Goal: Task Accomplishment & Management: Manage account settings

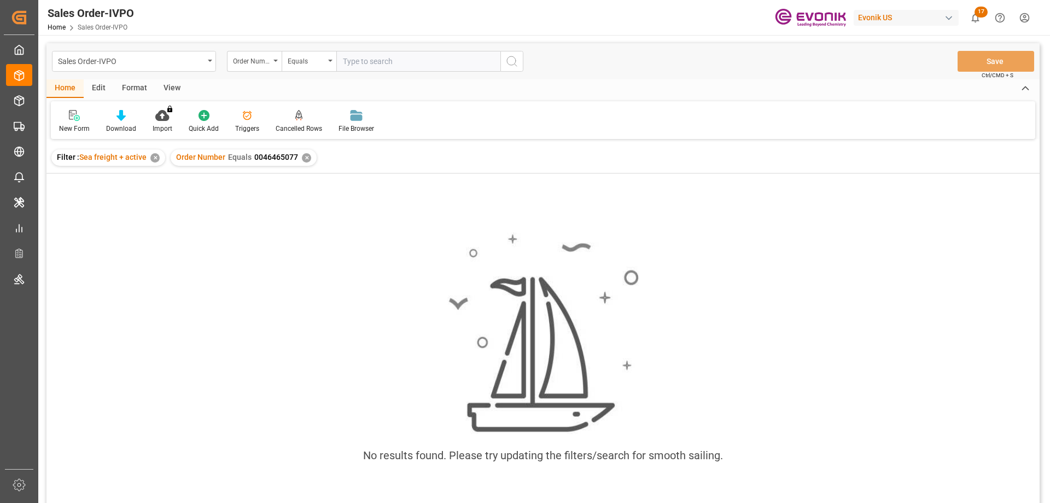
click at [353, 65] on input "text" at bounding box center [418, 61] width 164 height 21
paste input "46476060"
type input "0046476060"
click at [303, 154] on div "✕" at bounding box center [306, 157] width 9 height 9
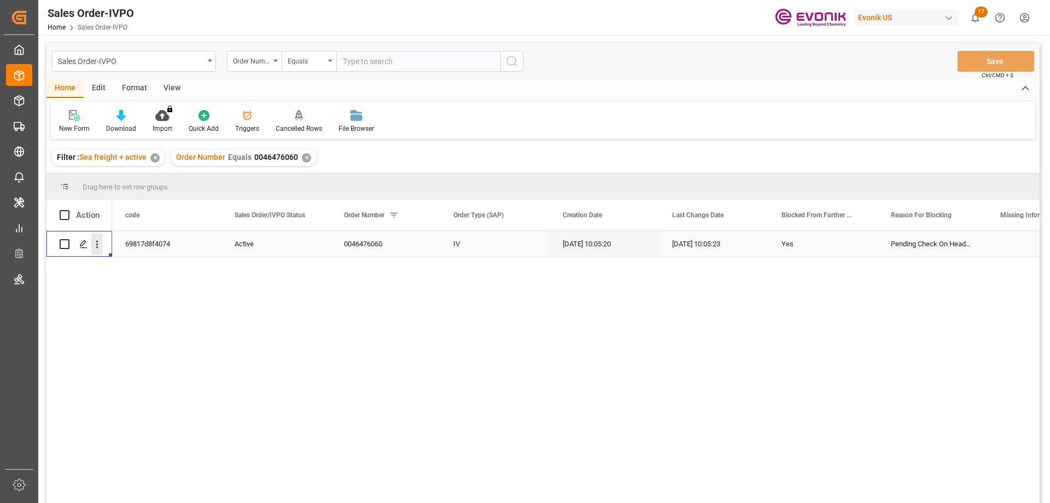
click at [97, 244] on icon "open menu" at bounding box center [97, 245] width 2 height 8
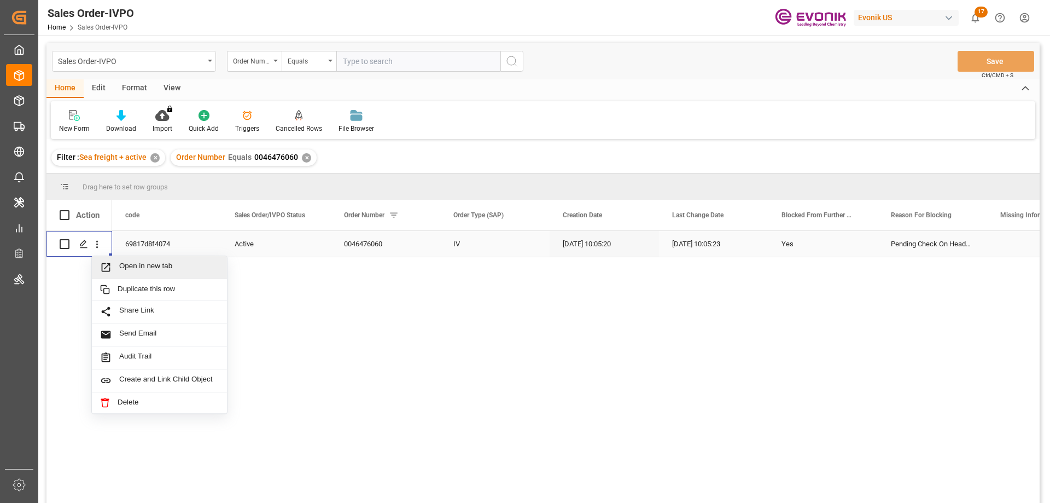
click at [155, 262] on span "Open in new tab" at bounding box center [169, 266] width 100 height 11
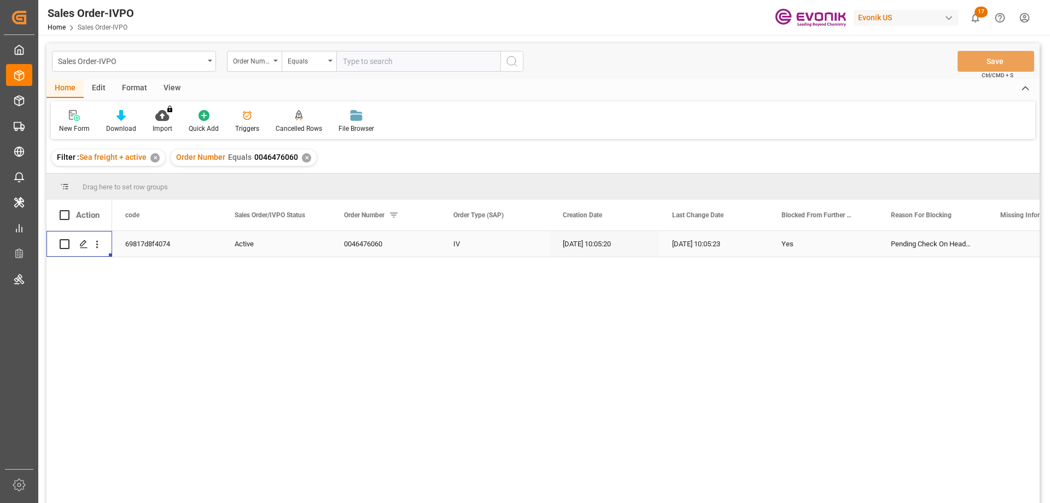
click at [451, 56] on input "text" at bounding box center [418, 61] width 164 height 21
paste input "0046474634"
type input "0046474634"
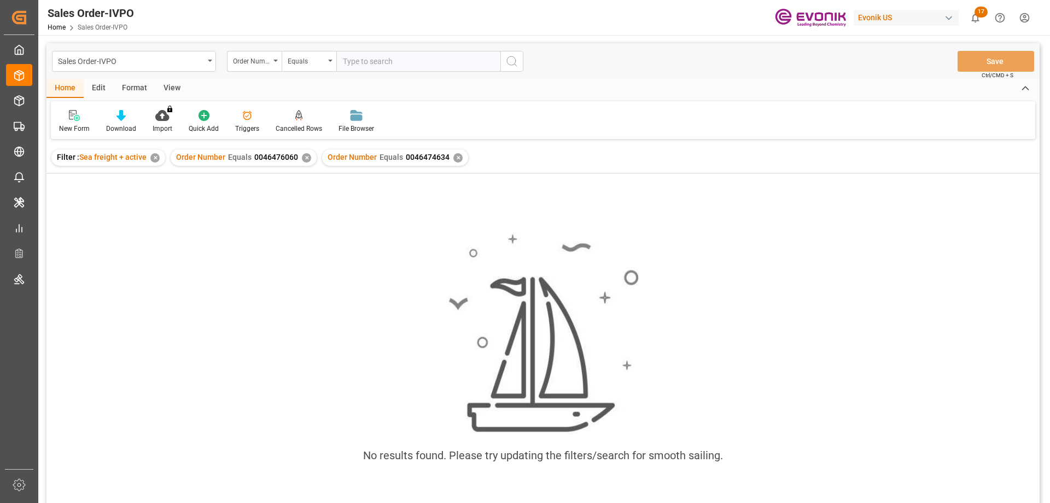
click at [305, 162] on div "✕" at bounding box center [306, 157] width 9 height 9
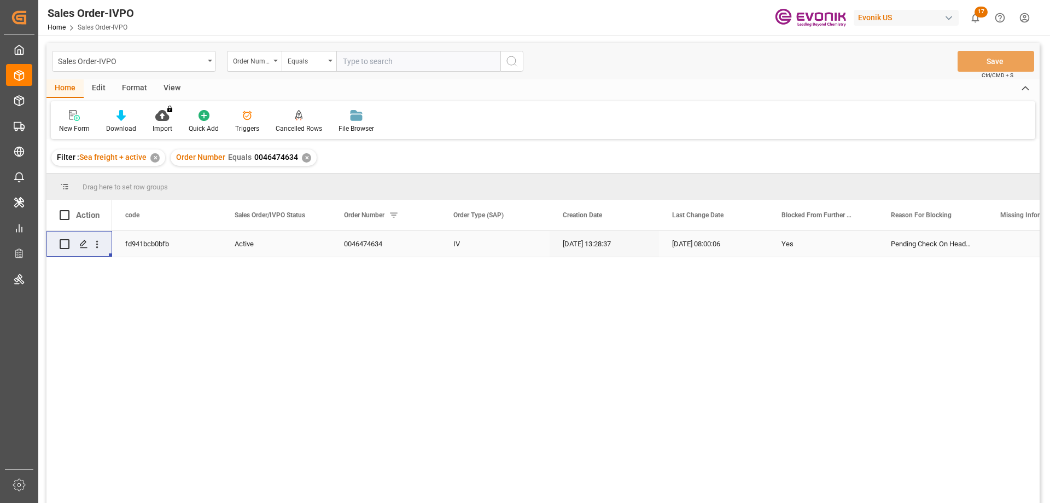
click at [136, 249] on div "fd941bcb0bfb" at bounding box center [166, 244] width 109 height 26
click at [95, 243] on icon "open menu" at bounding box center [96, 243] width 11 height 11
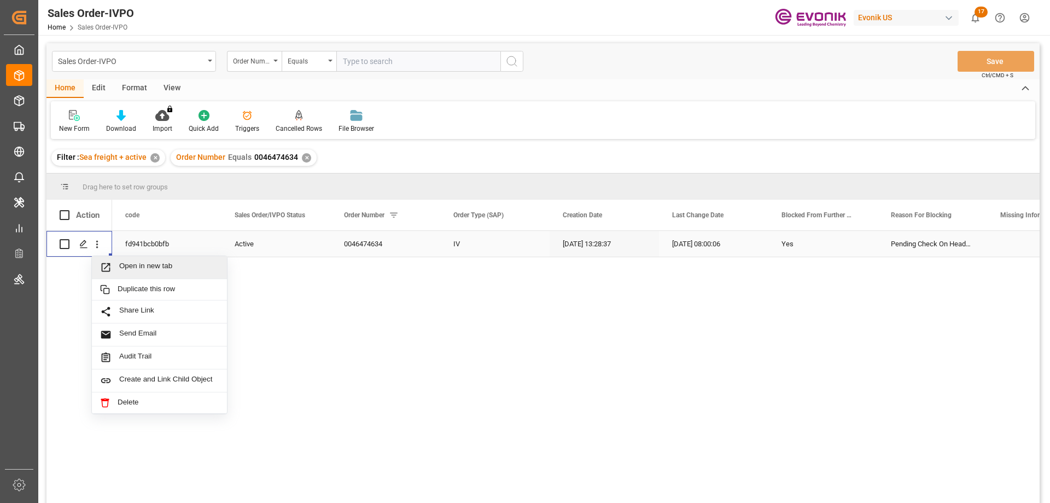
click at [127, 267] on span "Open in new tab" at bounding box center [169, 266] width 100 height 11
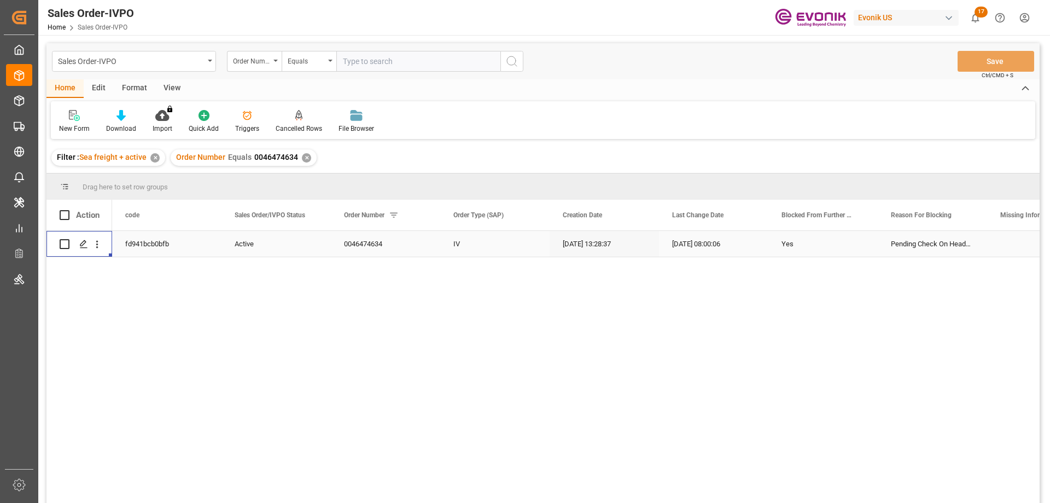
click at [454, 65] on input "text" at bounding box center [418, 61] width 164 height 21
paste input "0046474628"
type input "0046474628"
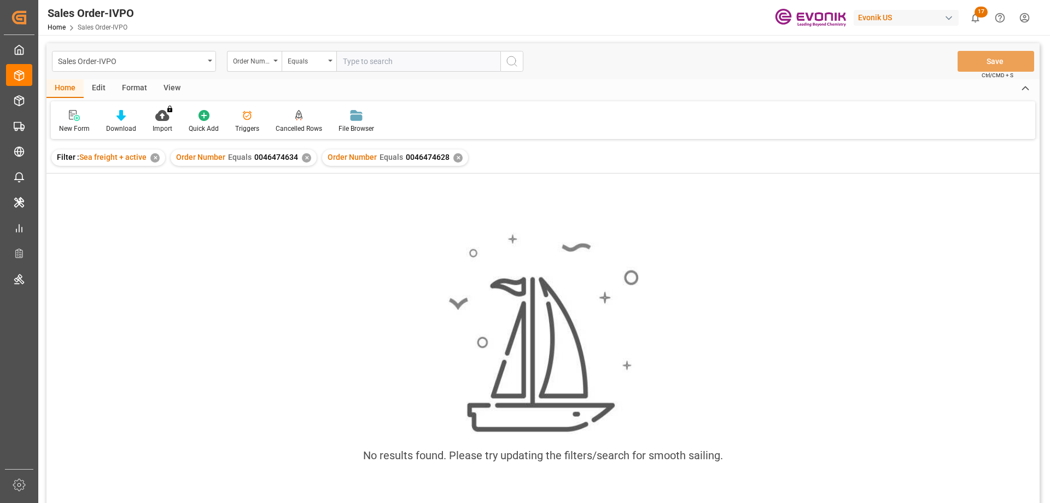
click at [302, 156] on div "✕" at bounding box center [306, 157] width 9 height 9
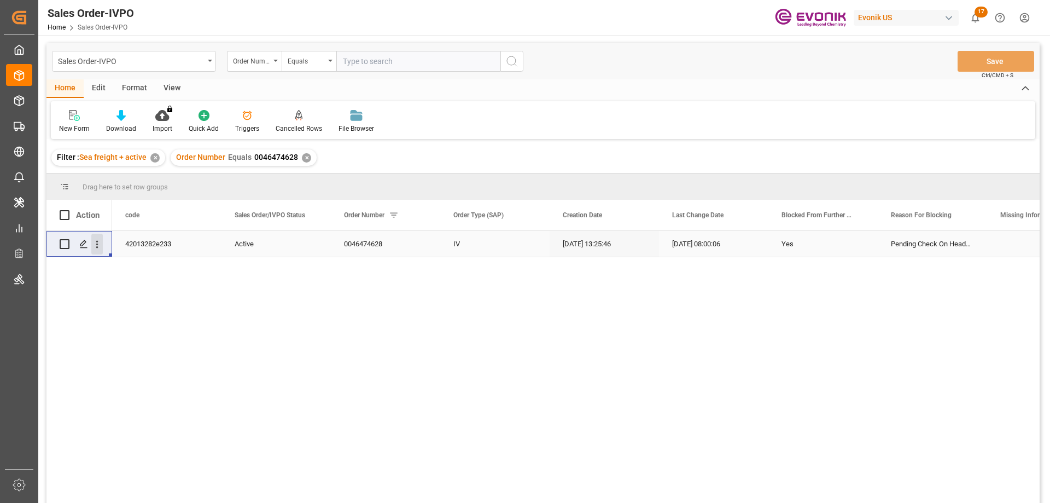
click at [100, 239] on icon "open menu" at bounding box center [96, 243] width 11 height 11
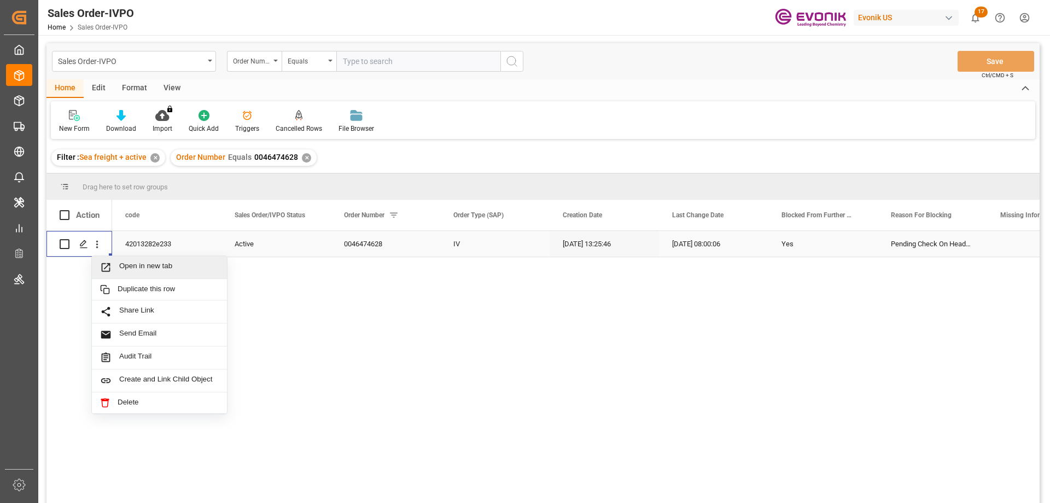
click at [133, 272] on span "Open in new tab" at bounding box center [169, 266] width 100 height 11
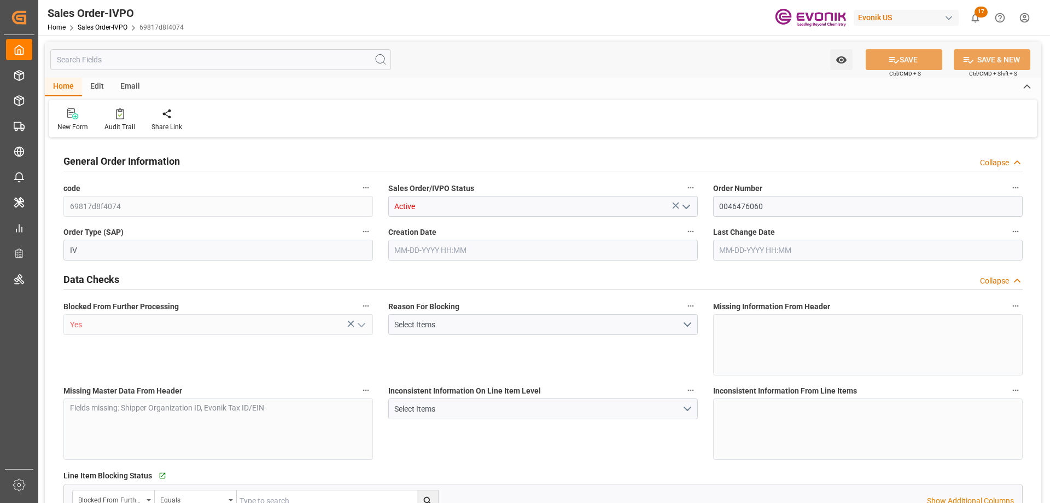
type input "BRSSZ"
type input "0"
type input "1"
type input "8216"
type input "10-08-2025 10:05"
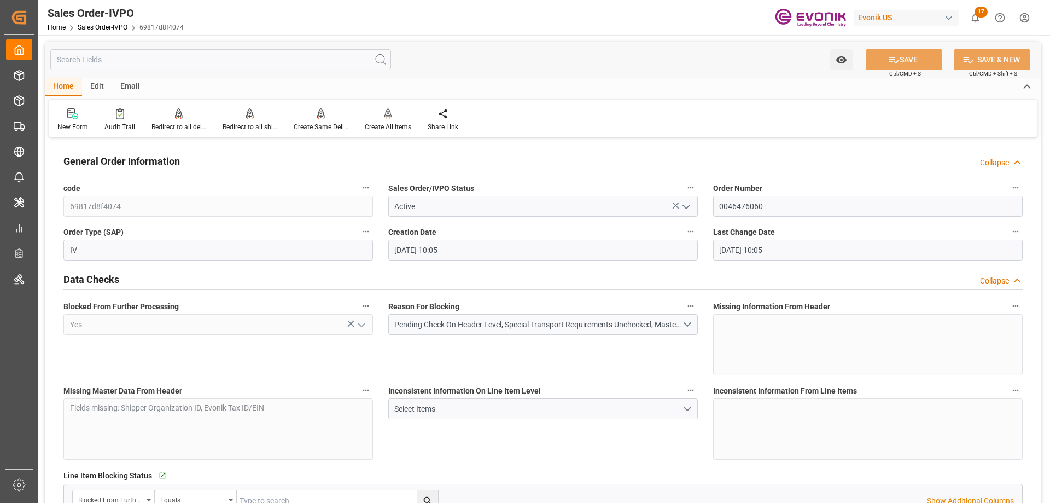
type input "10-08-2025 10:05"
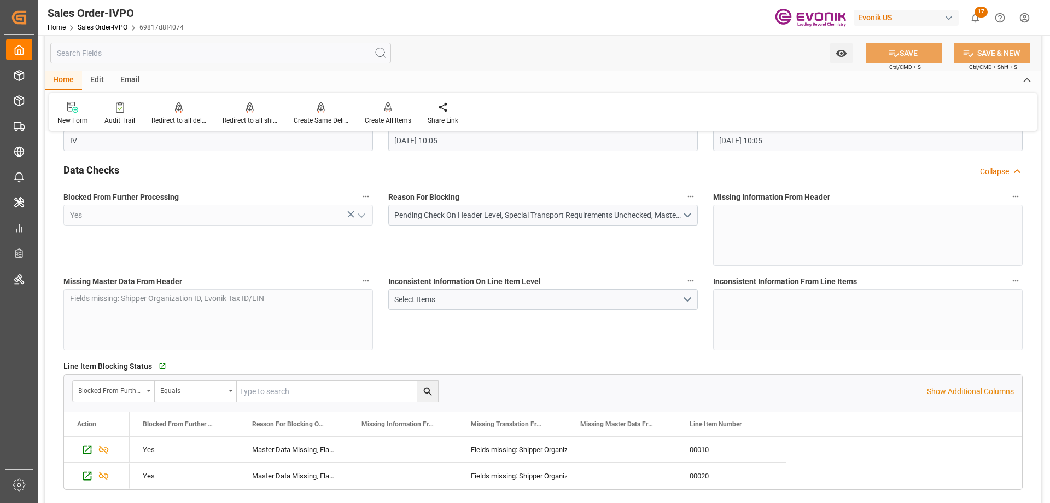
scroll to position [164, 0]
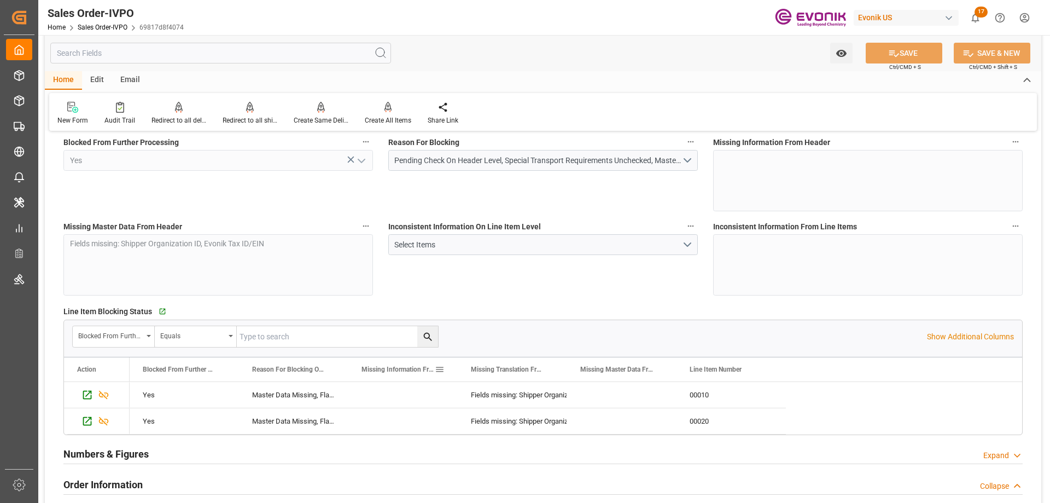
click at [348, 366] on div "Missing Information From Line Item" at bounding box center [402, 369] width 109 height 24
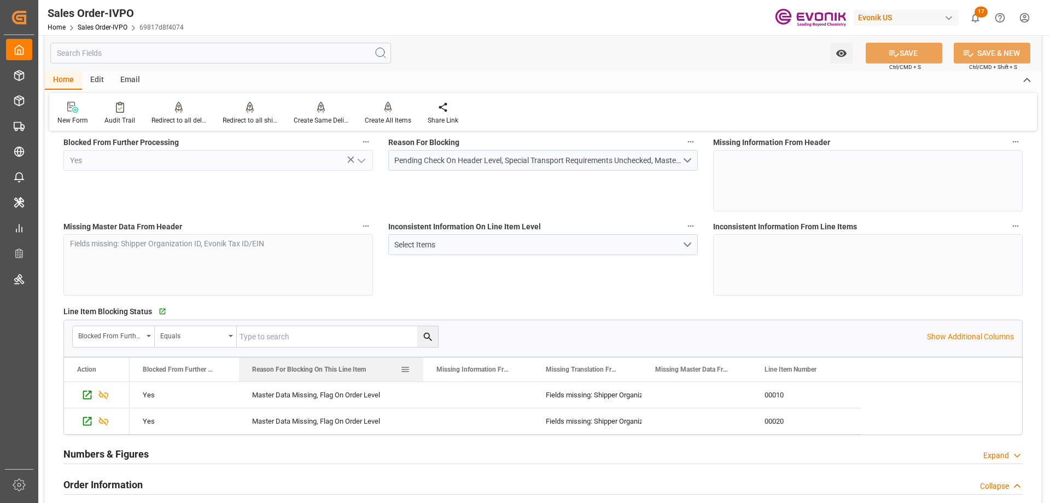
drag, startPoint x: 347, startPoint y: 365, endPoint x: 422, endPoint y: 372, distance: 75.3
click at [422, 372] on div at bounding box center [423, 369] width 4 height 24
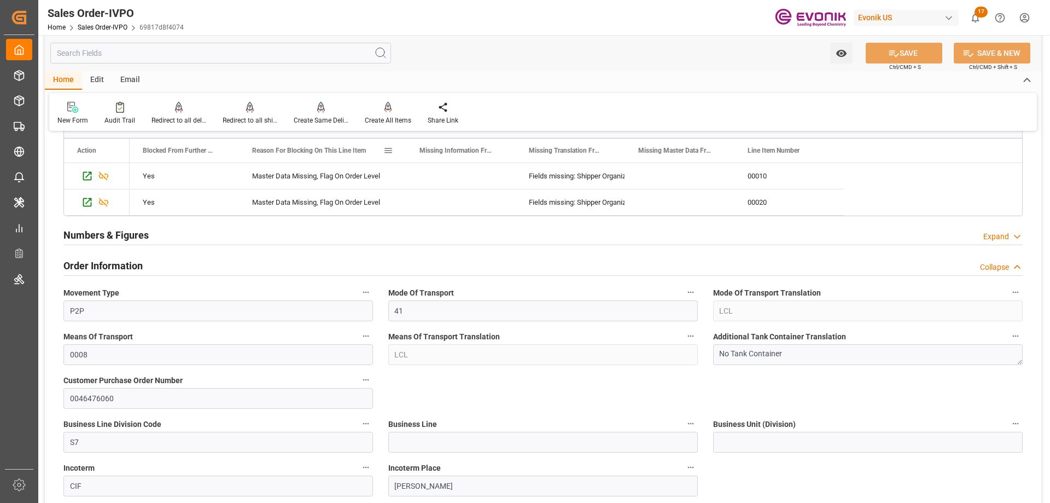
scroll to position [547, 0]
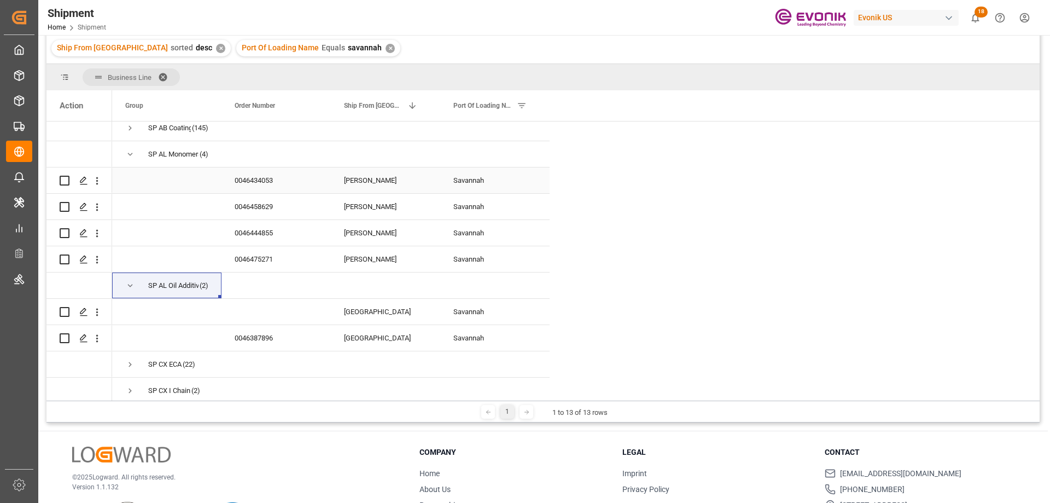
scroll to position [4, 0]
click at [523, 106] on span at bounding box center [522, 106] width 10 height 10
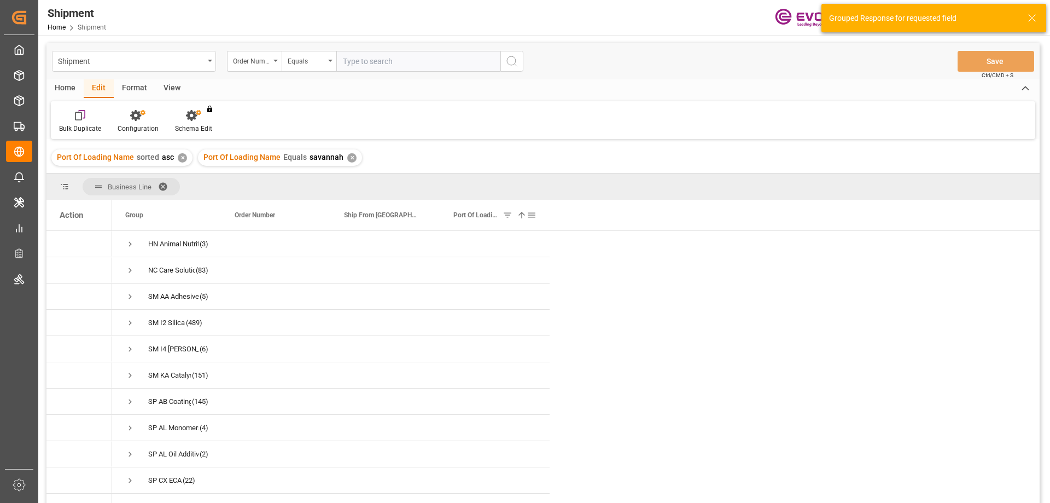
click at [524, 215] on span at bounding box center [522, 215] width 10 height 10
click at [405, 216] on div "Ship From [GEOGRAPHIC_DATA]" at bounding box center [380, 215] width 73 height 31
click at [419, 212] on span at bounding box center [422, 215] width 10 height 10
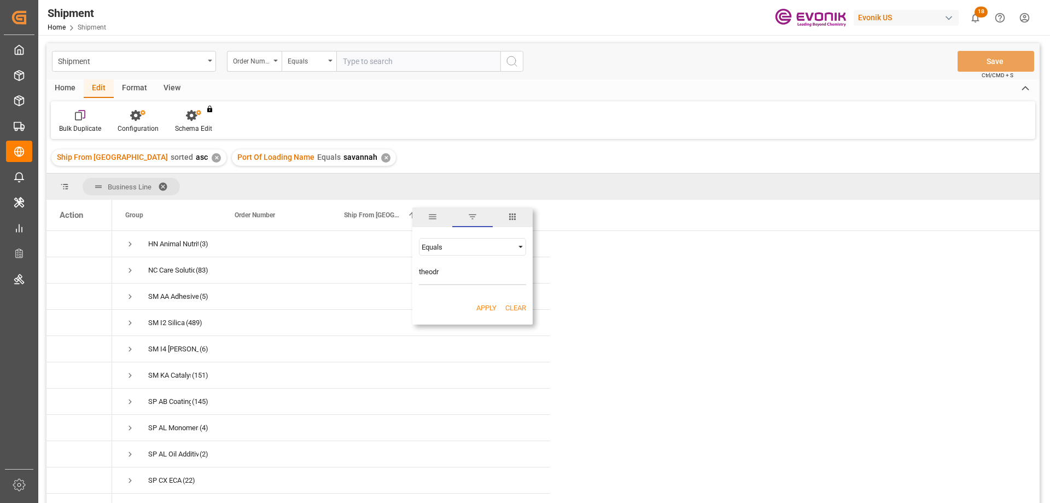
drag, startPoint x: 437, startPoint y: 273, endPoint x: 416, endPoint y: 270, distance: 21.0
click at [416, 270] on div "Equals theodr AND OR Equals" at bounding box center [472, 261] width 120 height 65
drag, startPoint x: 428, startPoint y: 274, endPoint x: 367, endPoint y: 283, distance: 61.4
click at [367, 283] on div "Business Line Drag here to set column labels Action Group Order Number 1 r" at bounding box center [542, 341] width 993 height 336
type input "theodore"
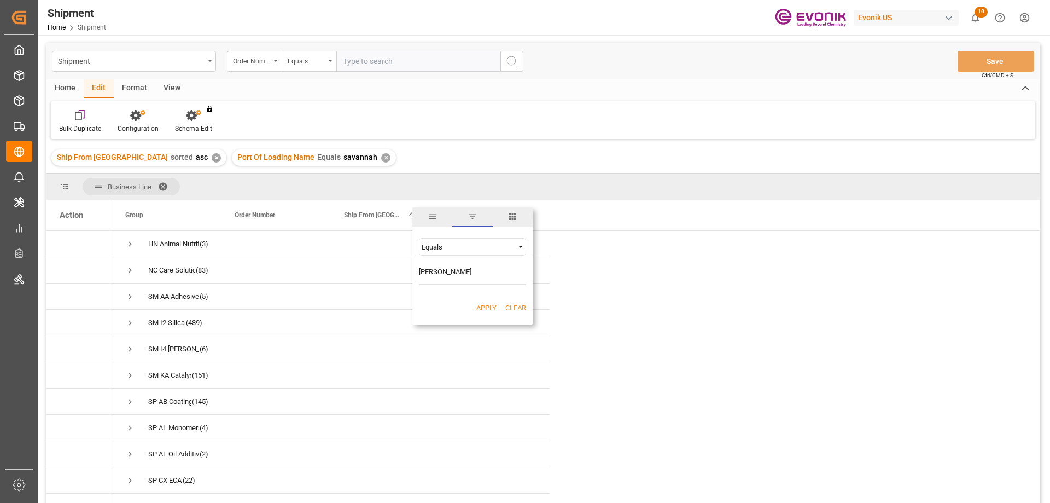
click at [488, 307] on button "Apply" at bounding box center [486, 307] width 20 height 11
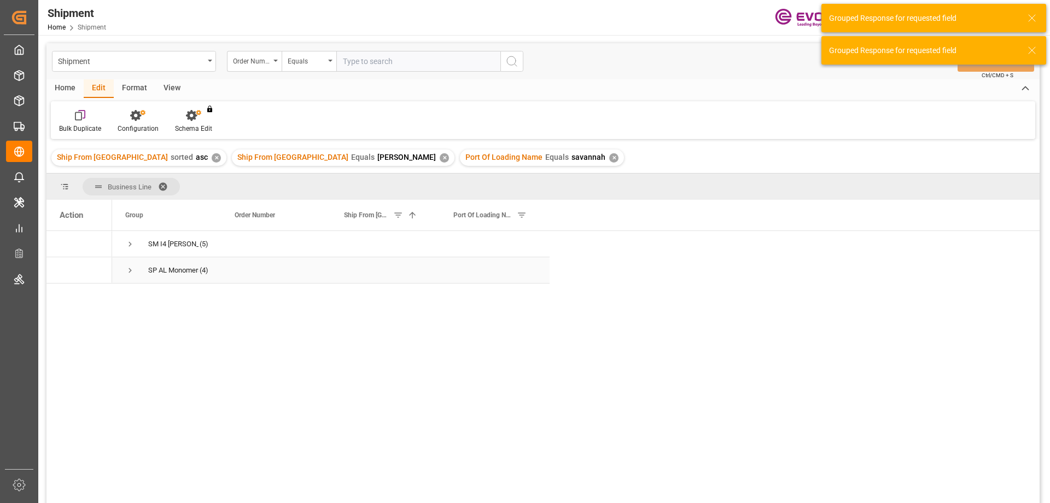
click at [131, 266] on span "Press SPACE to select this row." at bounding box center [130, 270] width 10 height 10
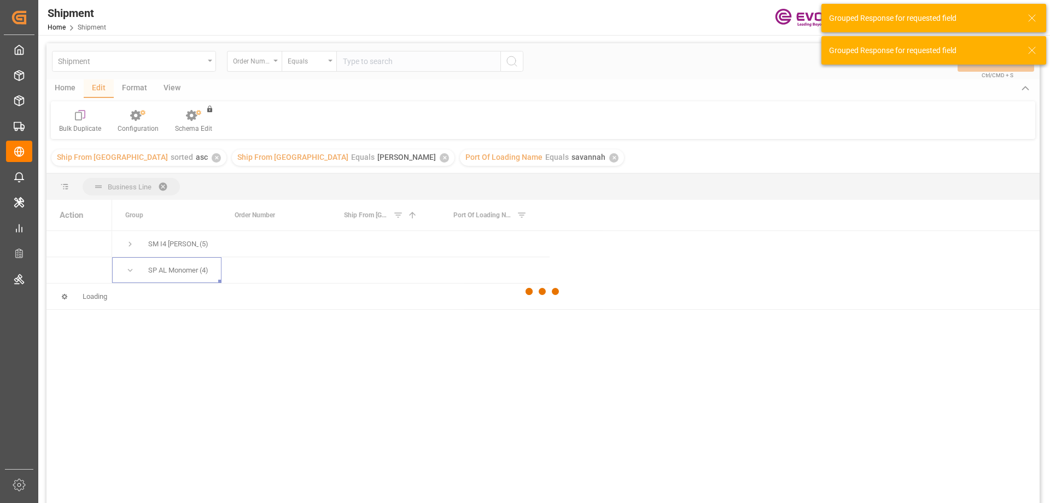
click at [127, 244] on div at bounding box center [542, 291] width 993 height 496
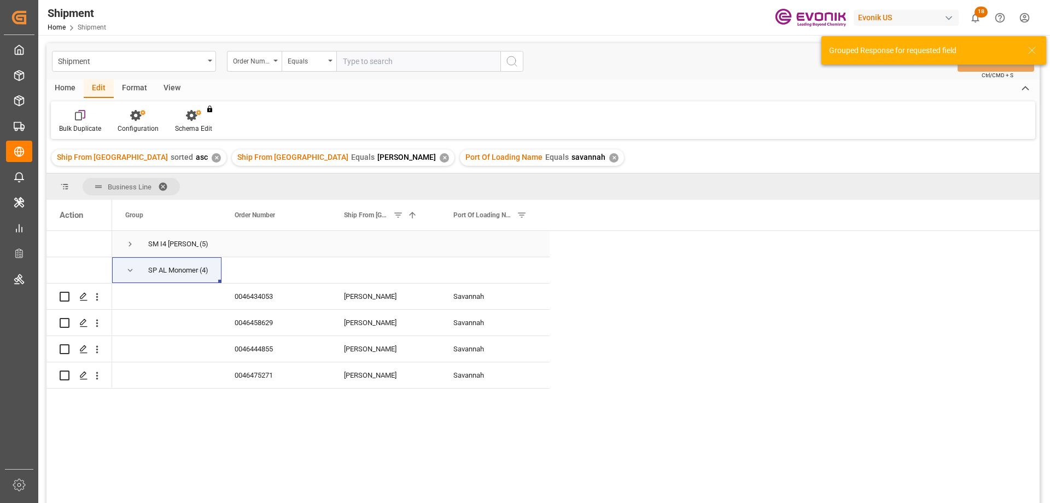
click at [130, 245] on span "Press SPACE to select this row." at bounding box center [130, 244] width 10 height 10
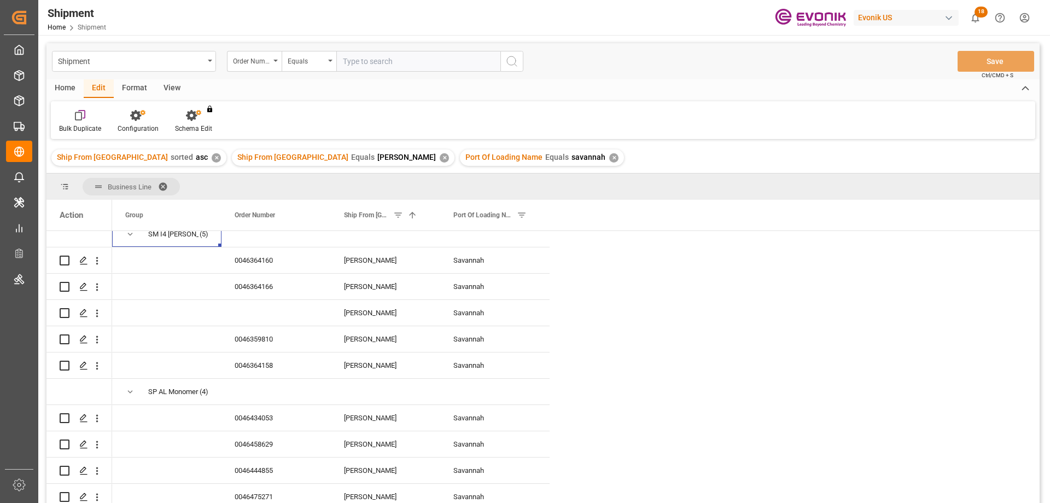
scroll to position [55, 0]
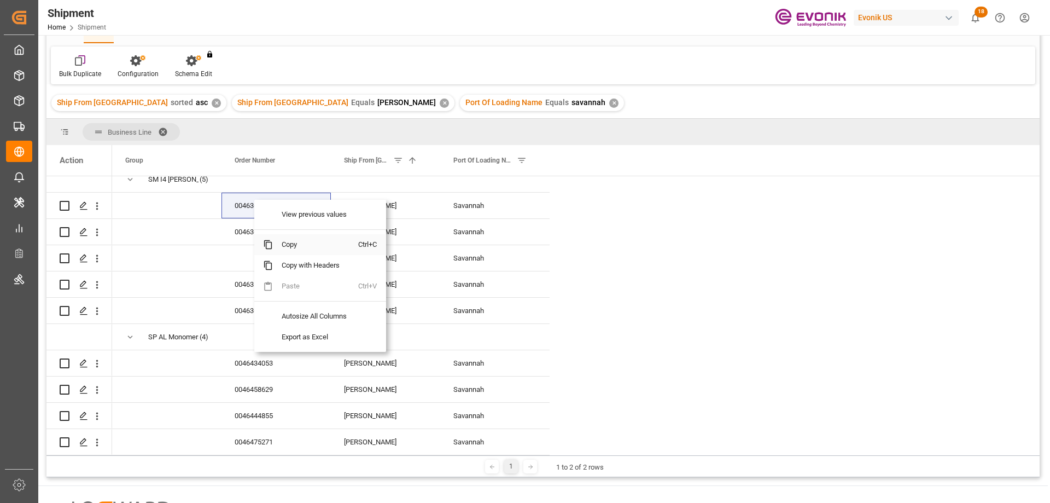
click at [285, 247] on span "Copy" at bounding box center [315, 244] width 85 height 21
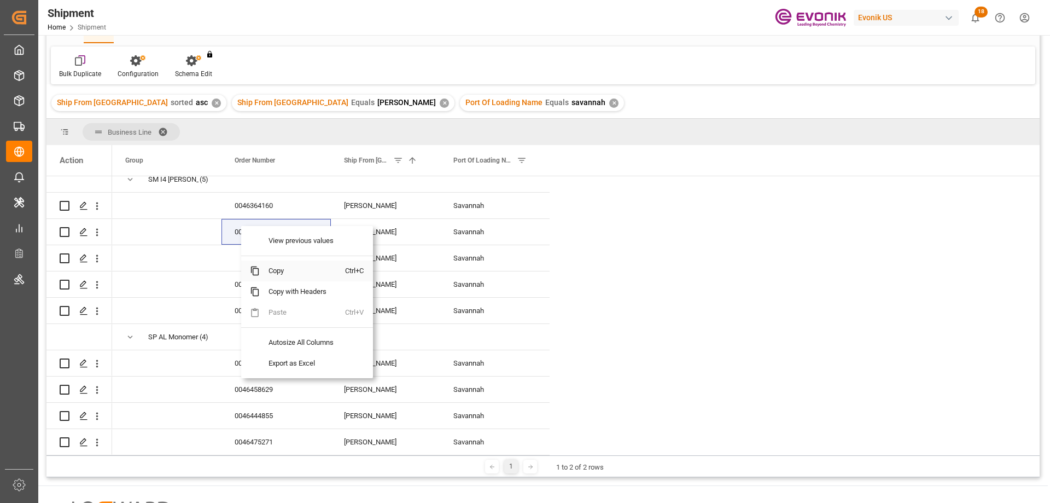
click at [279, 273] on span "Copy" at bounding box center [302, 270] width 85 height 21
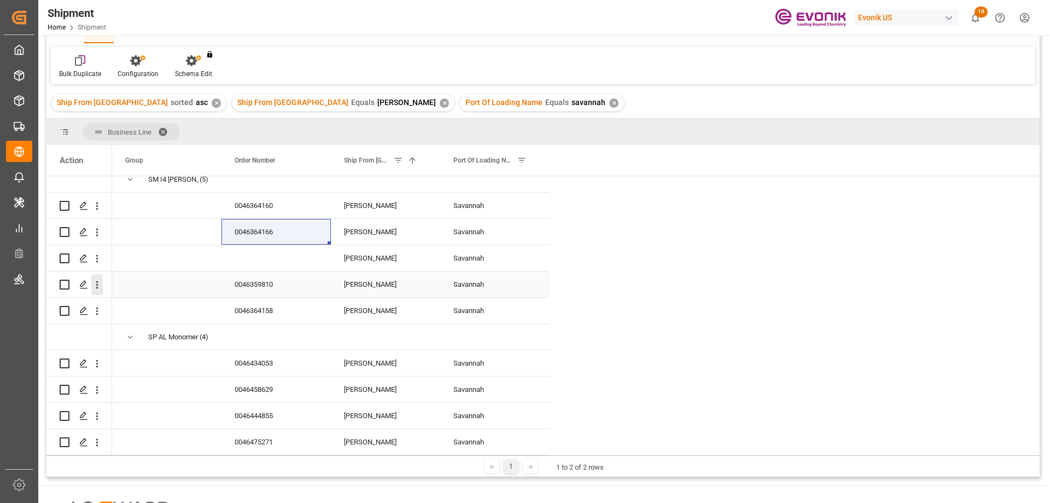
click at [99, 279] on icon "open menu" at bounding box center [96, 284] width 11 height 11
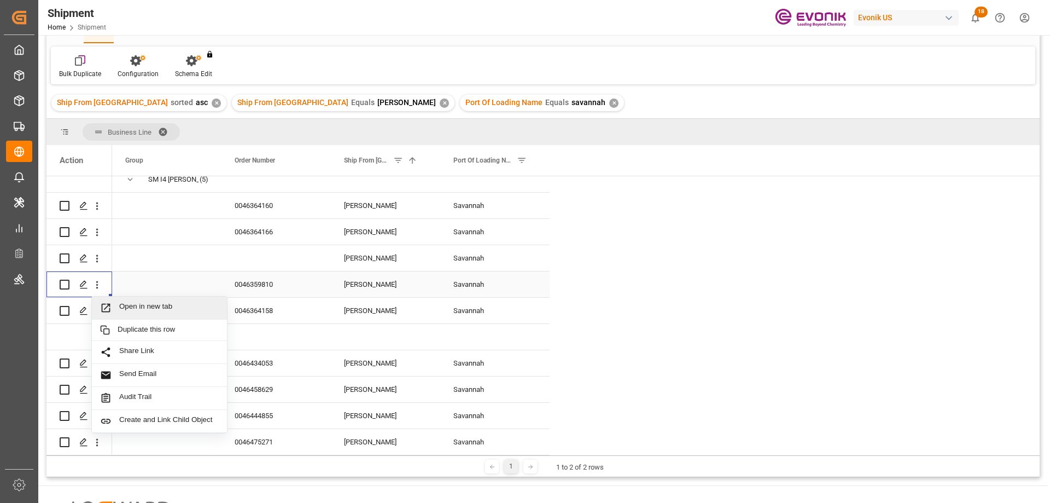
click at [129, 302] on span "Open in new tab" at bounding box center [169, 307] width 100 height 11
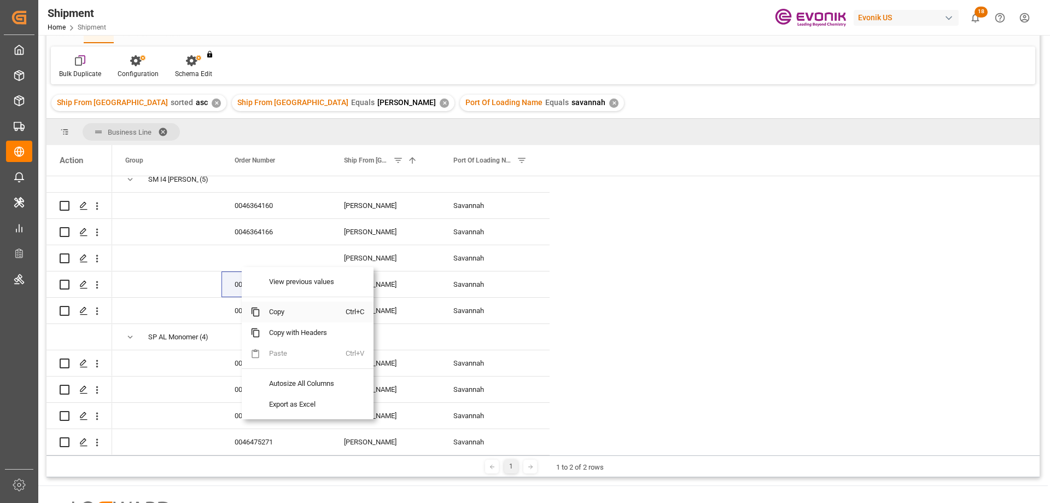
click at [281, 313] on span "Copy" at bounding box center [302, 311] width 85 height 21
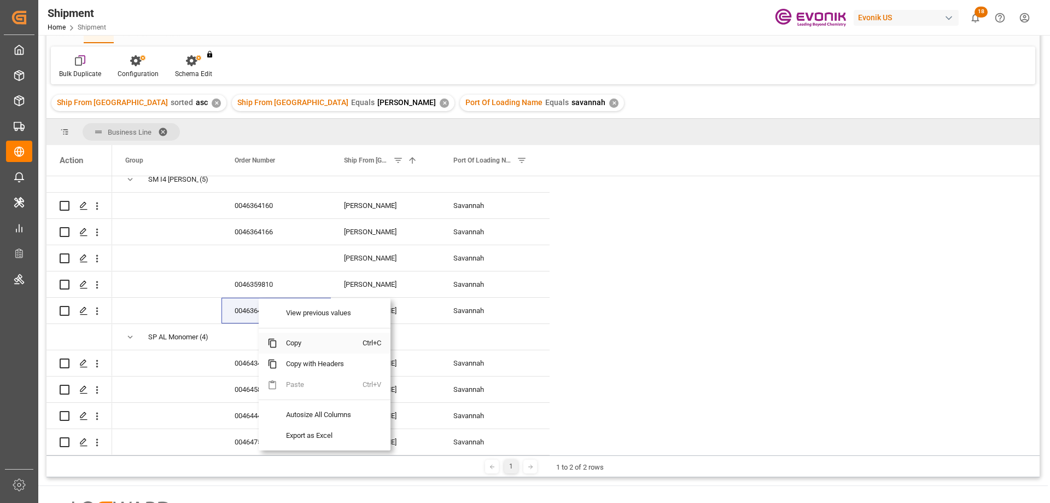
click at [289, 339] on span "Copy" at bounding box center [319, 343] width 85 height 21
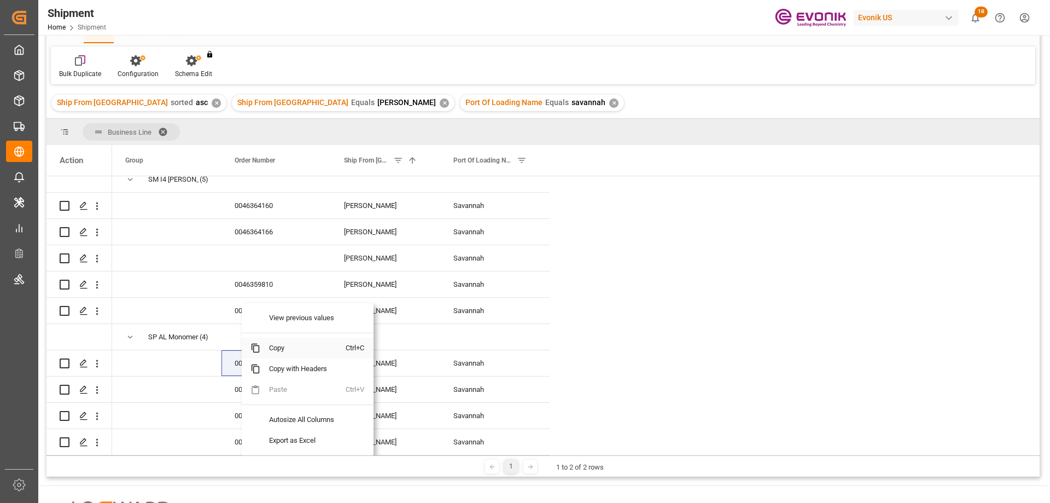
click at [278, 351] on span "Copy" at bounding box center [302, 347] width 85 height 21
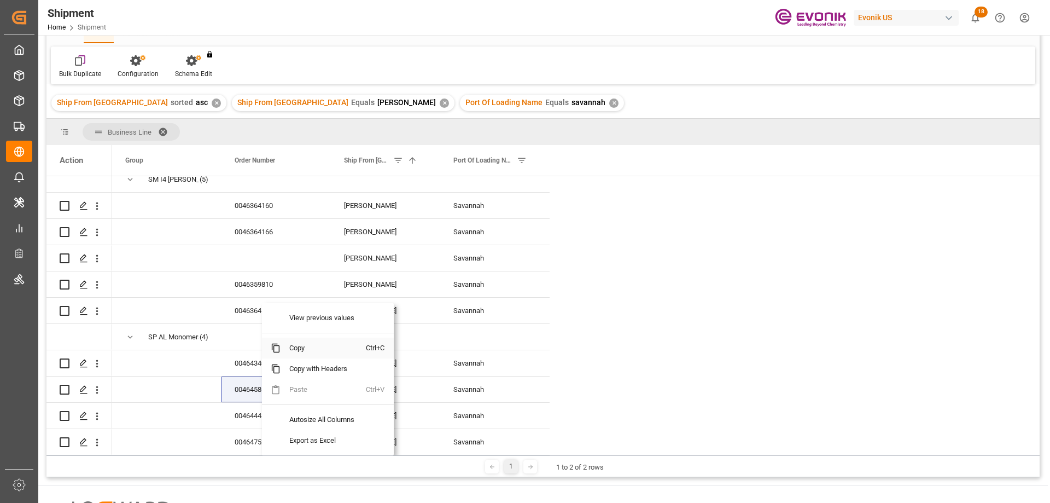
click at [299, 353] on span "Copy" at bounding box center [323, 347] width 85 height 21
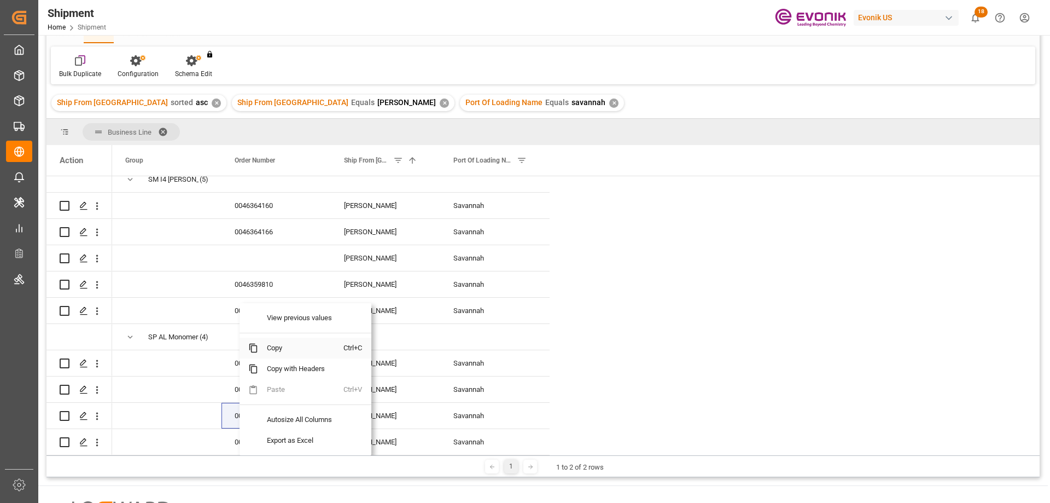
click at [271, 352] on span "Copy" at bounding box center [300, 347] width 85 height 21
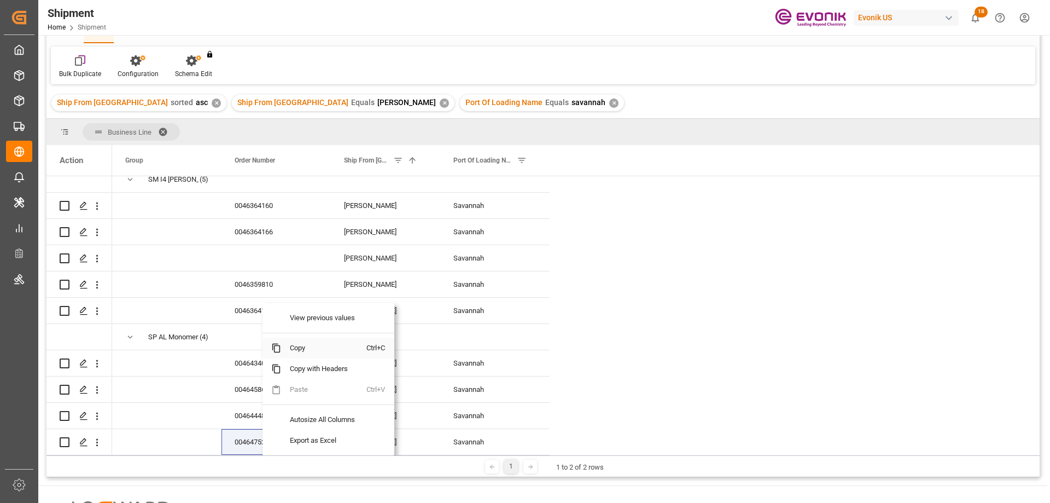
click at [308, 343] on span "Copy" at bounding box center [323, 347] width 85 height 21
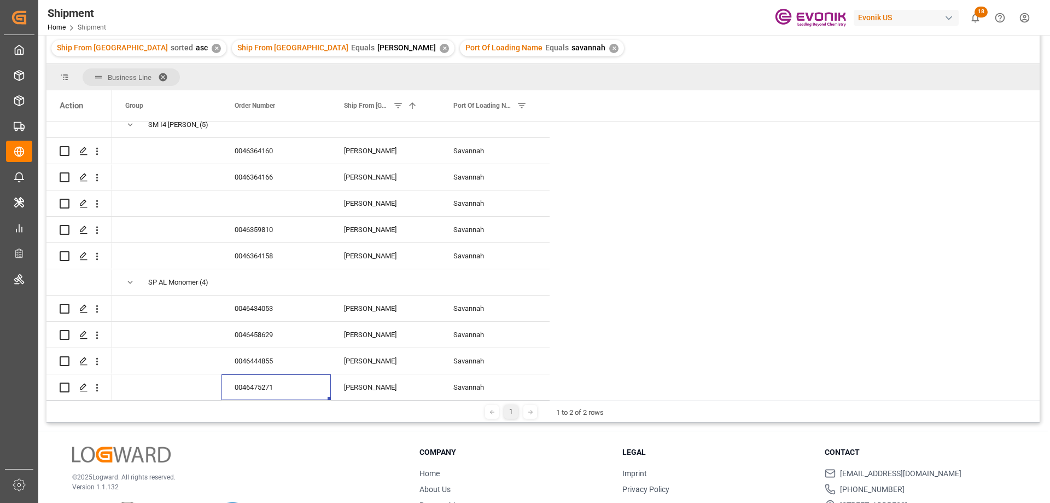
scroll to position [162, 0]
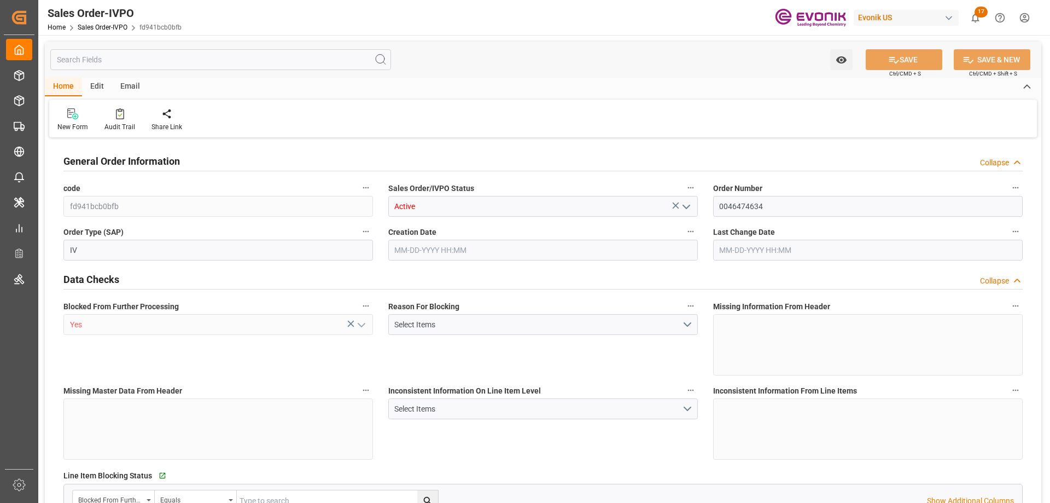
type input "NLRTM"
type input "0"
type input "1"
type input "2"
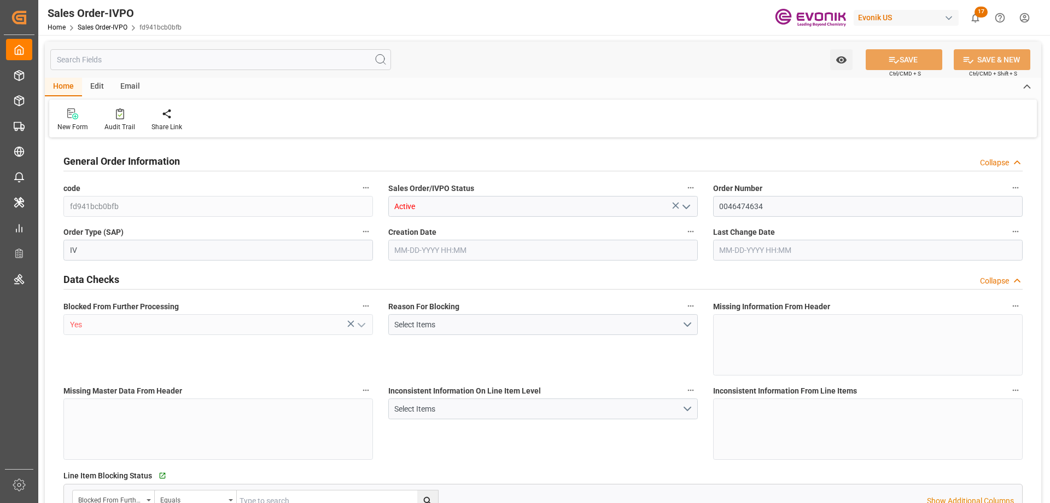
type input "19006.2"
type input "50.112"
type input "17000"
type input "30"
type input "09-24-2025 13:28"
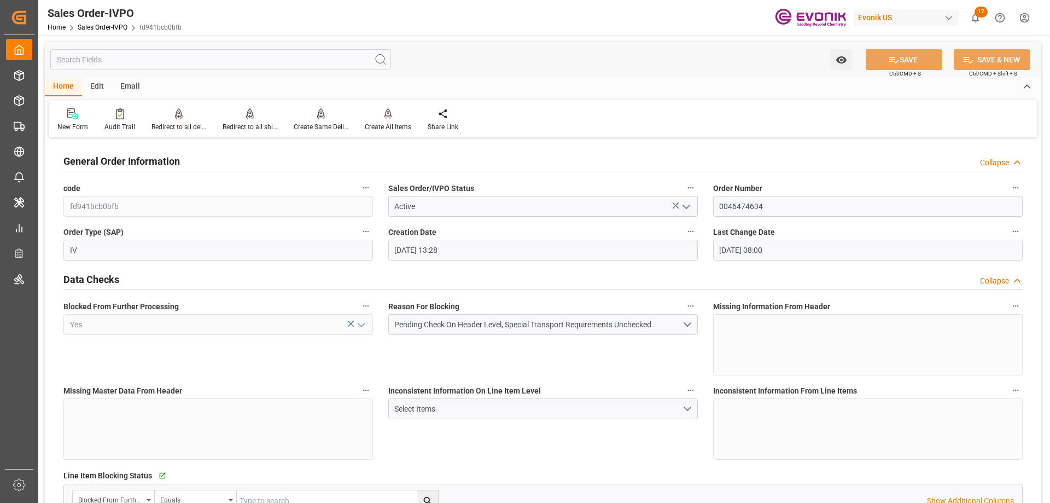
type input "10-07-2025 08:00"
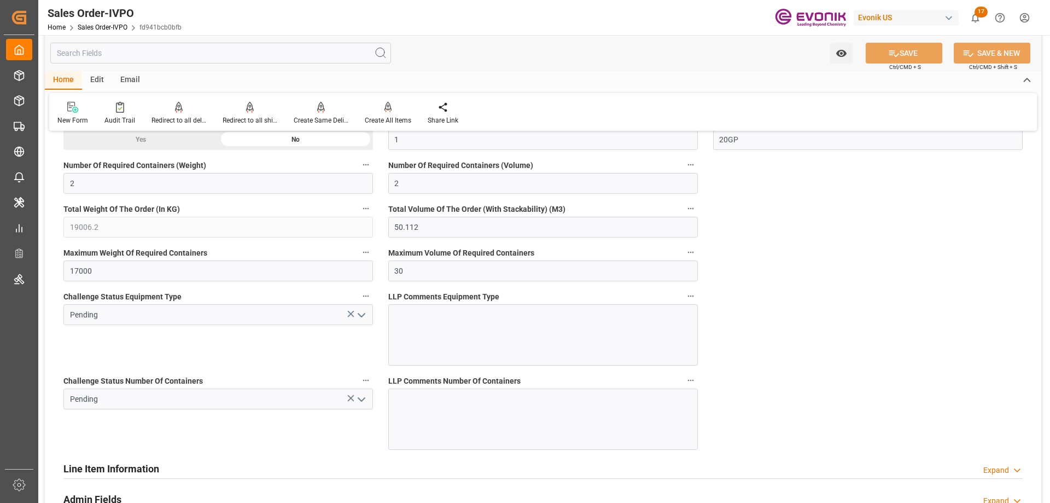
scroll to position [2133, 0]
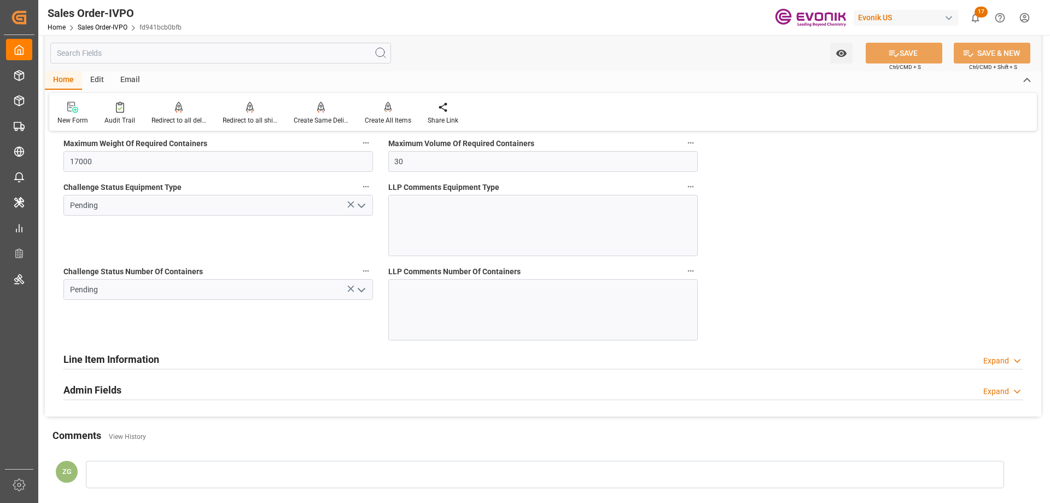
click at [124, 354] on h2 "Line Item Information" at bounding box center [111, 359] width 96 height 15
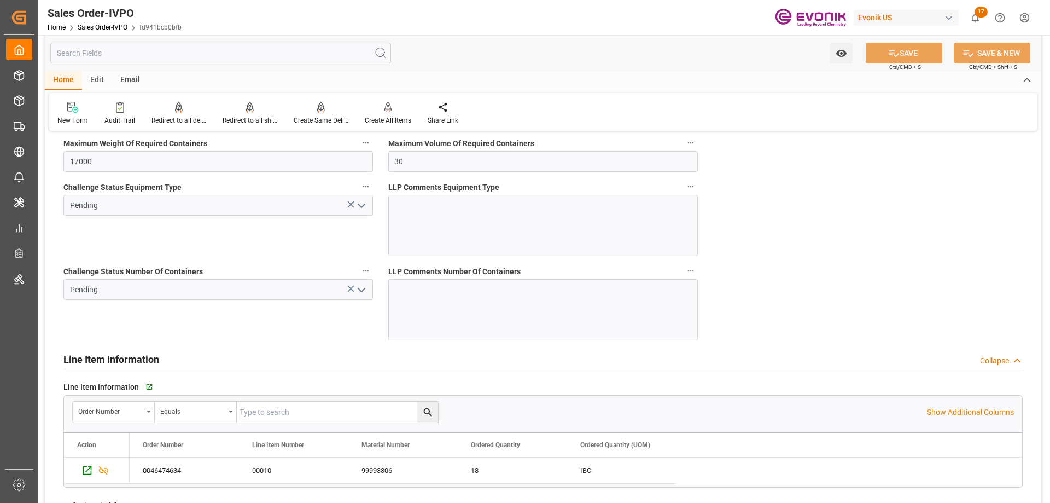
scroll to position [2242, 0]
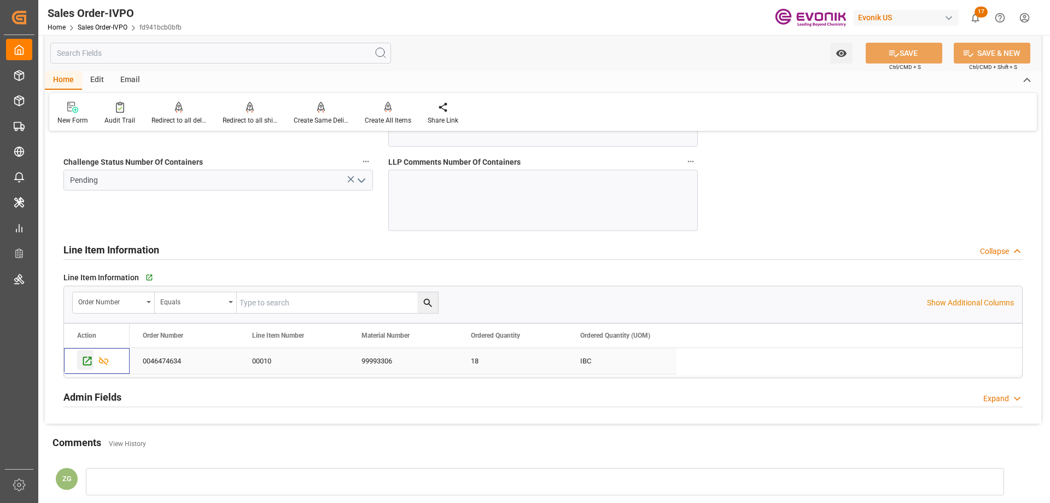
click at [90, 358] on icon "Press SPACE to select this row." at bounding box center [87, 361] width 9 height 9
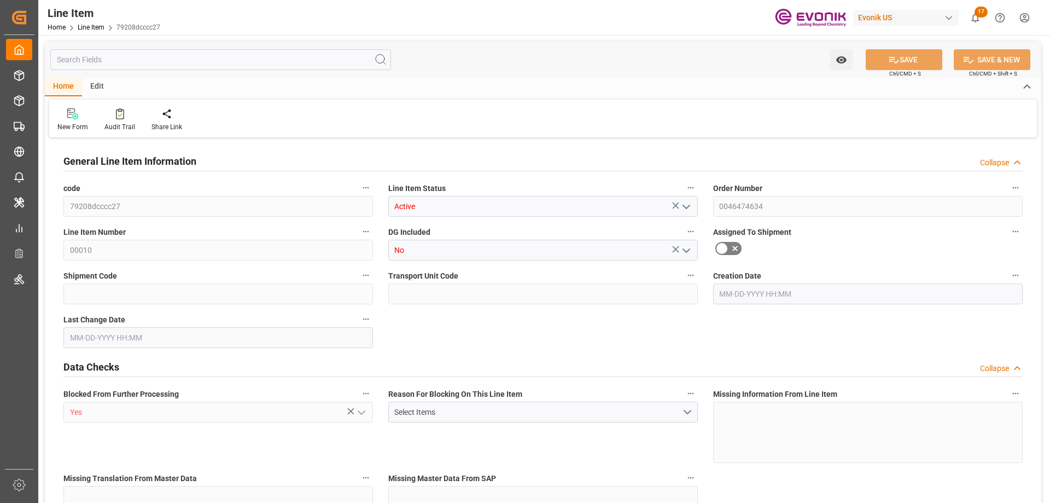
type input "18"
type input "19006.2"
type input "18000"
type input "25.056"
type input "18"
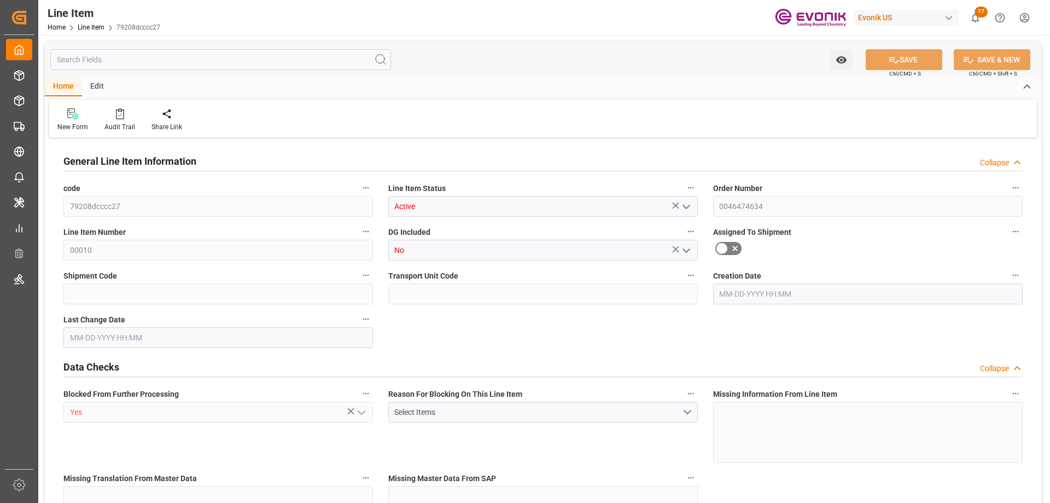
type input "182340"
type input "18"
type input "19006.2"
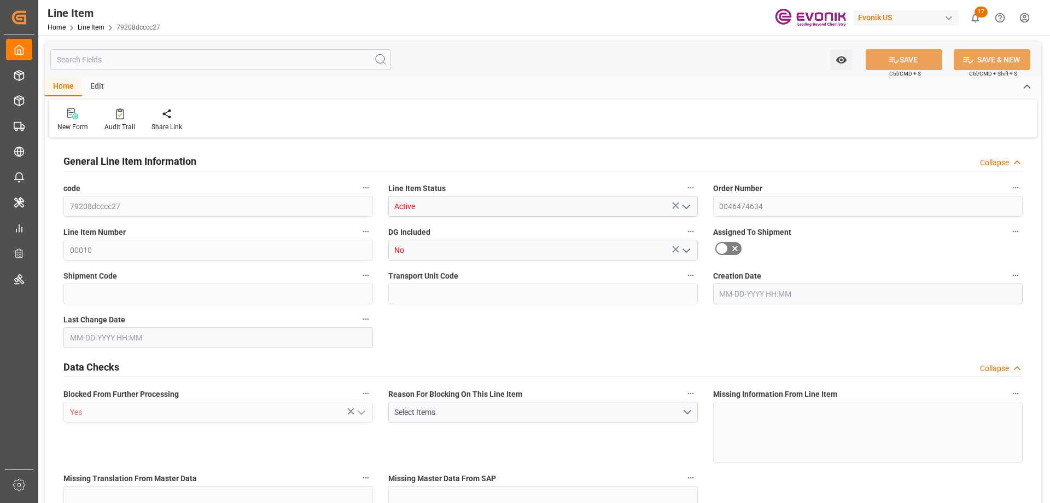
type input "19006.2"
type input "18000"
type input "25.056"
type input "25056"
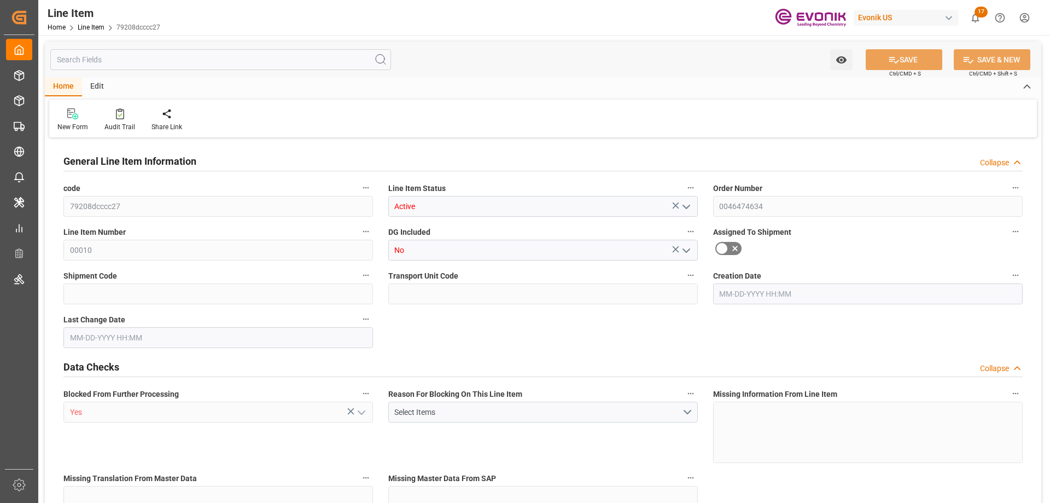
type input "0"
type input "09-24-2025 13:28"
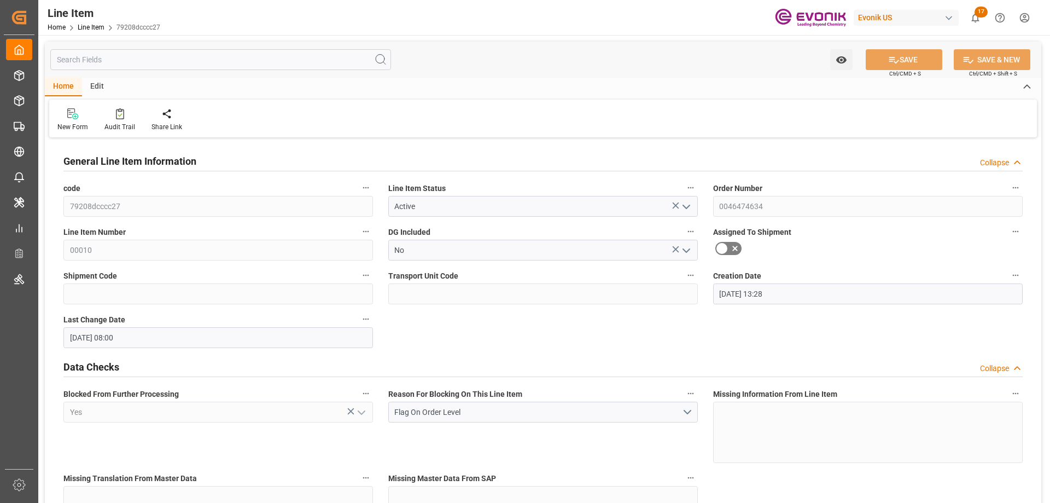
type input "10-07-2025 08:00"
type input "12-01-2025"
type input "11-11-2025"
type input "11-01-2025"
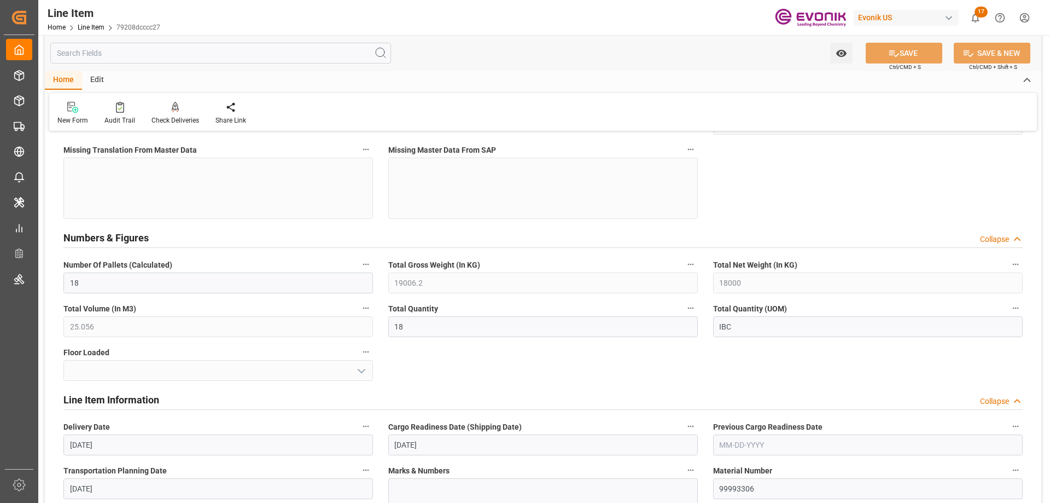
scroll to position [547, 0]
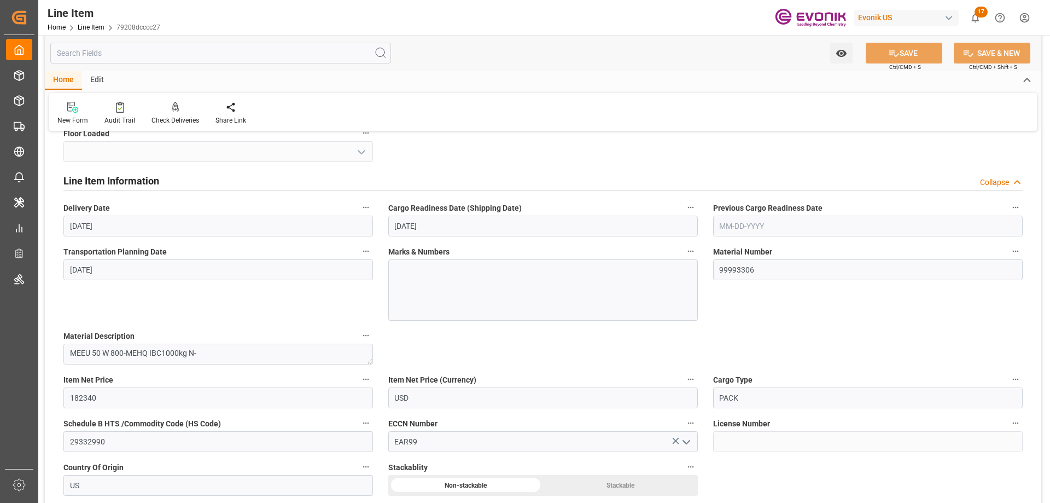
click at [153, 57] on input "text" at bounding box center [220, 53] width 341 height 21
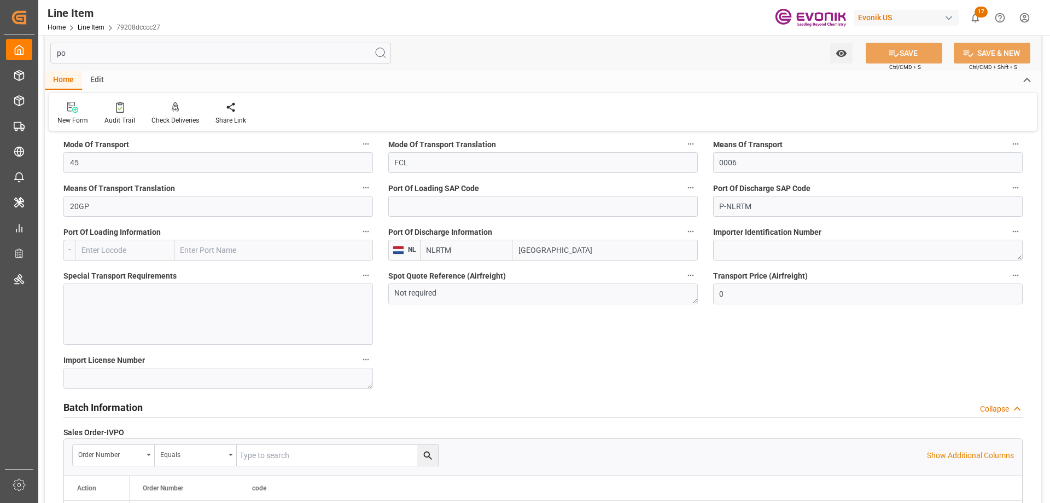
scroll to position [142, 0]
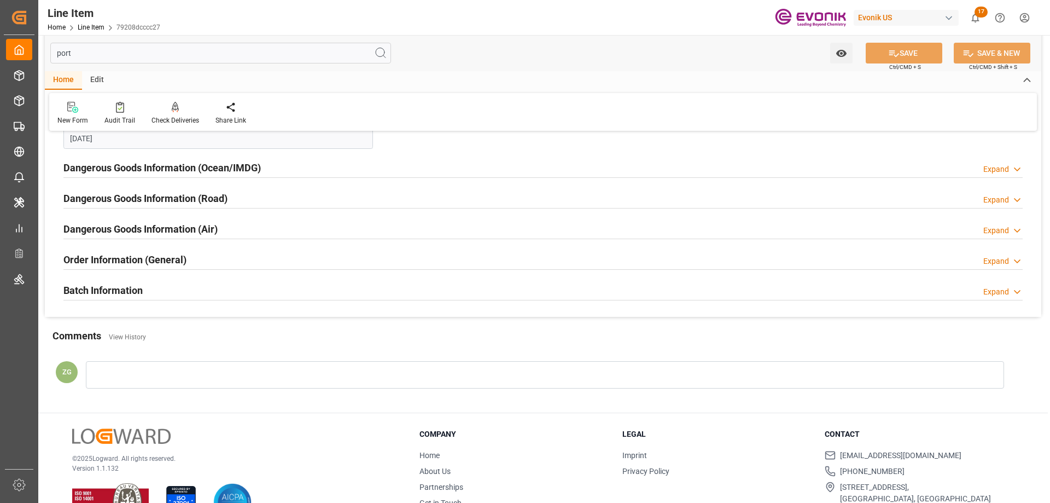
click at [121, 287] on h2 "Batch Information" at bounding box center [102, 290] width 79 height 15
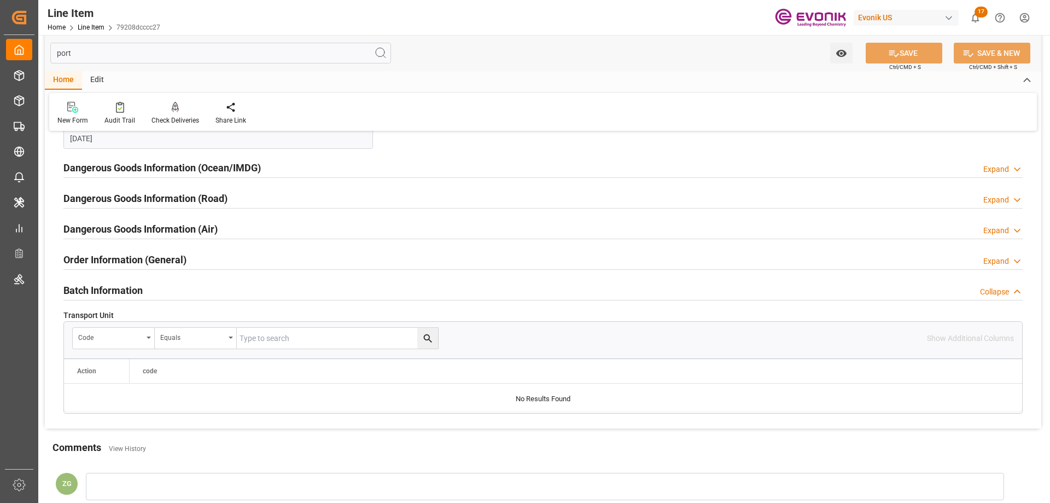
click at [119, 265] on h2 "Order Information (General)" at bounding box center [124, 259] width 123 height 15
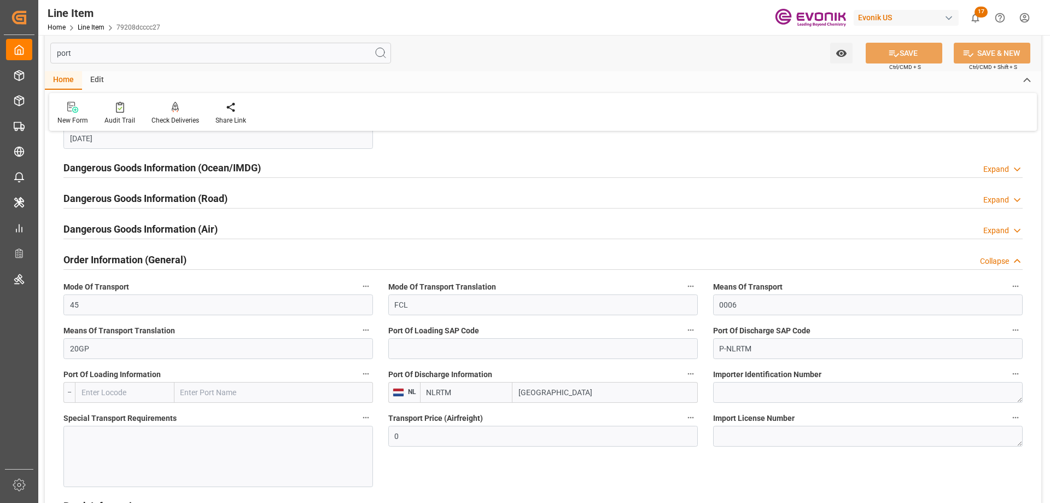
drag, startPoint x: 149, startPoint y: 56, endPoint x: 44, endPoint y: 59, distance: 104.5
click at [44, 59] on div "port Watch Option SAVE Ctrl/CMD + S SAVE & NEW Ctrl/CMD + Shift + S Home Edit N…" at bounding box center [543, 316] width 1010 height 847
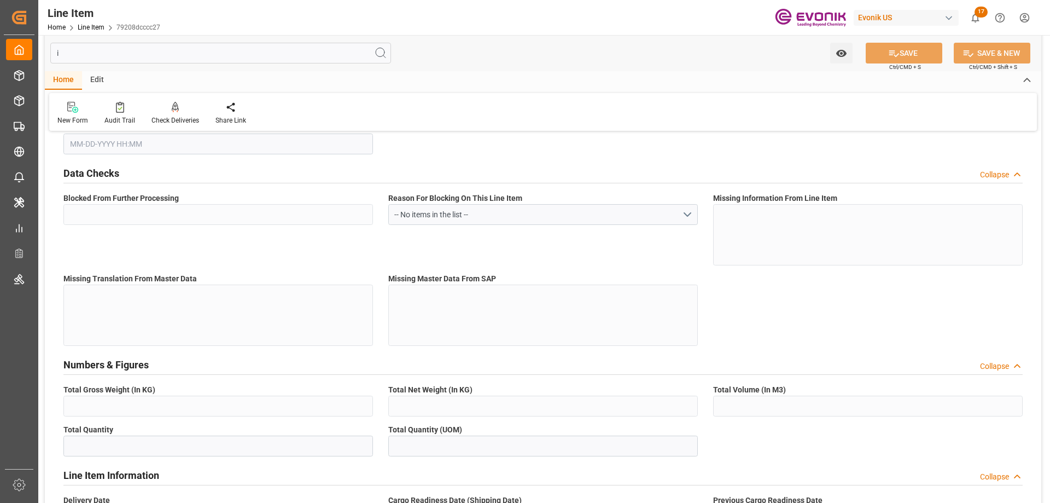
type input "in"
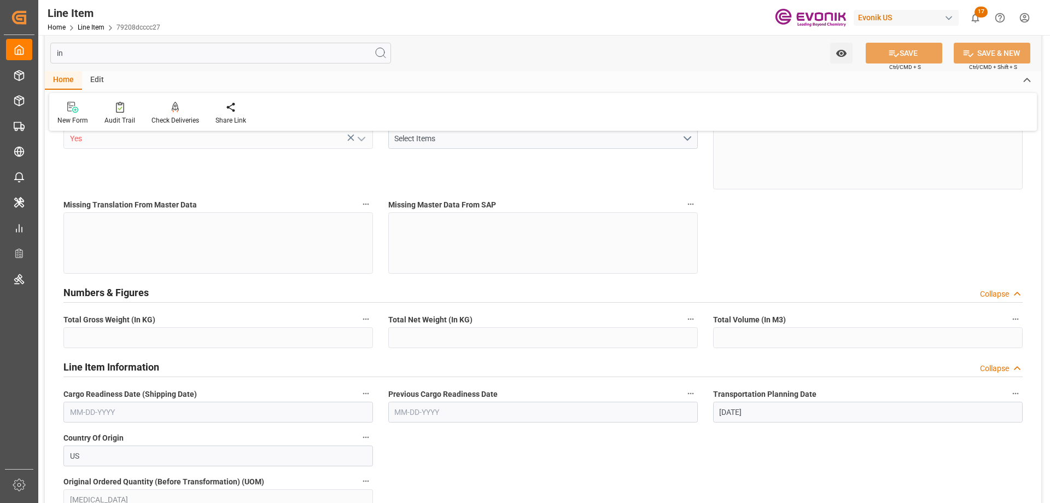
type input "Active"
type input "00010"
type input "No"
type input "Yes"
type input "US"
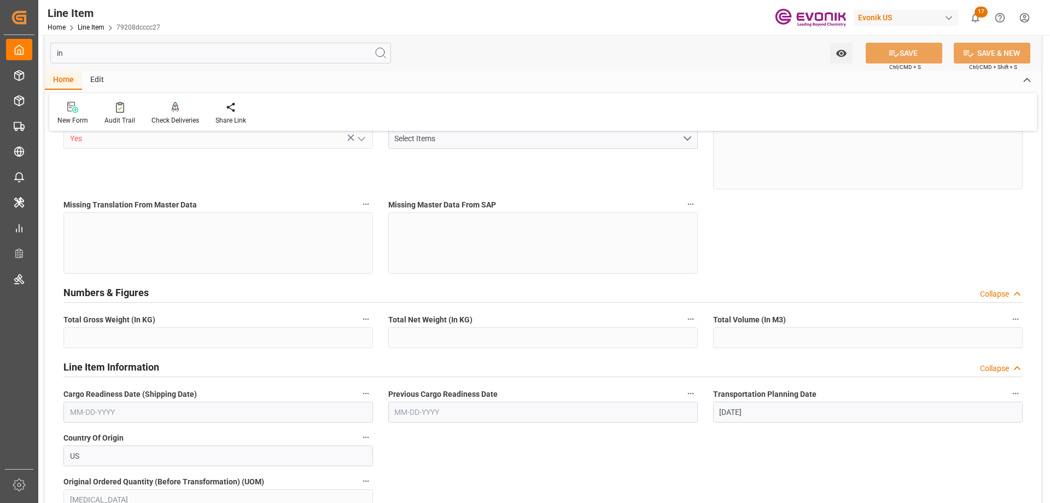
type input "[MEDICAL_DATA]"
type input "KGM"
type input "M3"
type input "19006.2"
type input "18000"
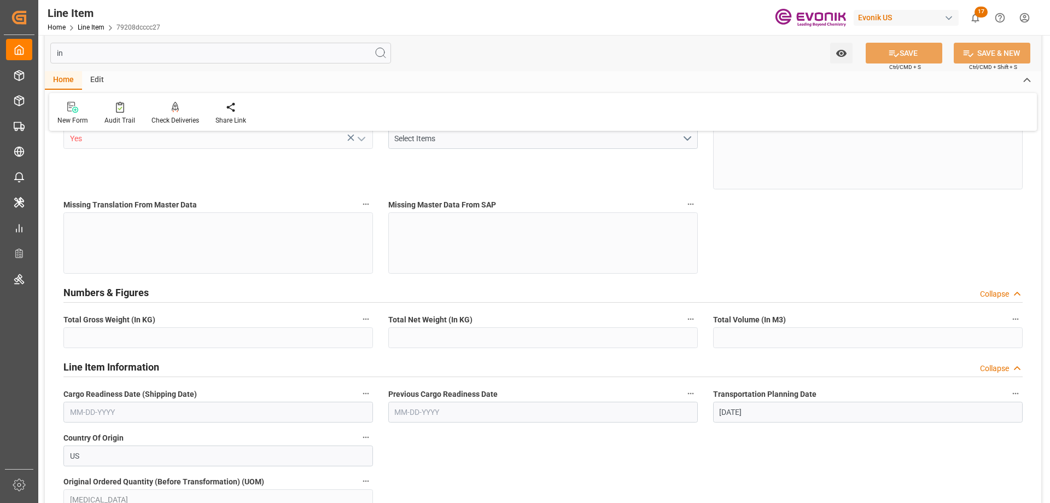
type input "25.056"
type input "19006.2"
type input "11-11-2025"
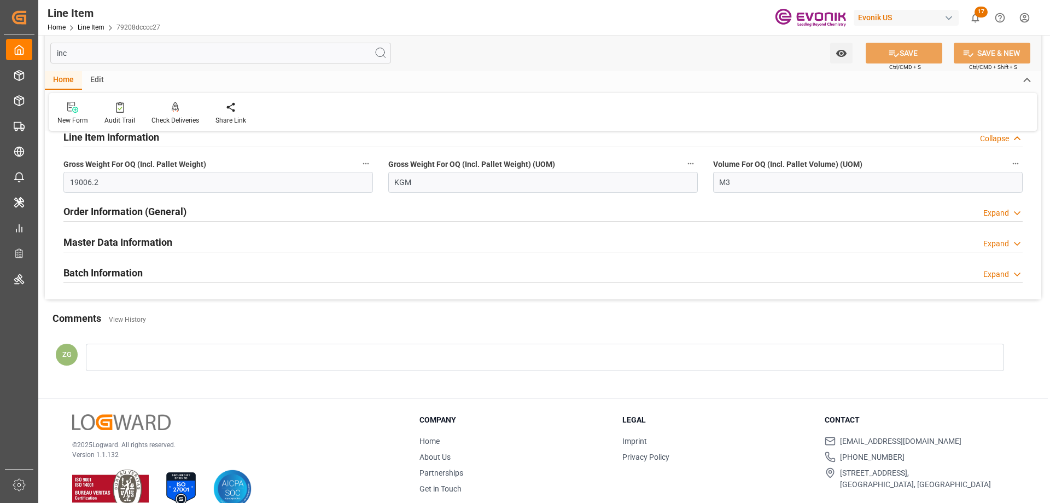
scroll to position [0, 0]
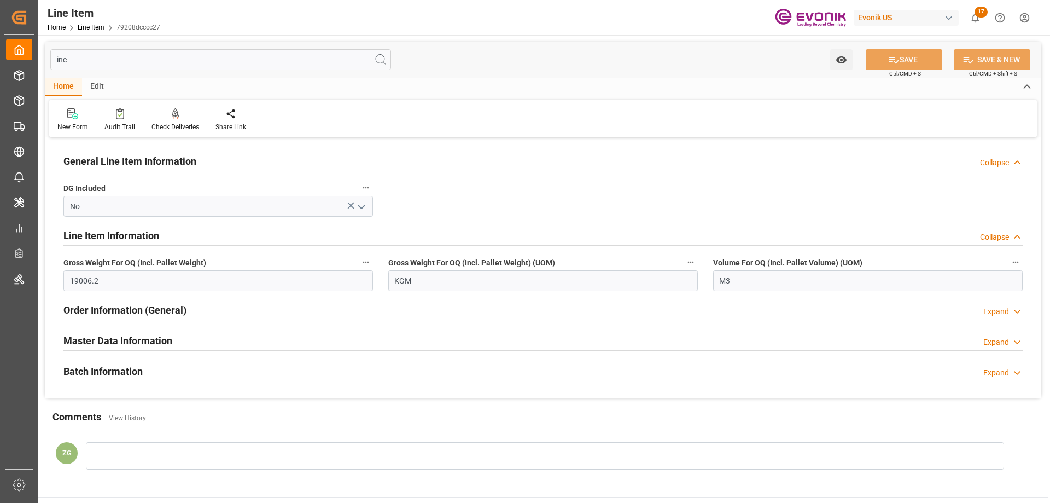
type input "inc"
click at [134, 370] on h2 "Batch Information" at bounding box center [102, 371] width 79 height 15
click at [129, 346] on h2 "Master Data Information" at bounding box center [117, 340] width 109 height 15
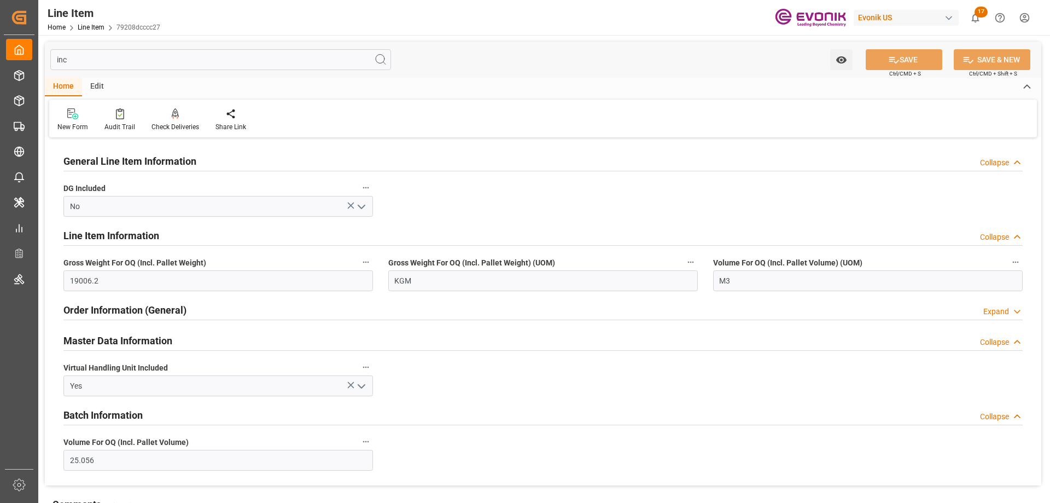
scroll to position [55, 0]
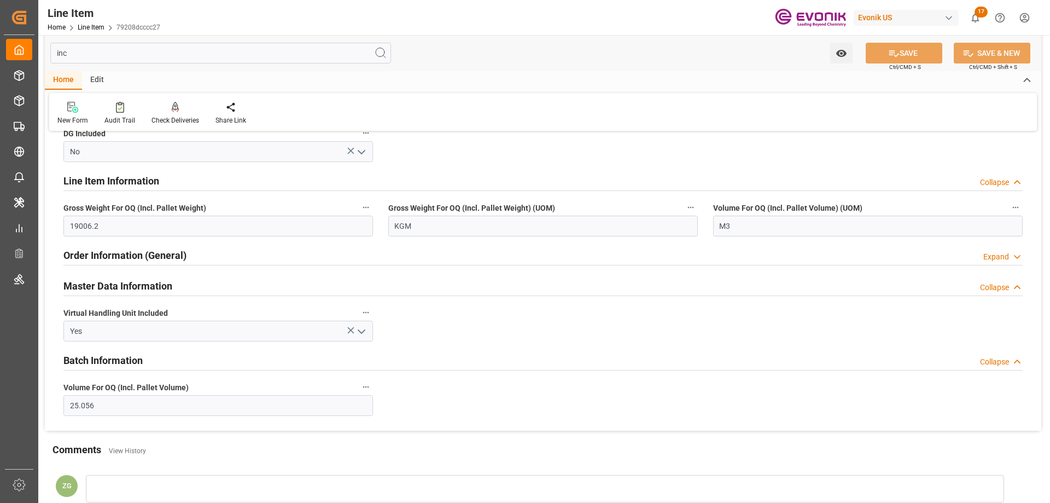
click at [124, 278] on div "Master Data Information" at bounding box center [117, 285] width 109 height 21
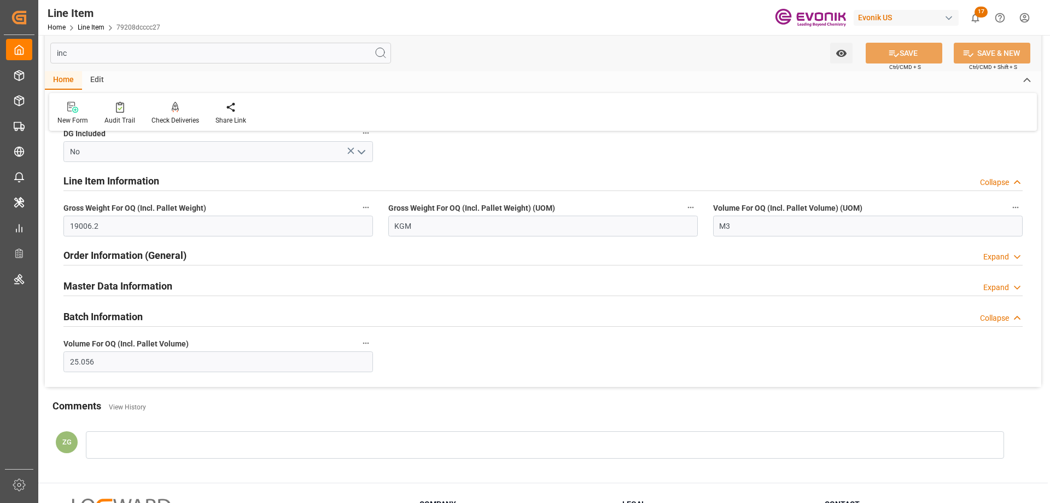
click at [118, 257] on h2 "Order Information (General)" at bounding box center [124, 255] width 123 height 15
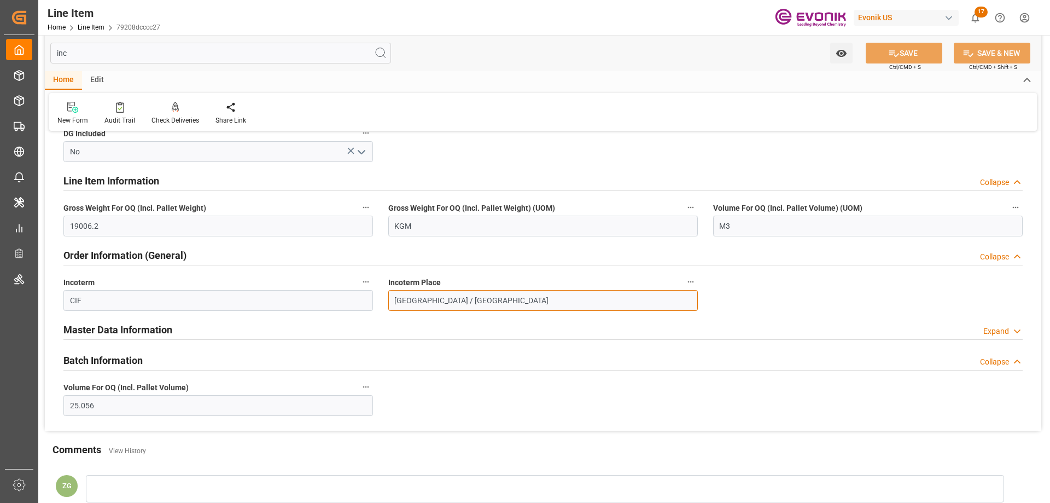
drag, startPoint x: 483, startPoint y: 300, endPoint x: 429, endPoint y: 300, distance: 54.1
click at [429, 300] on input "Rotterdam / Antwerpen" at bounding box center [543, 300] width 310 height 21
type input "Rotterdam"
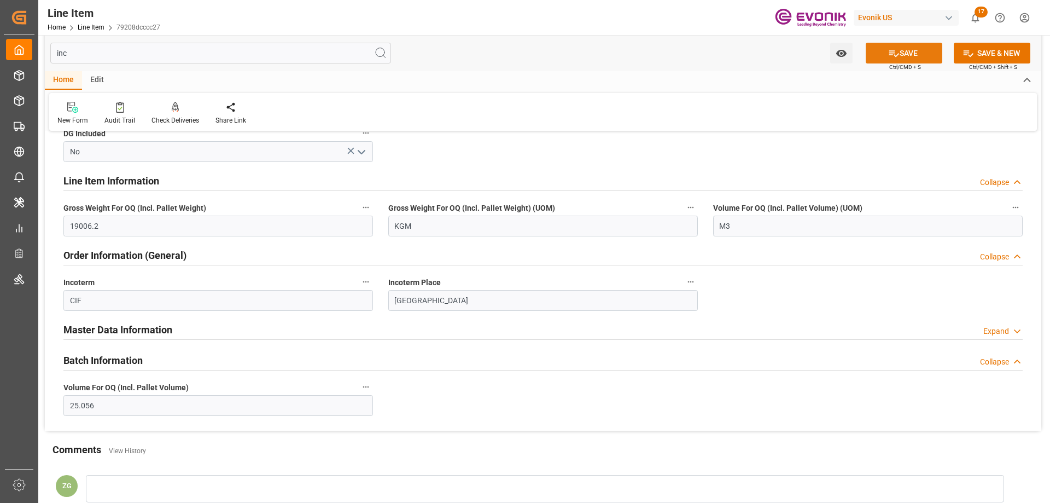
click at [896, 59] on button "SAVE" at bounding box center [904, 53] width 77 height 21
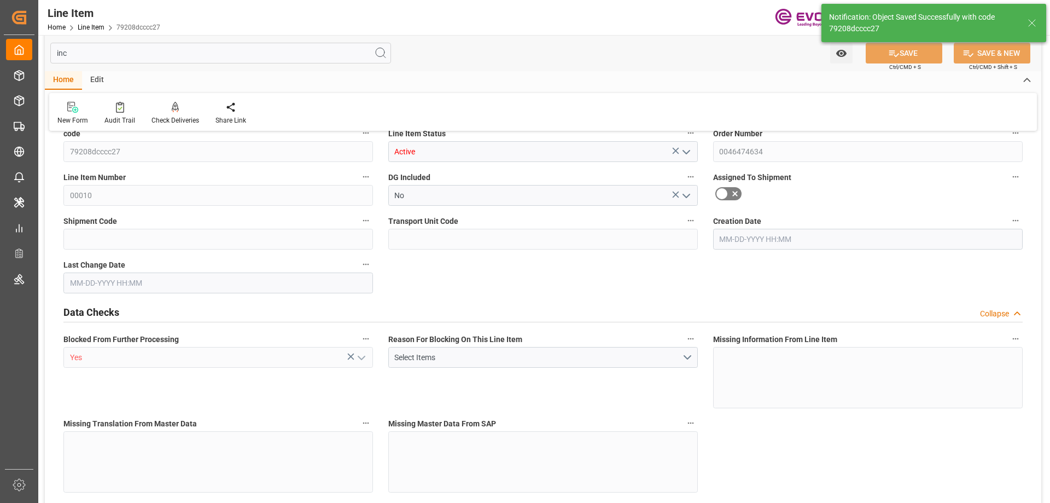
type input "18"
type input "19006.2"
type input "18000"
type input "25.056"
type input "18"
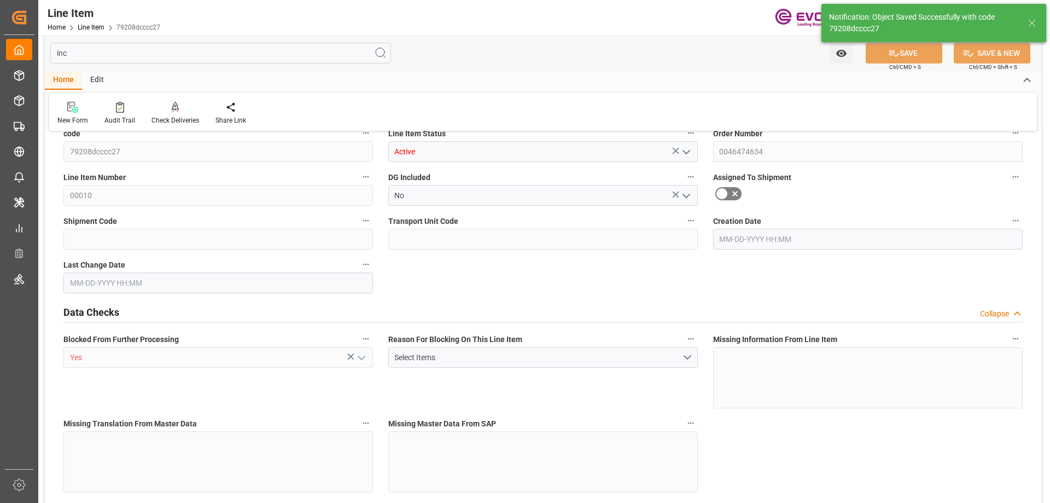
type input "182340"
type input "18"
type input "19006.2"
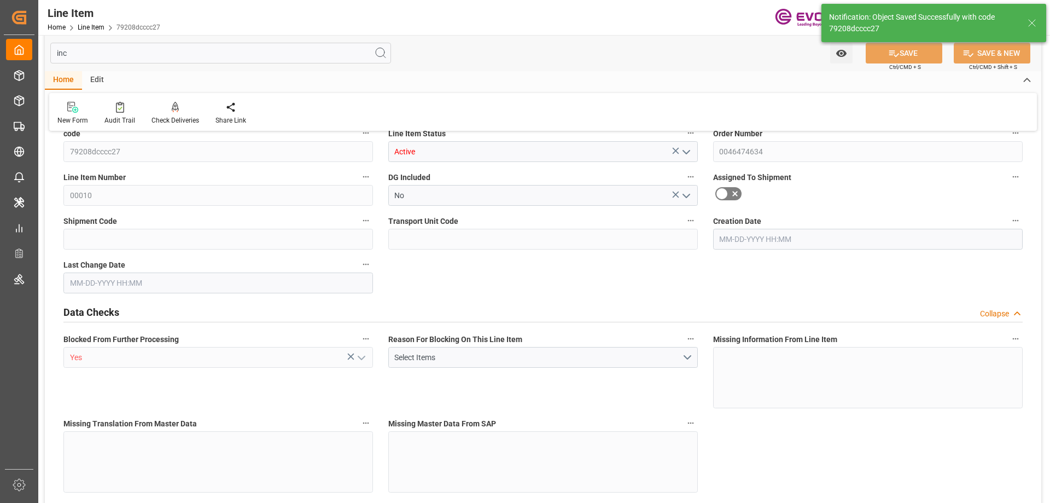
type input "18000"
type input "25.056"
type input "25056"
type input "0"
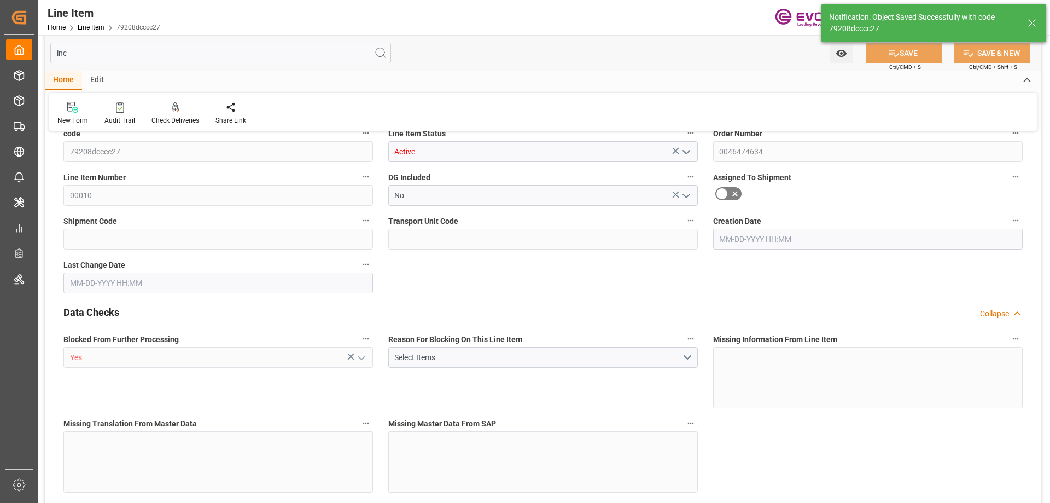
type input "0"
type input "09-24-2025 13:28"
type input "10-08-2025 16:10"
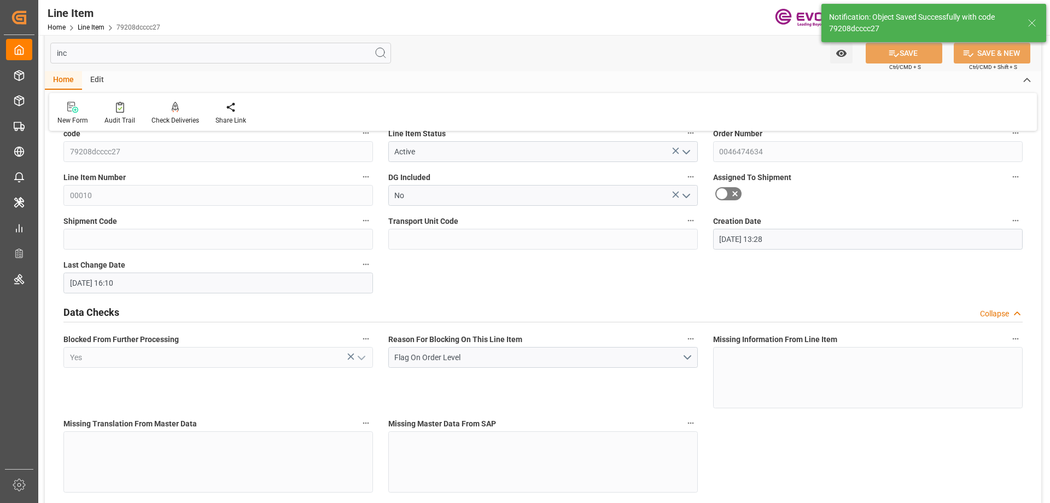
type input "12-01-2025"
type input "11-11-2025"
type input "11-01-2025"
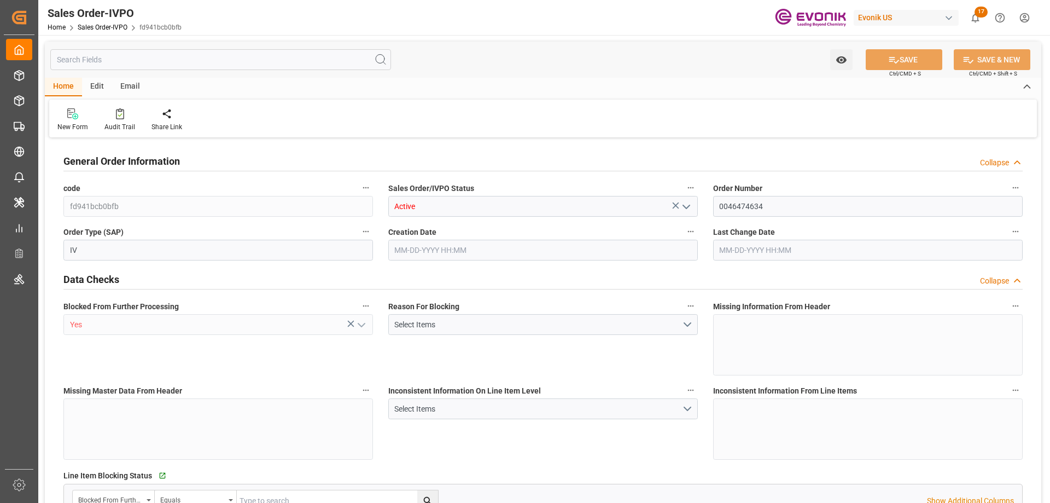
type input "NLRTM"
type input "0"
type input "1"
type input "2"
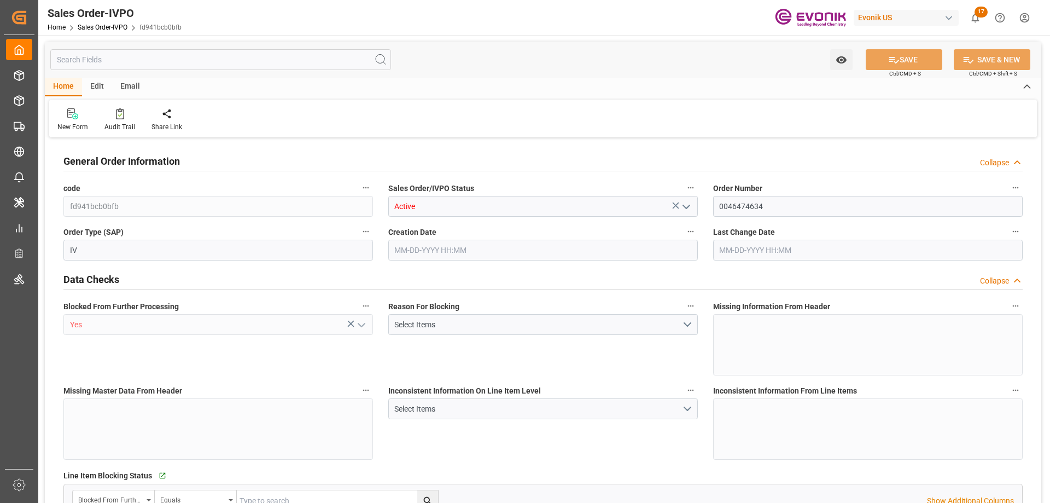
type input "19006.2"
type input "50.112"
type input "17000"
type input "30"
type input "[DATE] 13:28"
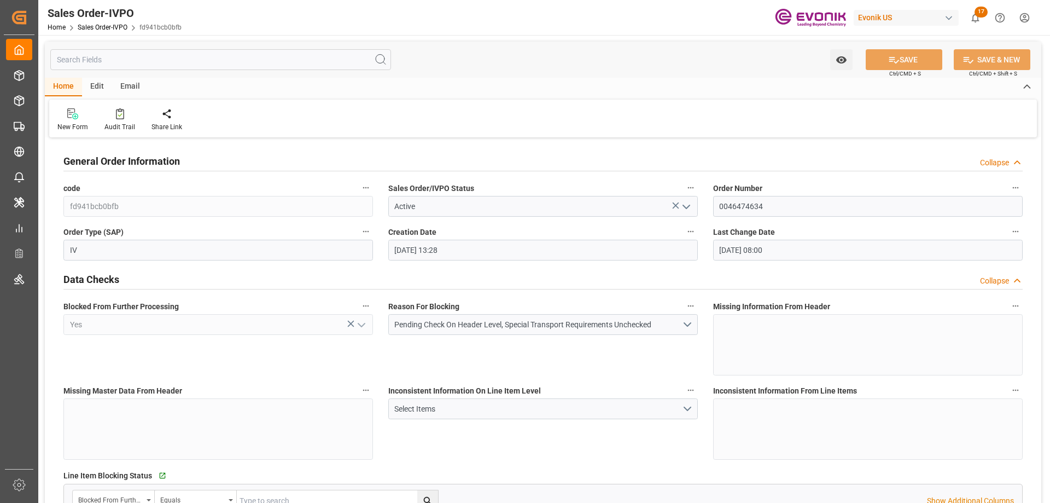
type input "[DATE] 08:00"
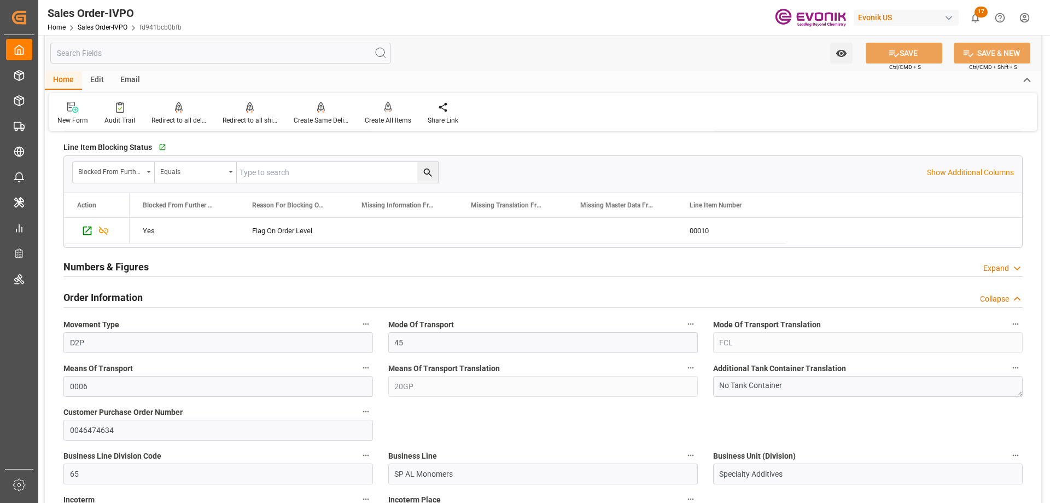
scroll to position [492, 0]
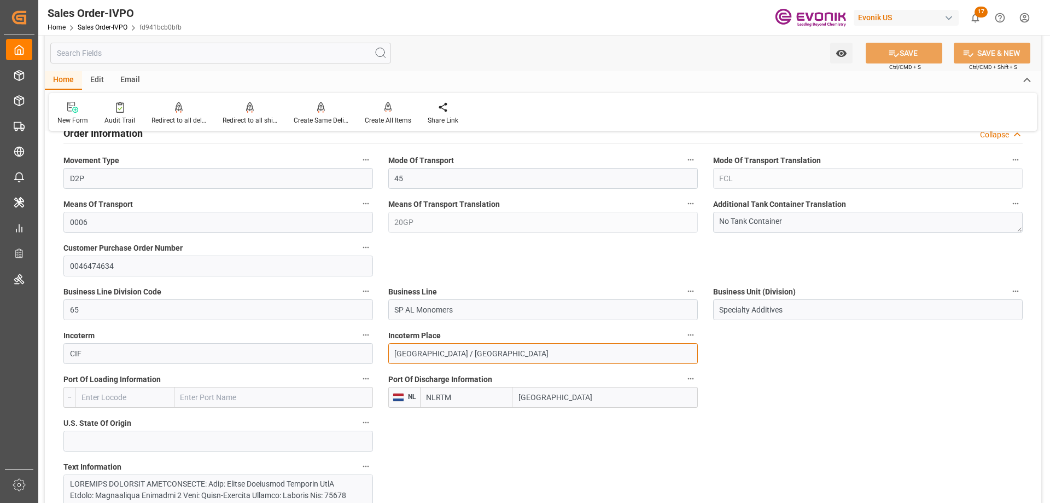
drag, startPoint x: 479, startPoint y: 352, endPoint x: 428, endPoint y: 351, distance: 50.9
click at [428, 351] on input "[GEOGRAPHIC_DATA] / [GEOGRAPHIC_DATA]" at bounding box center [543, 353] width 310 height 21
type input "[GEOGRAPHIC_DATA]"
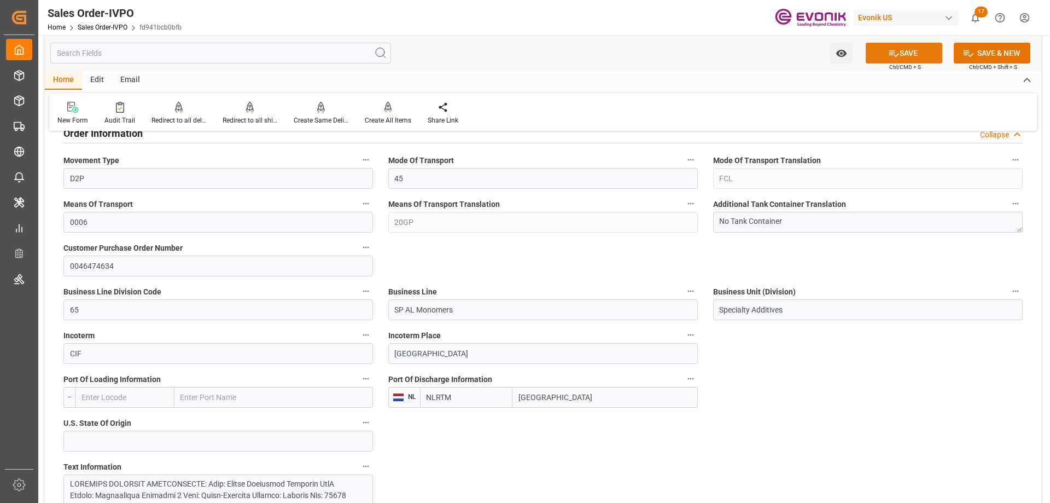
click at [914, 56] on button "SAVE" at bounding box center [904, 53] width 77 height 21
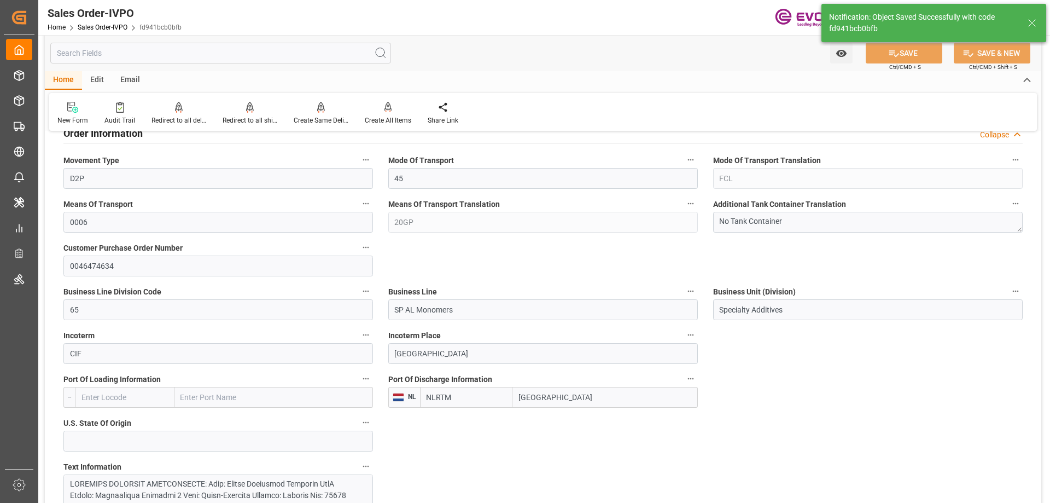
type input "[DATE] 16:10"
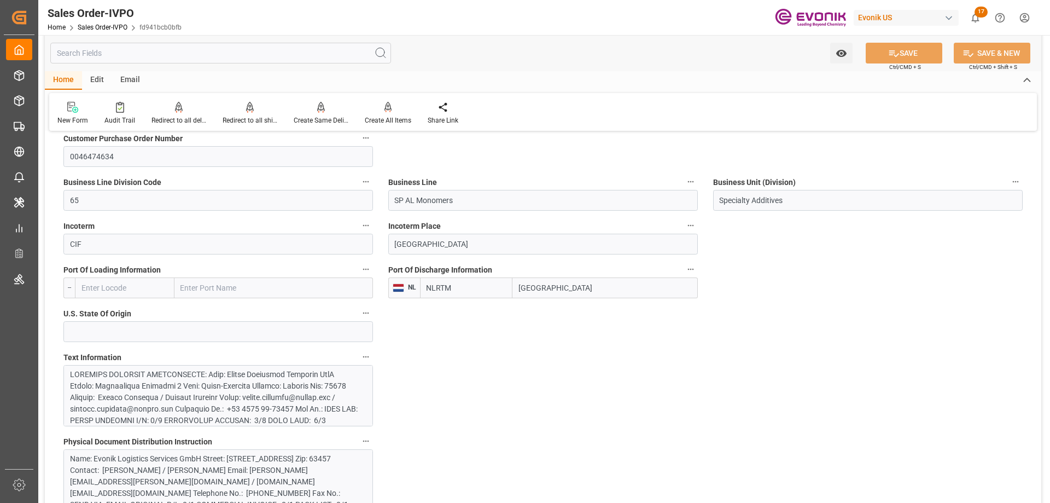
scroll to position [711, 0]
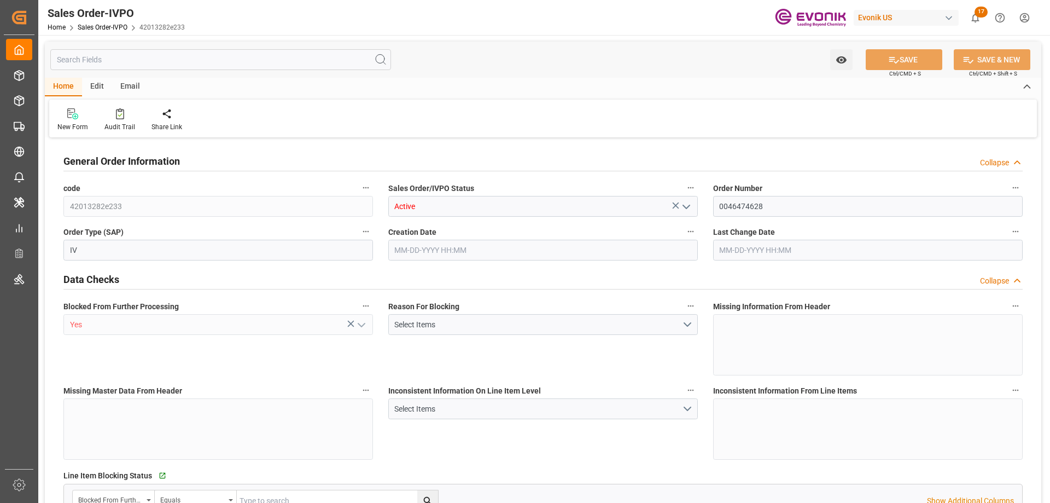
type input "NLRTM"
type input "0"
type input "1"
type input "2"
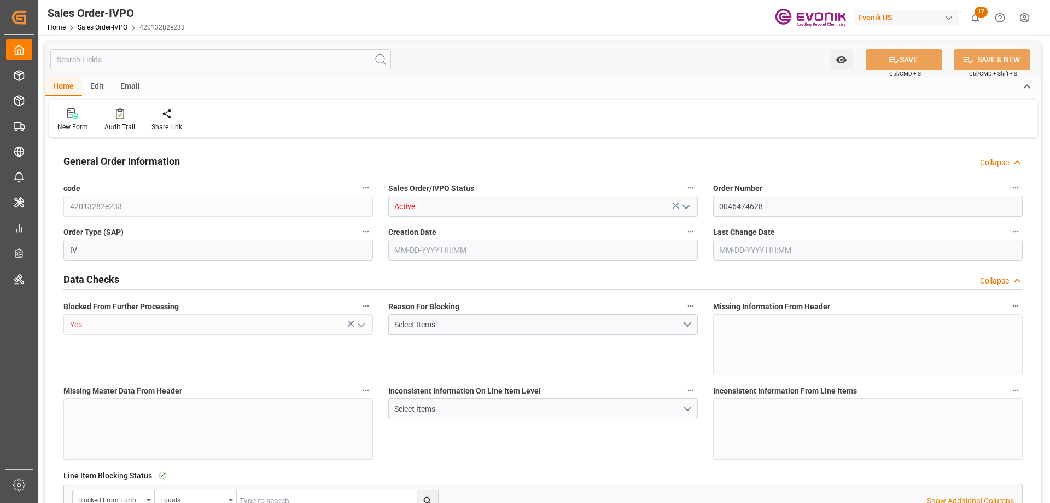
type input "16240"
type input "45.85"
type input "17000"
type input "30"
type input "[DATE] 13:25"
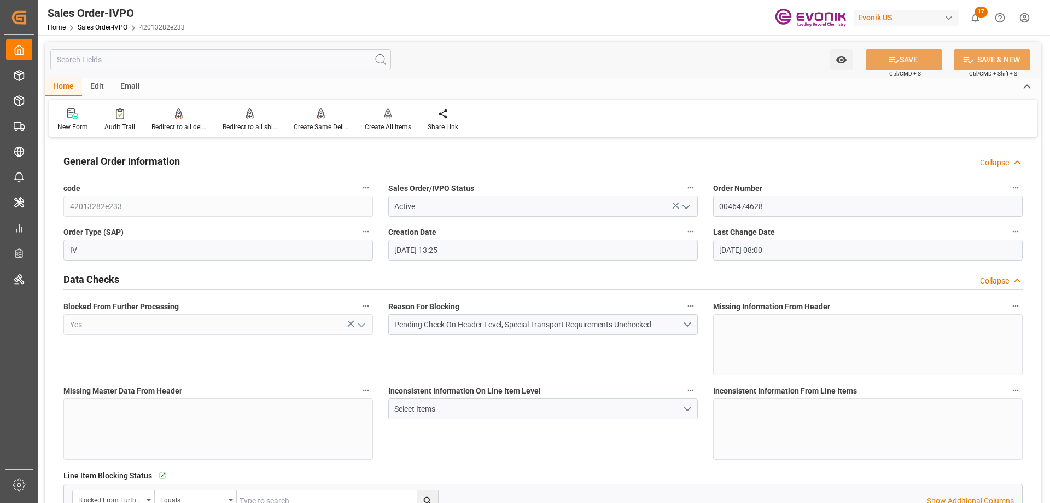
type input "[DATE] 08:00"
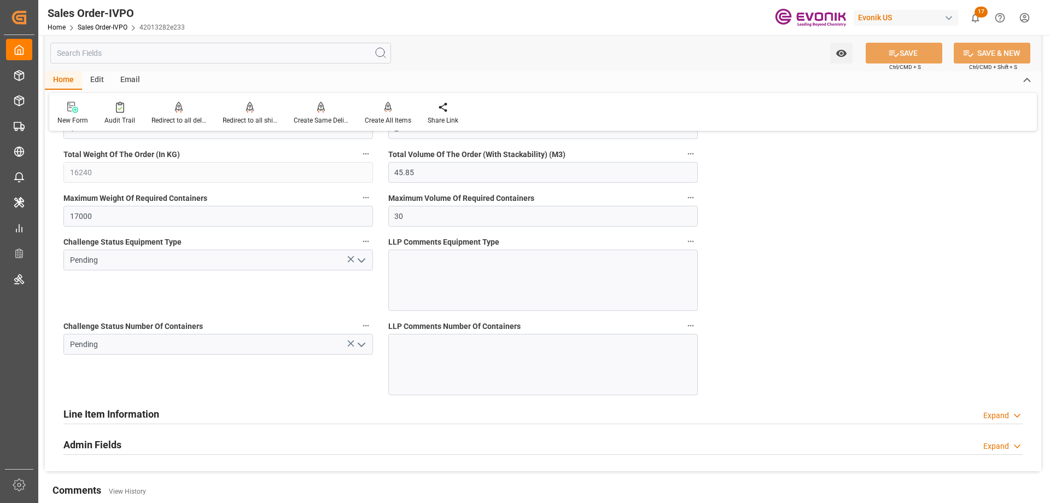
scroll to position [2133, 0]
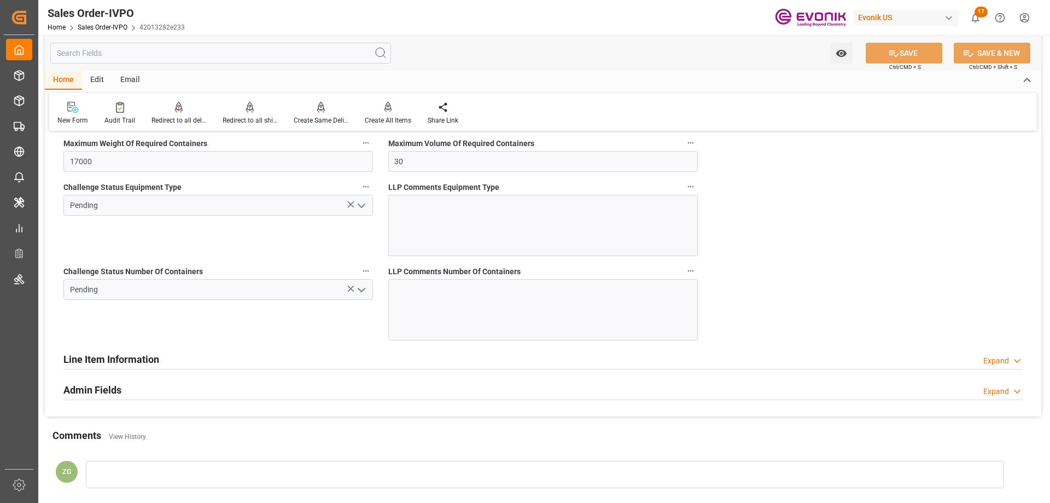
click at [146, 360] on h2 "Line Item Information" at bounding box center [111, 359] width 96 height 15
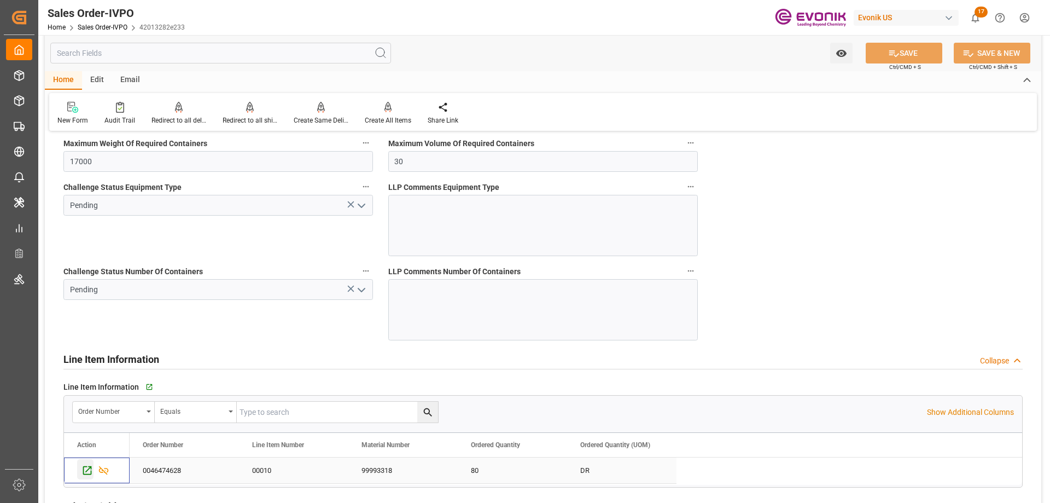
click at [87, 475] on icon "Press SPACE to select this row." at bounding box center [86, 469] width 11 height 11
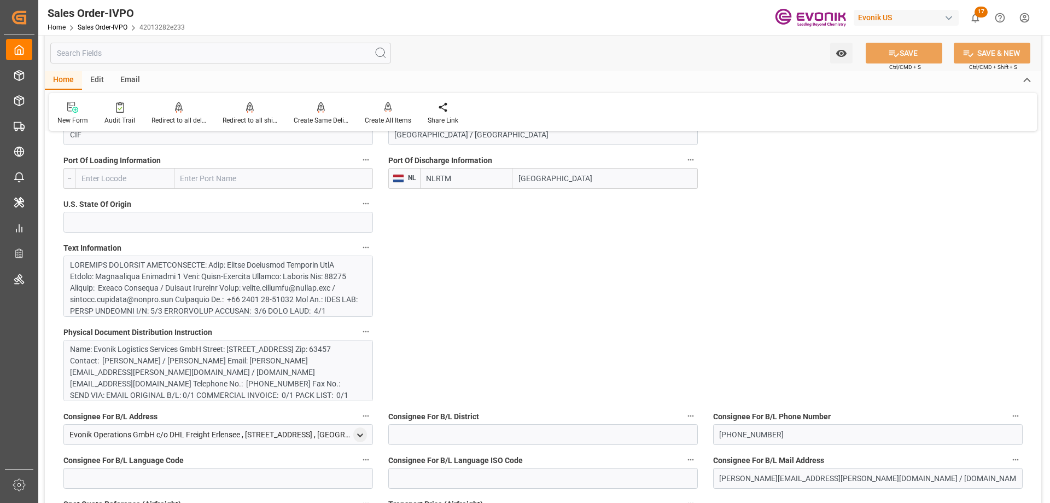
scroll to position [656, 0]
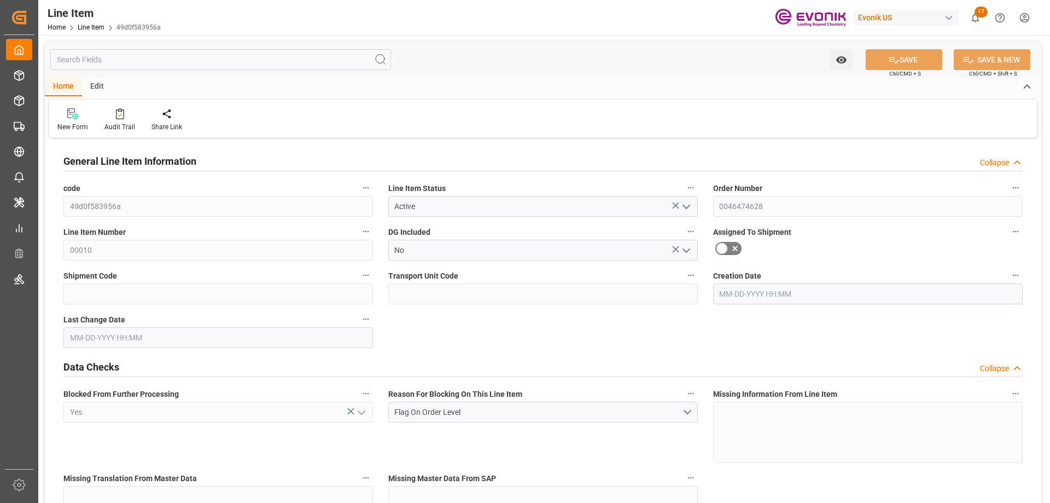
type input "20"
type input "15840"
type input "14400"
type input "22.925"
type input "80"
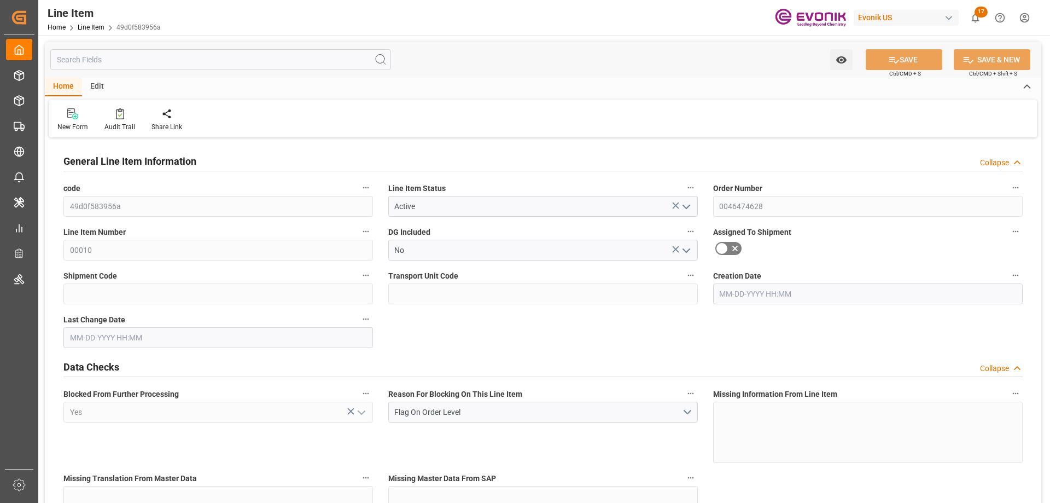
type input "106560"
type input "80"
type input "15840"
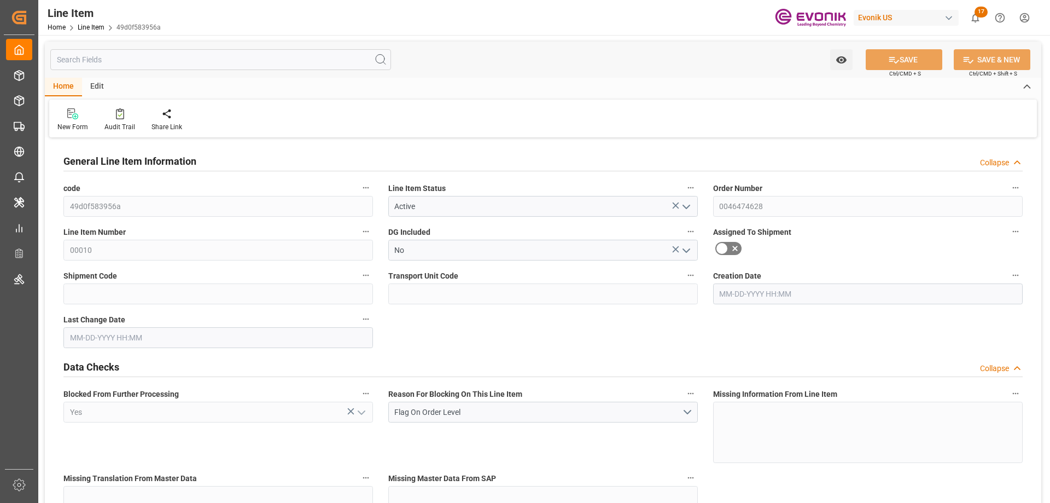
type input "16240"
type input "14400"
type input "22.925"
type input "22924.96"
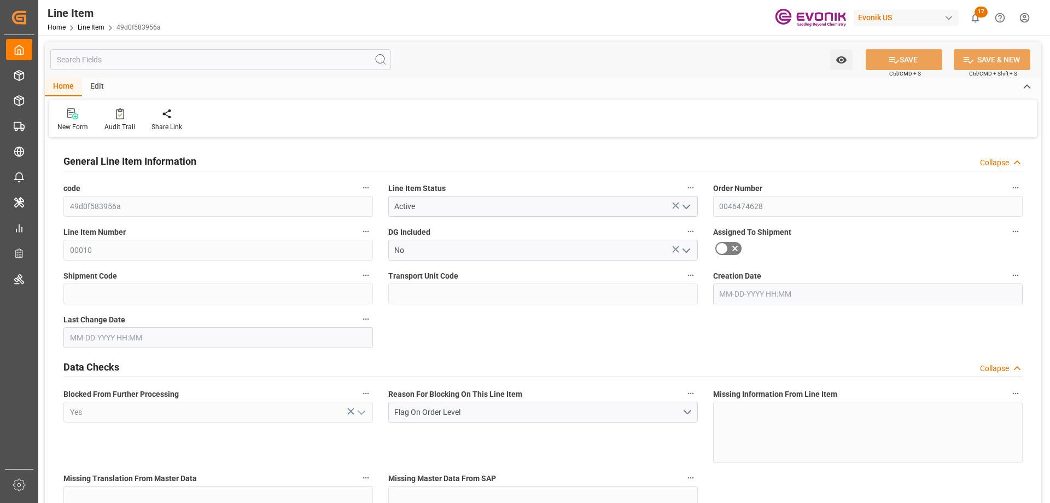
type input "0"
type input "[DATE] 13:25"
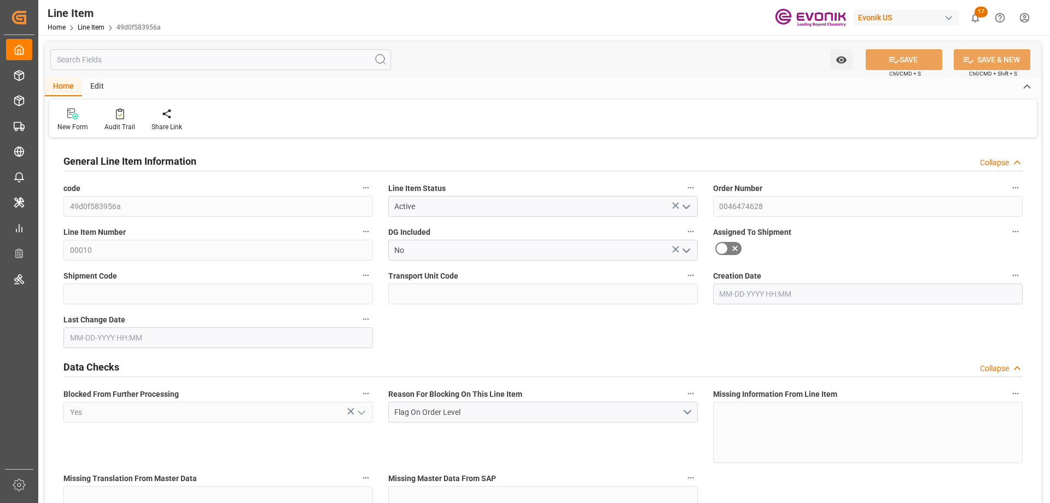
type input "10-07-2025 08:00"
type input "12-01-2025"
type input "11-11-2025"
type input "11-01-2025"
click at [174, 57] on input "text" at bounding box center [220, 59] width 341 height 21
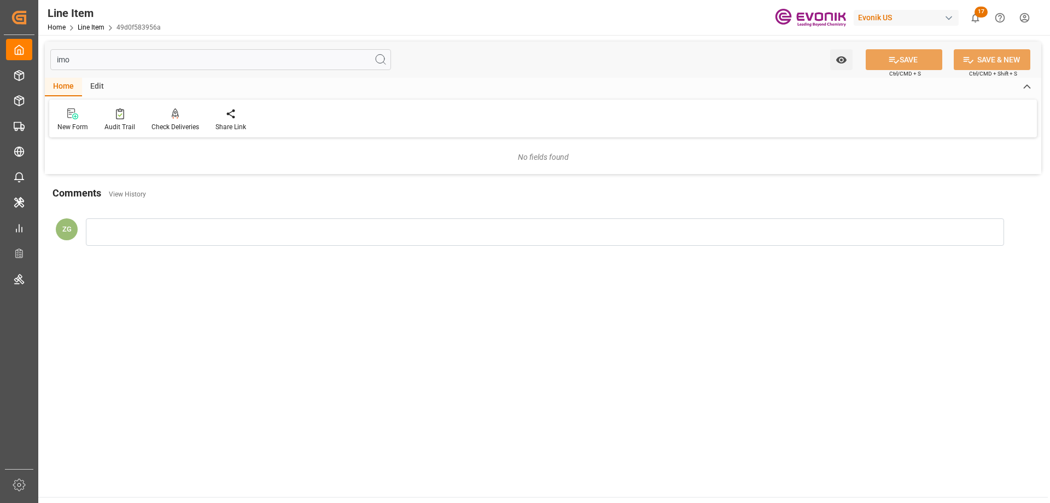
click at [65, 64] on input "imo" at bounding box center [220, 59] width 341 height 21
type input "inc"
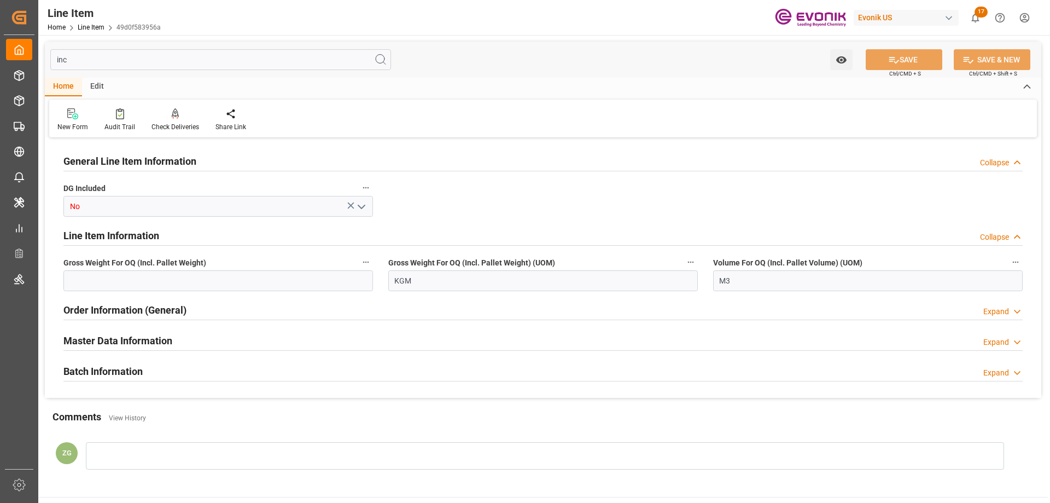
type input "16240"
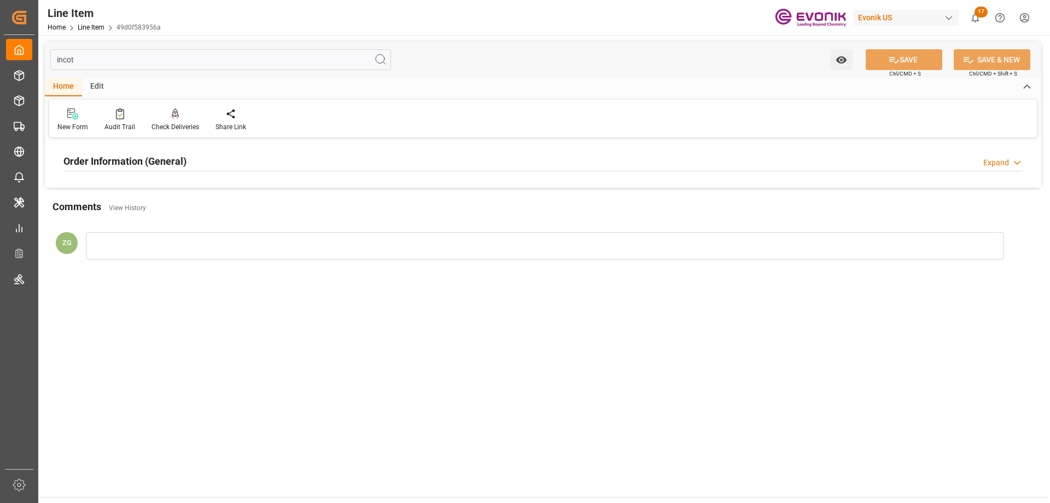
type input "incot"
click at [205, 168] on div "Order Information (General) Expand" at bounding box center [542, 160] width 959 height 21
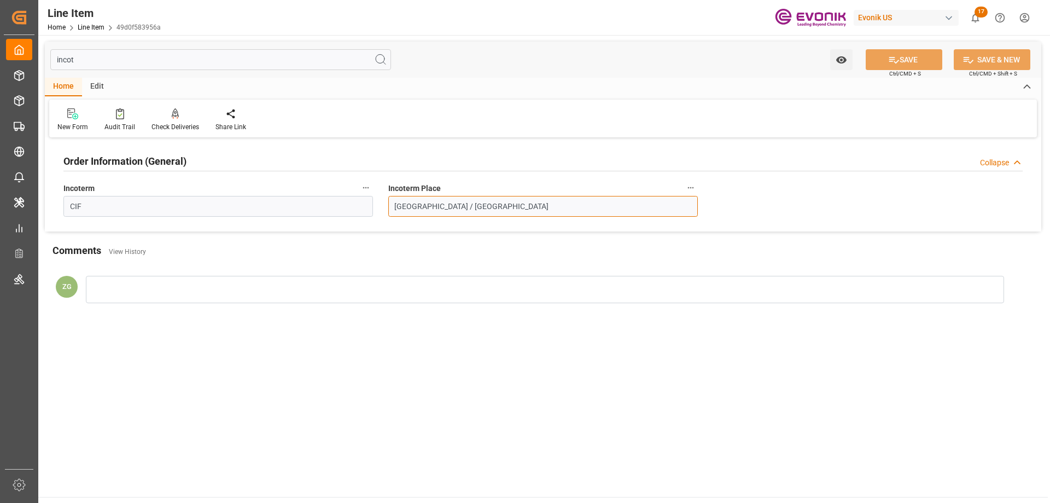
drag, startPoint x: 486, startPoint y: 206, endPoint x: 430, endPoint y: 203, distance: 55.9
click at [430, 203] on input "Rotterdam / Antwerpen" at bounding box center [543, 206] width 310 height 21
type input "Rotterdam"
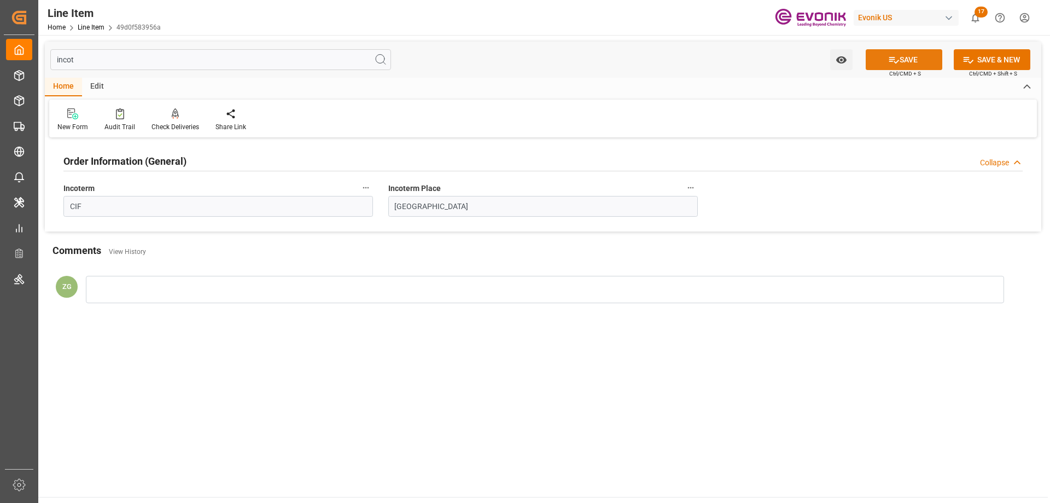
click at [922, 65] on button "SAVE" at bounding box center [904, 59] width 77 height 21
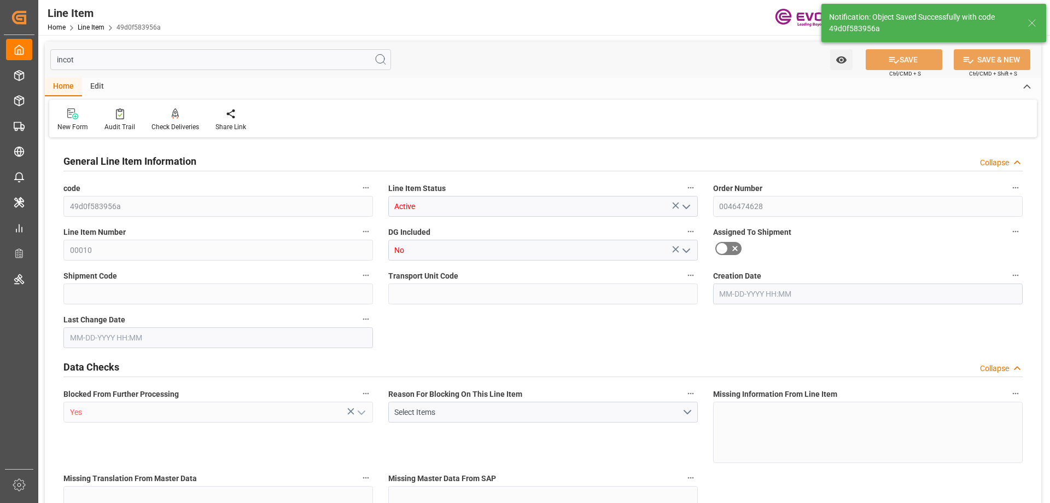
type input "20"
type input "15840"
type input "14400"
type input "22.925"
type input "80"
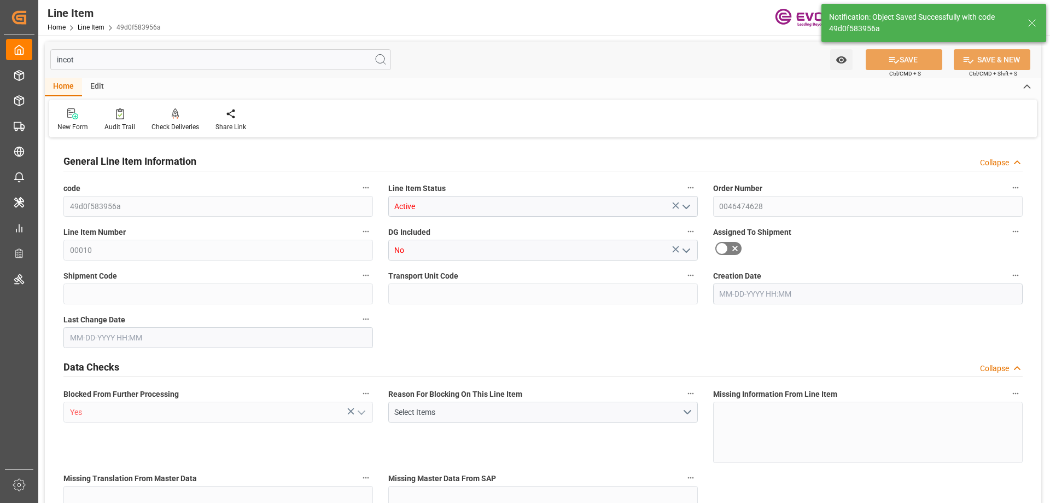
type input "106560"
type input "80"
type input "15840"
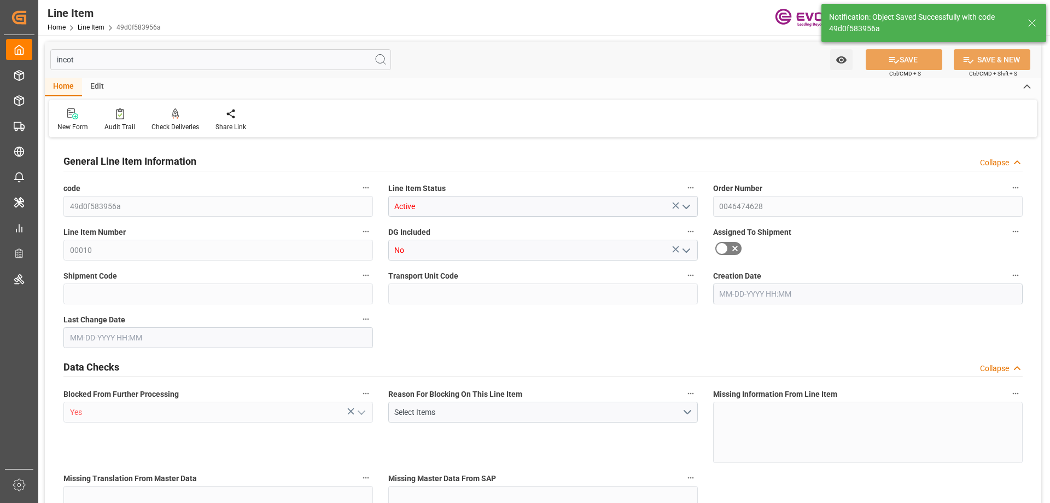
type input "16240"
type input "14400"
type input "22.925"
type input "22924.96"
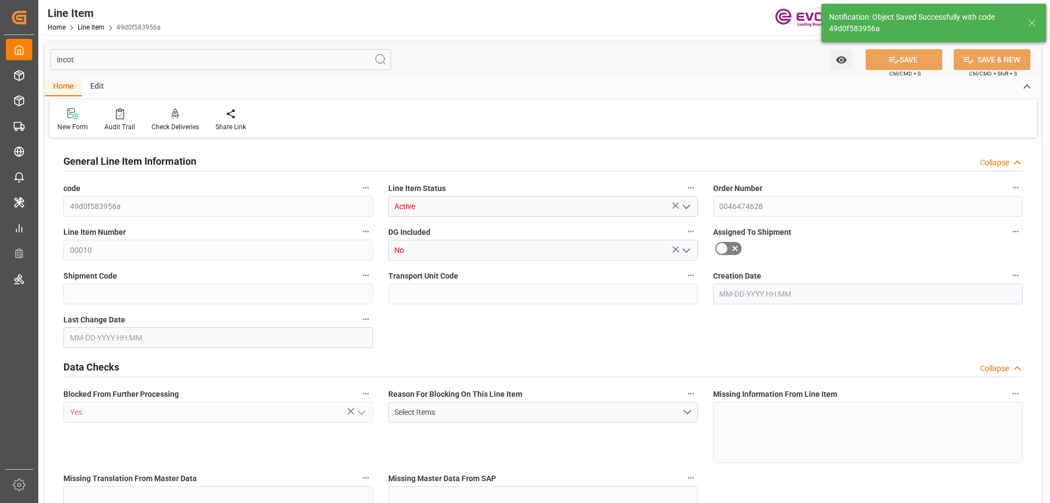
type input "0"
type input "09-24-2025 13:25"
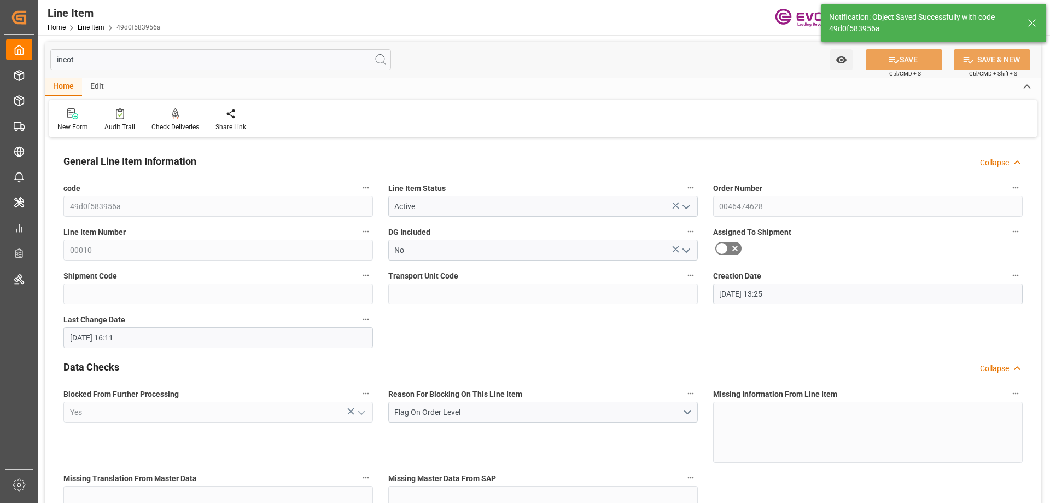
type input "10-08-2025 16:11"
type input "12-01-2025"
type input "11-11-2025"
type input "11-01-2025"
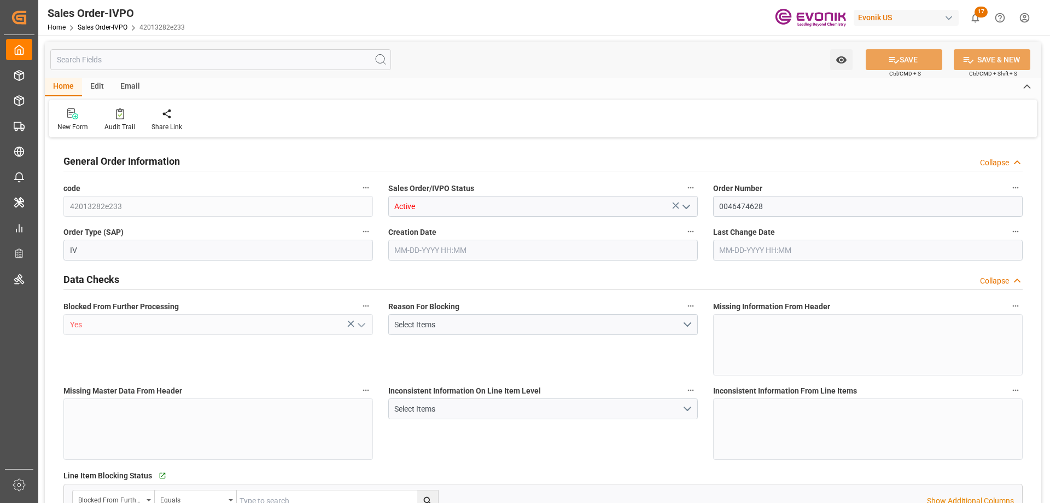
type input "NLRTM"
type input "0"
type input "1"
type input "2"
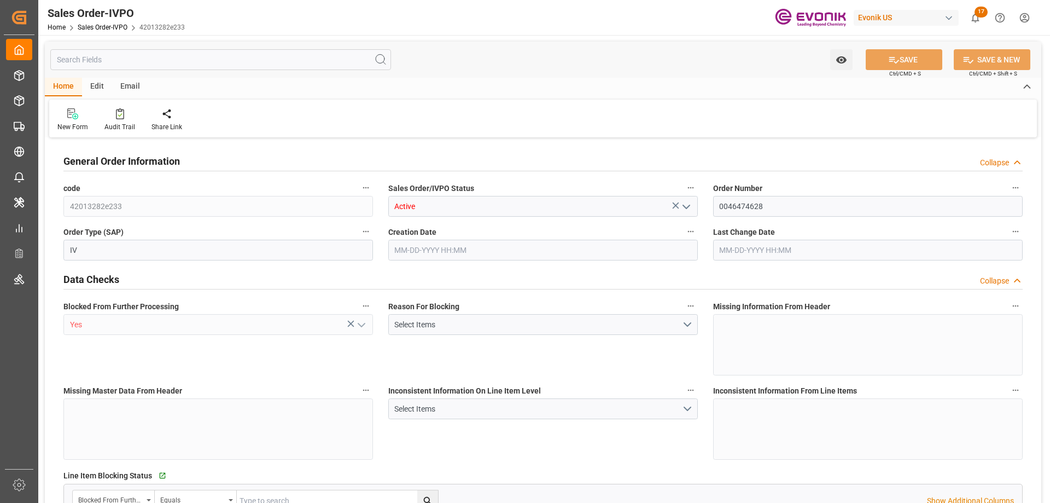
type input "16240"
type input "45.85"
type input "17000"
type input "30"
type input "[DATE] 13:25"
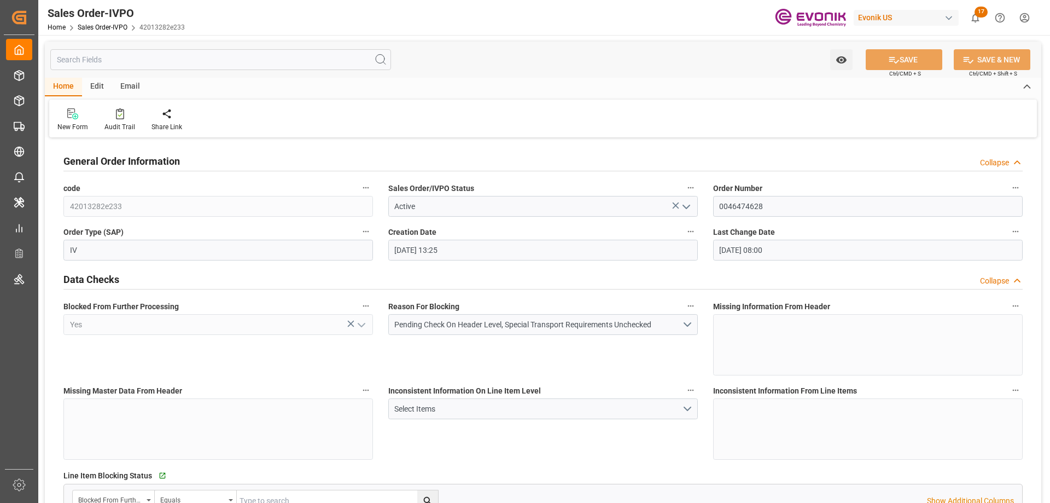
type input "[DATE] 08:00"
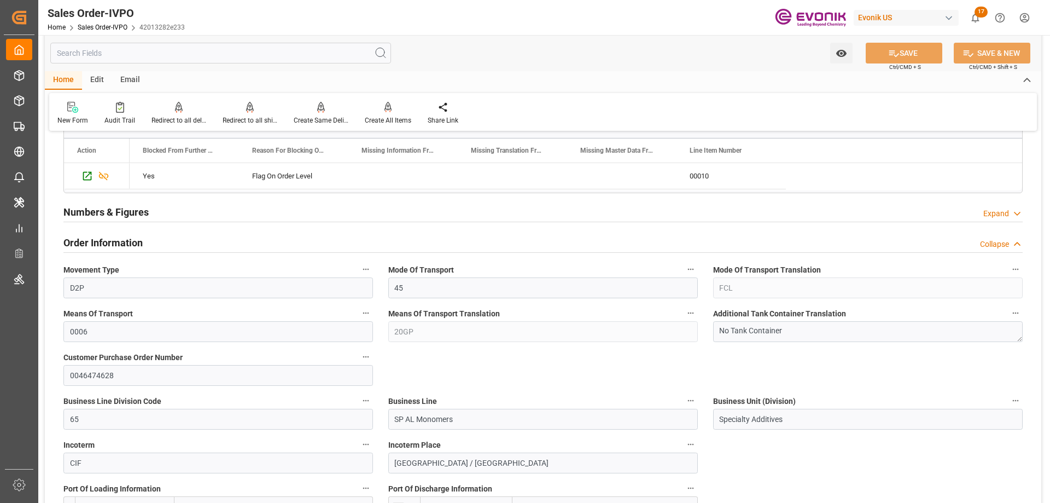
scroll to position [547, 0]
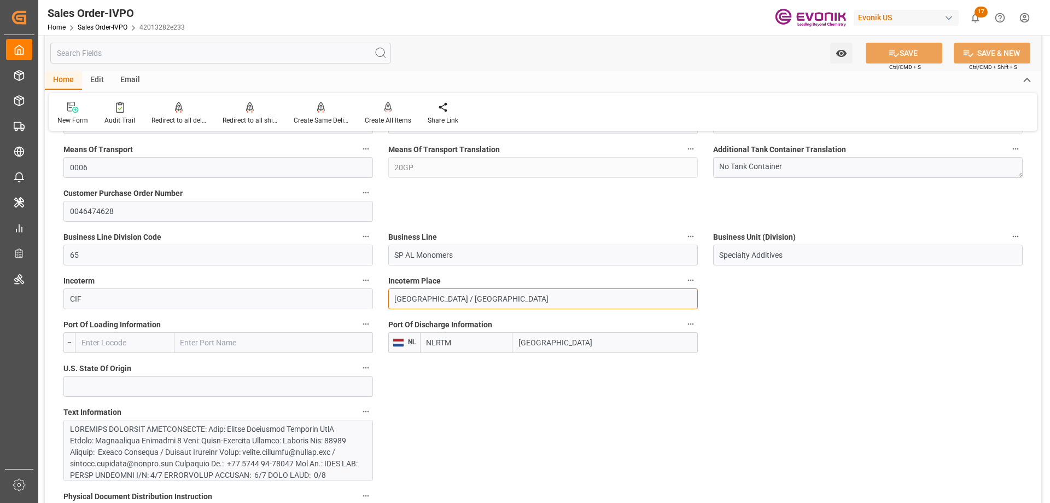
drag, startPoint x: 502, startPoint y: 297, endPoint x: 431, endPoint y: 297, distance: 71.1
click at [431, 297] on input "[GEOGRAPHIC_DATA] / [GEOGRAPHIC_DATA]" at bounding box center [543, 298] width 310 height 21
type input "[GEOGRAPHIC_DATA]"
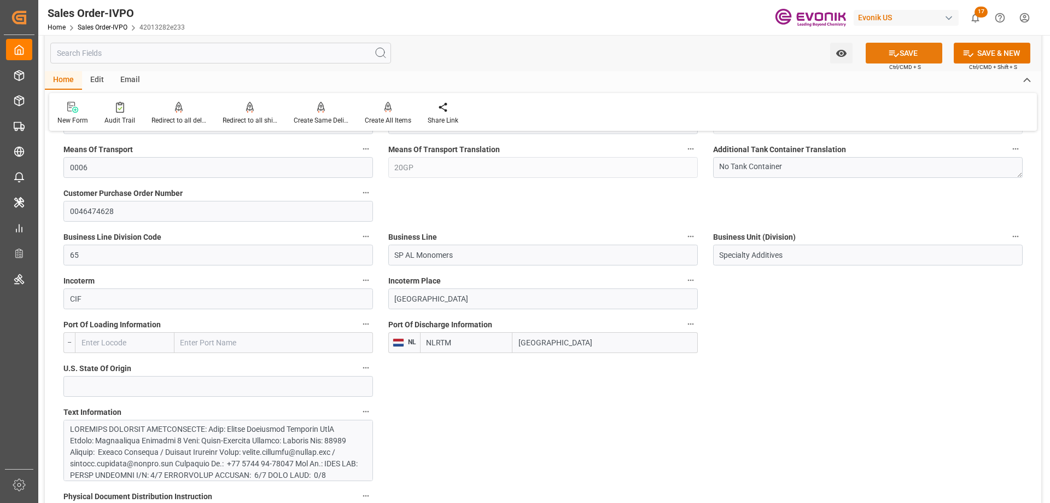
click at [883, 56] on button "SAVE" at bounding box center [904, 53] width 77 height 21
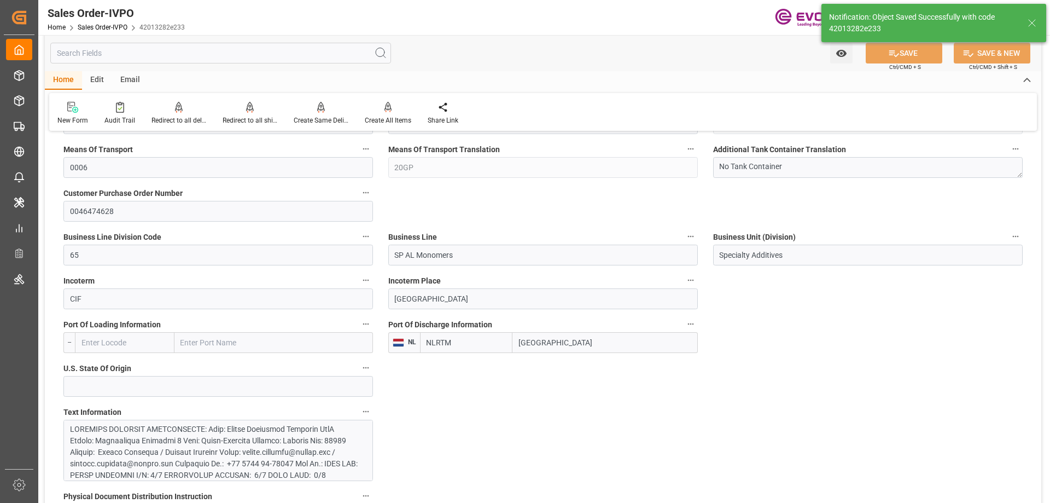
type input "[DATE] 16:11"
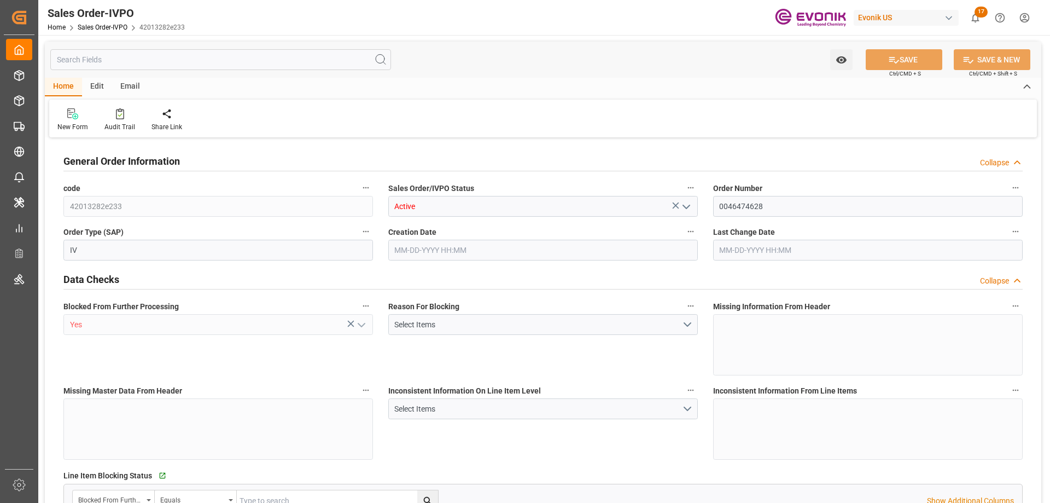
type input "NLRTM"
type input "0"
type input "1"
type input "2"
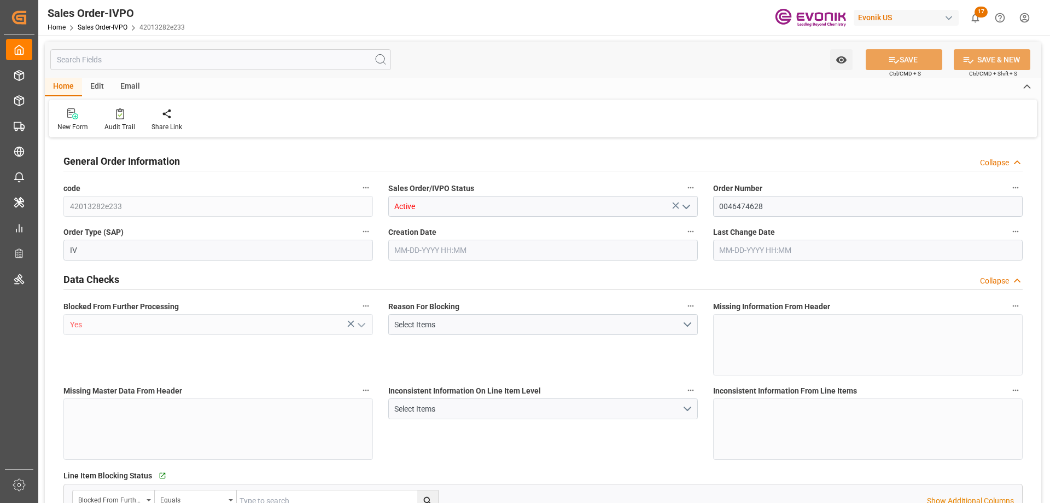
type input "16240"
type input "45.85"
type input "17000"
type input "30"
type input "[DATE] 13:25"
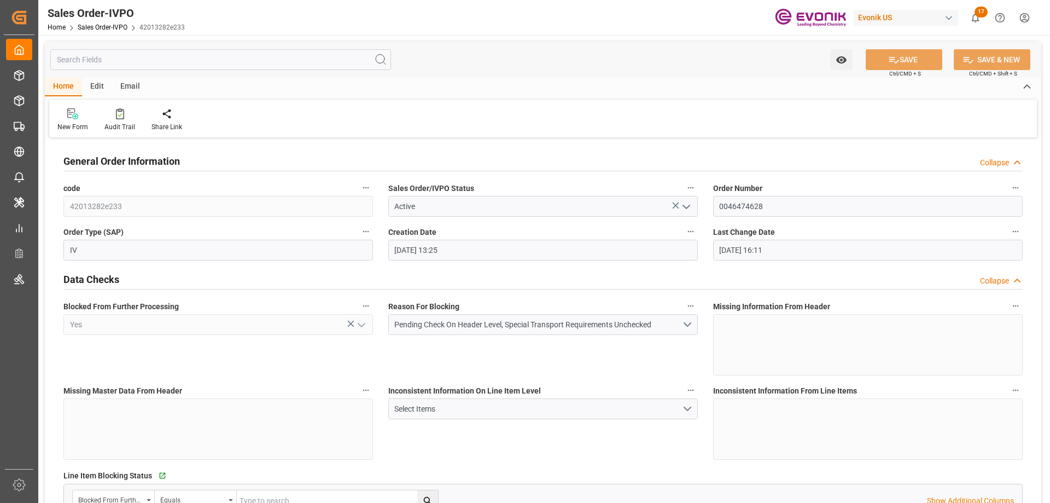
type input "[DATE] 16:11"
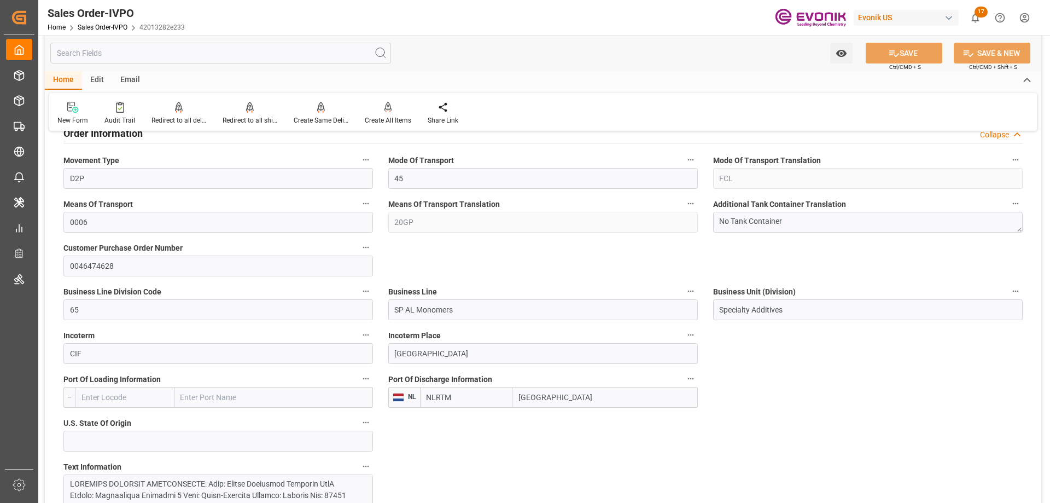
scroll to position [547, 0]
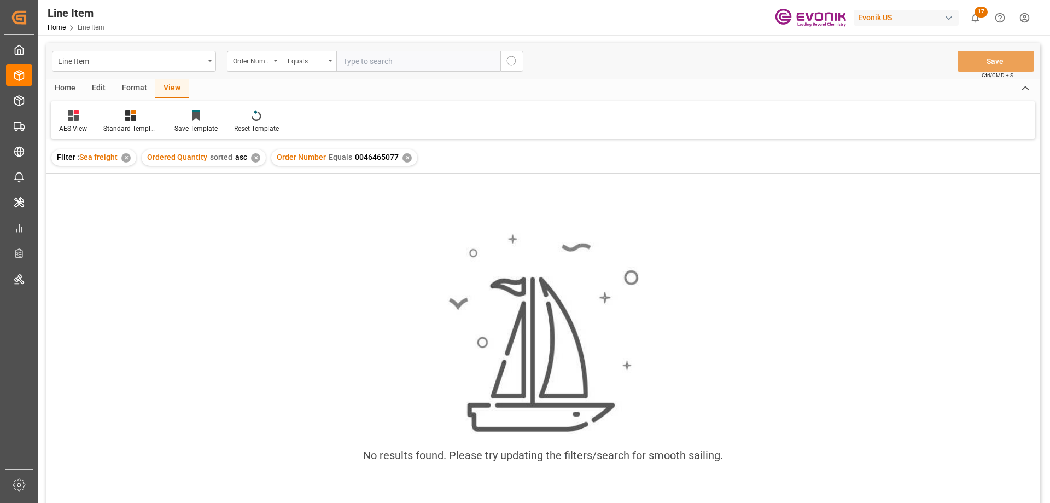
scroll to position [0, 389]
click at [394, 56] on input "text" at bounding box center [418, 61] width 164 height 21
paste input "0046473844"
type input "0046473844"
click at [403, 156] on div "✕" at bounding box center [407, 157] width 9 height 9
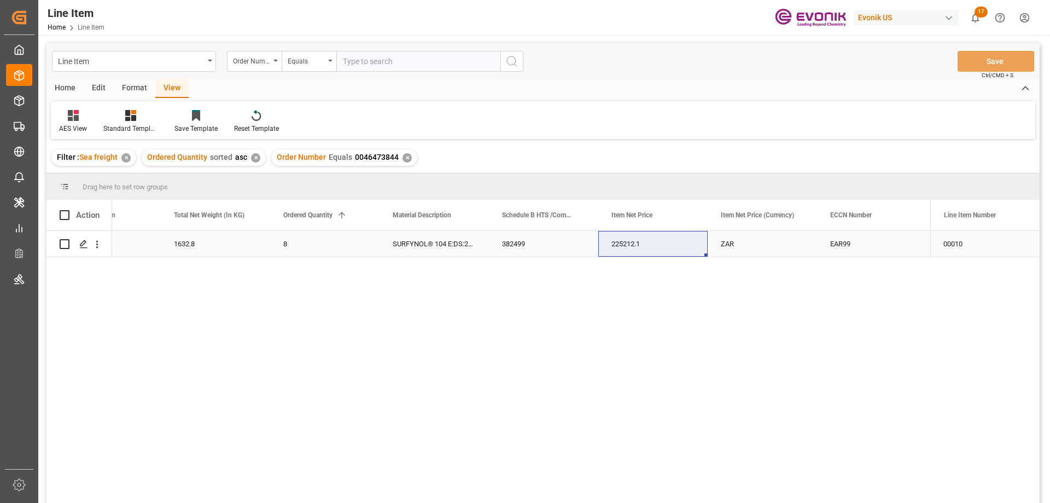
click at [196, 247] on div "1632.8" at bounding box center [215, 244] width 109 height 26
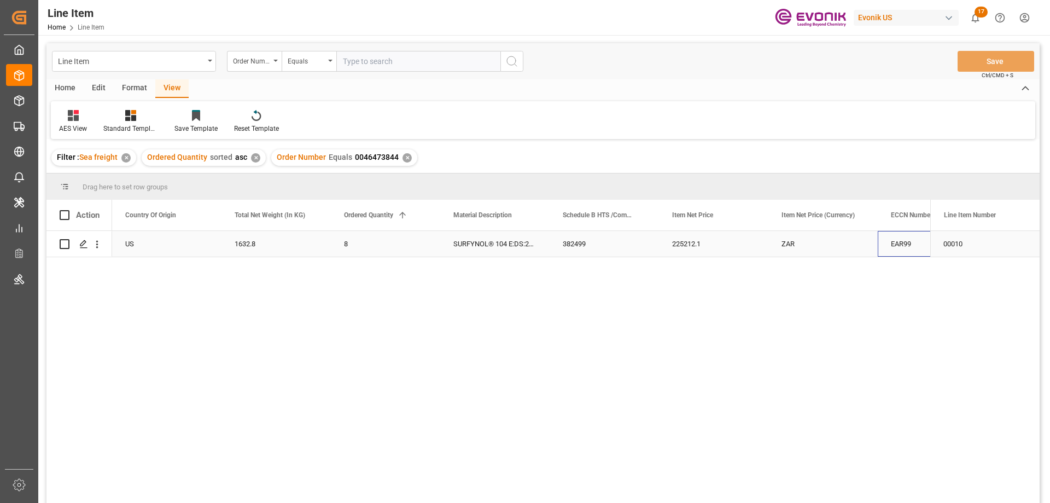
click at [912, 241] on div "EAR99" at bounding box center [932, 243] width 83 height 25
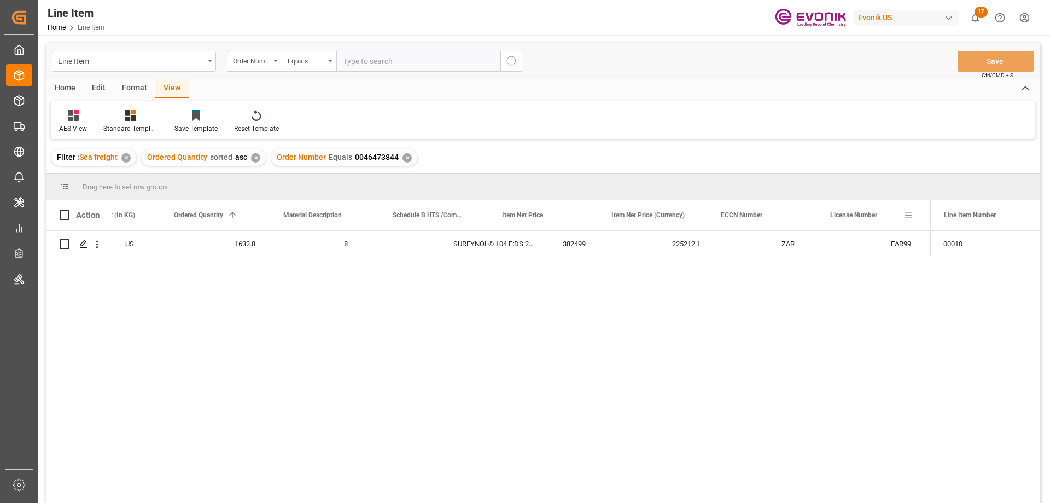
scroll to position [0, 498]
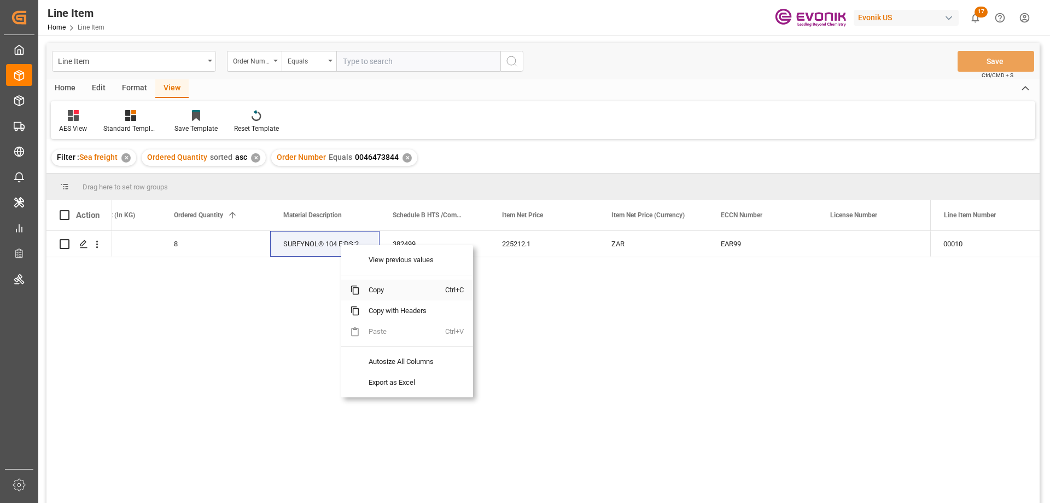
click at [375, 288] on span "Copy" at bounding box center [402, 289] width 85 height 21
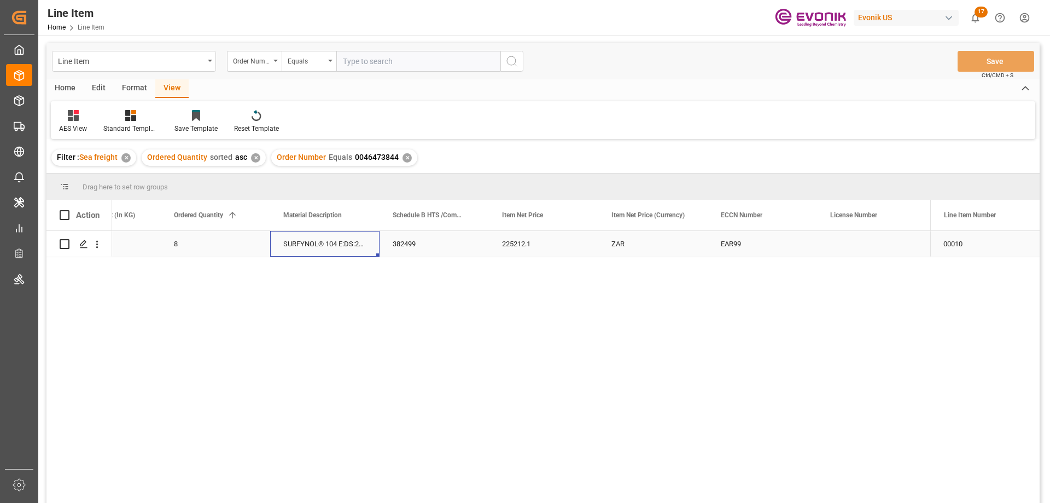
drag, startPoint x: 282, startPoint y: 248, endPoint x: 290, endPoint y: 246, distance: 9.0
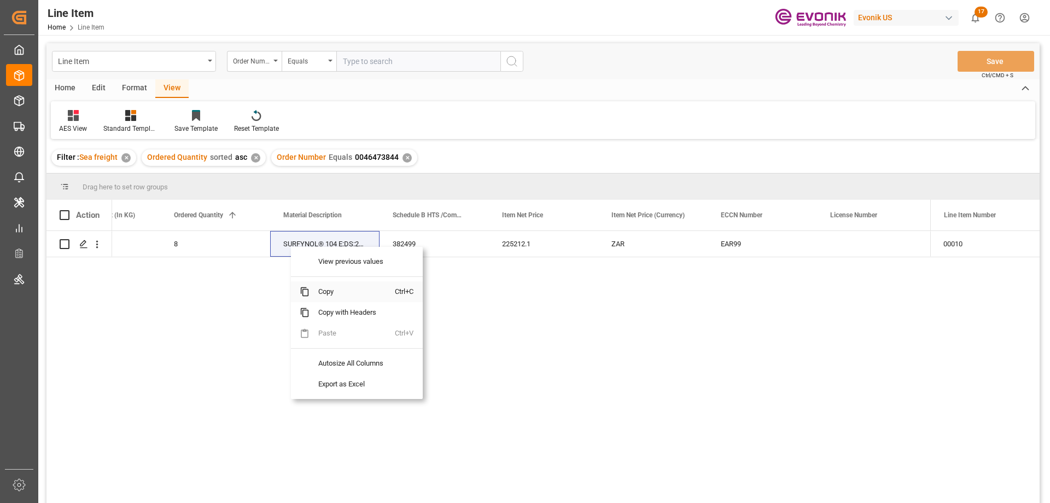
click at [342, 292] on span "Copy" at bounding box center [352, 291] width 85 height 21
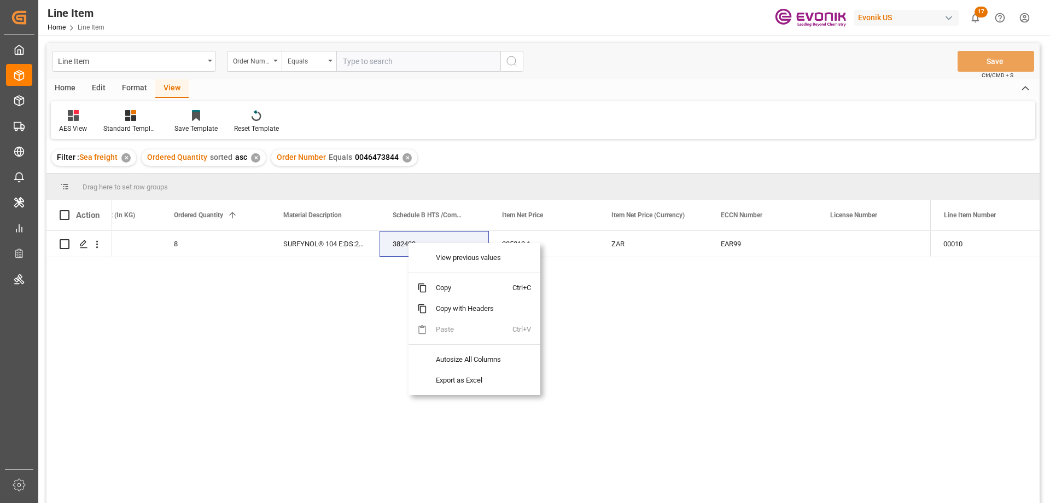
click at [582, 288] on div "US 1632.8 8 SURFYNOL® 104 E:DS:204.1:P:35:#US 382499 225212.1 ZAR EAR99 Re-sell…" at bounding box center [521, 370] width 818 height 279
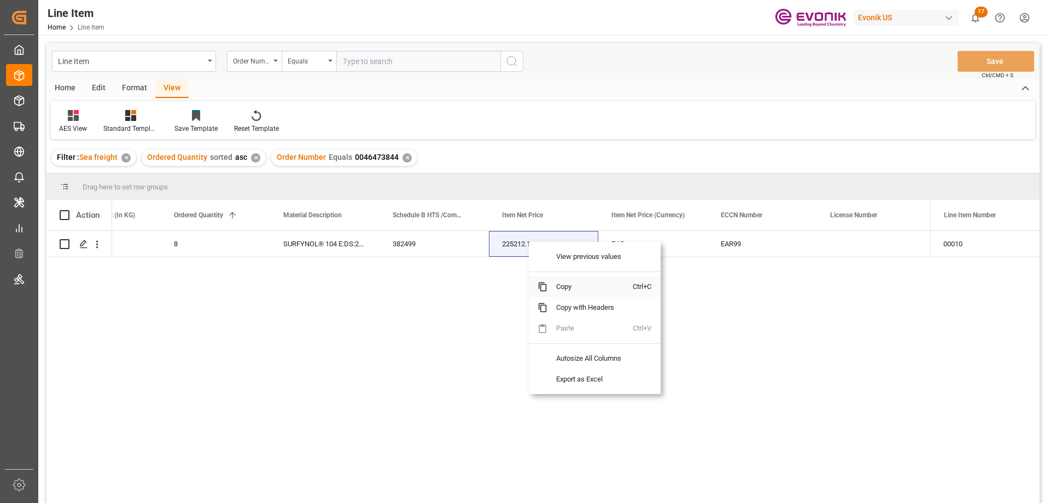
click at [571, 290] on span "Copy" at bounding box center [589, 286] width 85 height 21
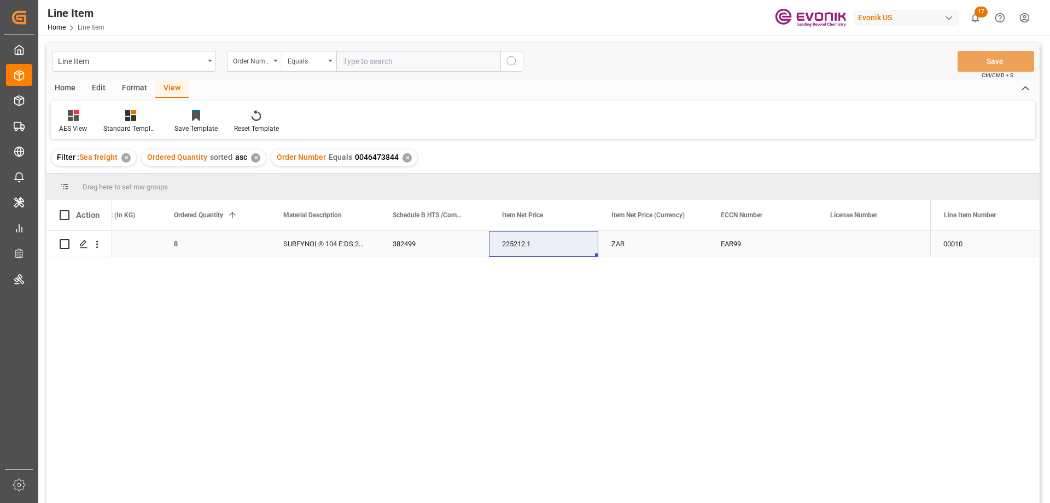
click at [129, 244] on div "1632.8" at bounding box center [105, 244] width 109 height 26
click at [142, 244] on div "1632.8" at bounding box center [105, 244] width 109 height 26
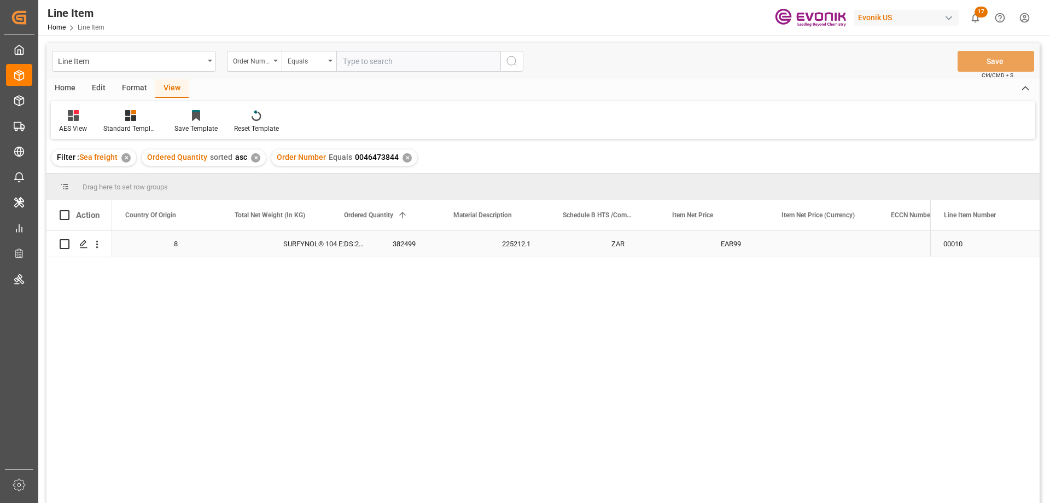
scroll to position [0, 328]
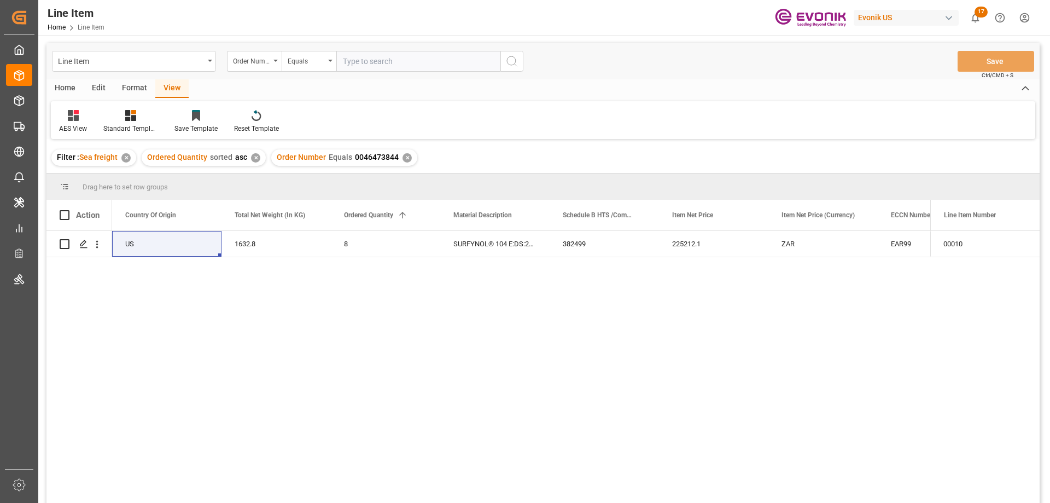
drag, startPoint x: 301, startPoint y: 265, endPoint x: 271, endPoint y: 251, distance: 33.3
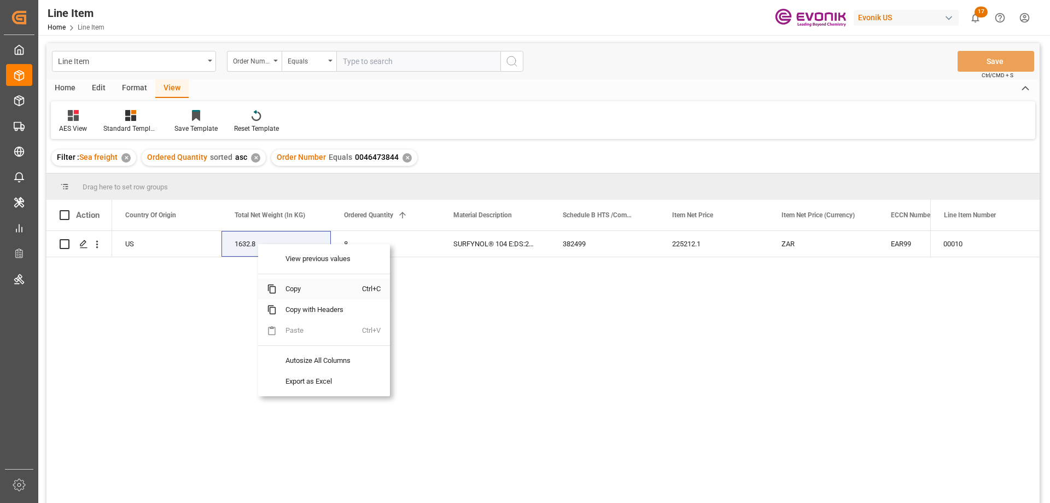
click at [304, 289] on span "Copy" at bounding box center [319, 288] width 85 height 21
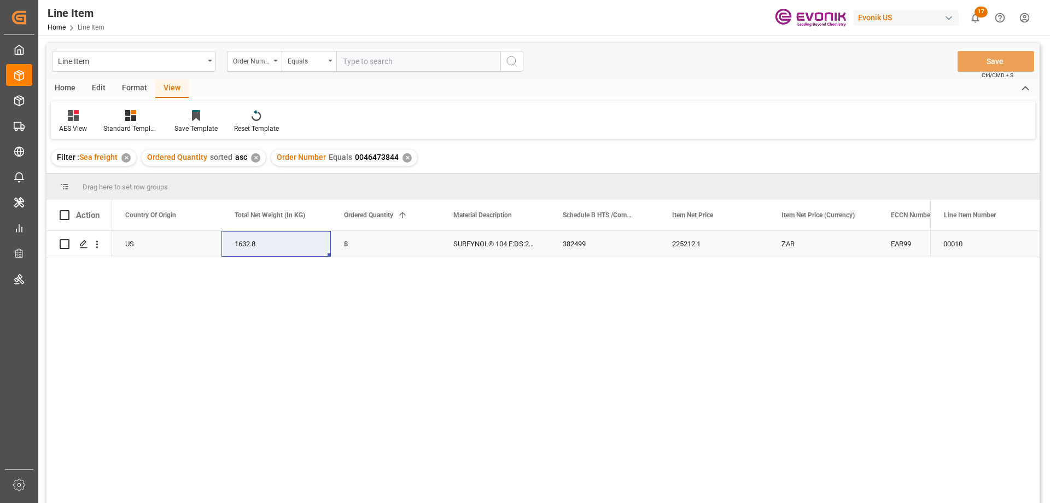
click at [896, 241] on div "EAR99" at bounding box center [932, 243] width 83 height 25
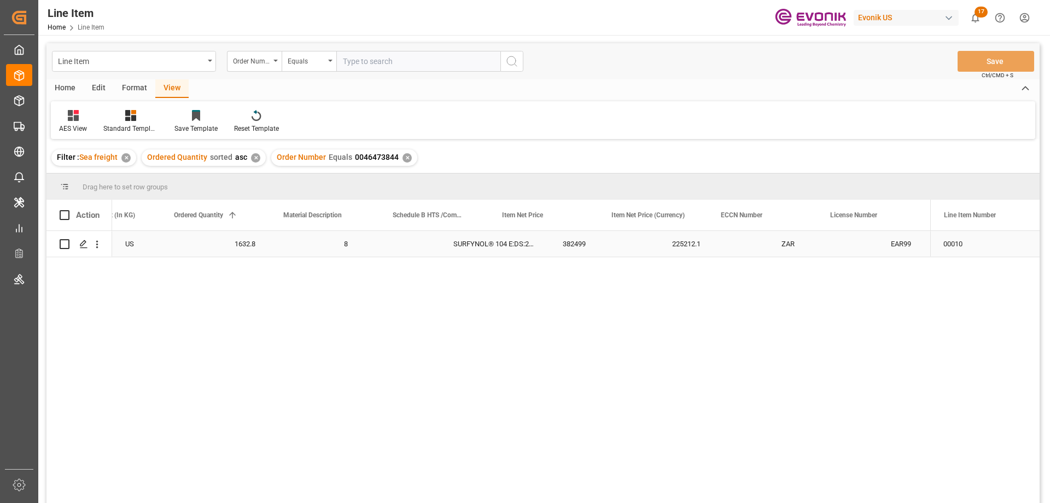
scroll to position [0, 498]
click at [98, 250] on icon "open menu" at bounding box center [96, 243] width 11 height 11
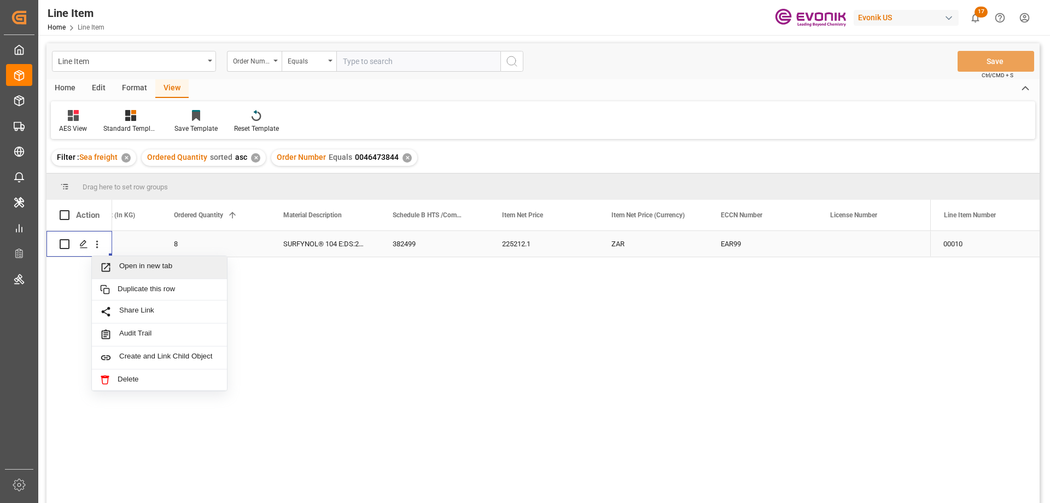
click at [135, 271] on span "Open in new tab" at bounding box center [169, 266] width 100 height 11
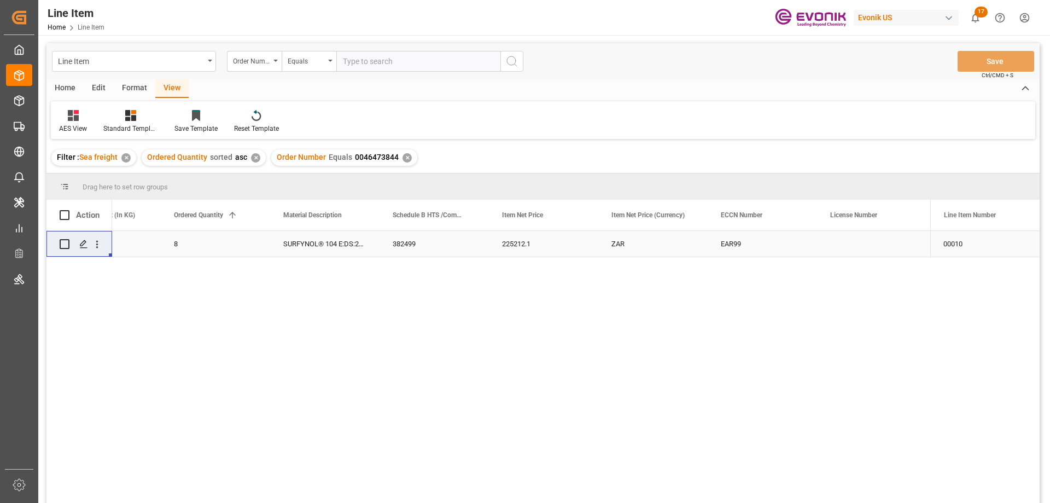
click at [411, 69] on input "text" at bounding box center [418, 61] width 164 height 21
paste input "0046471275"
type input "0046471275"
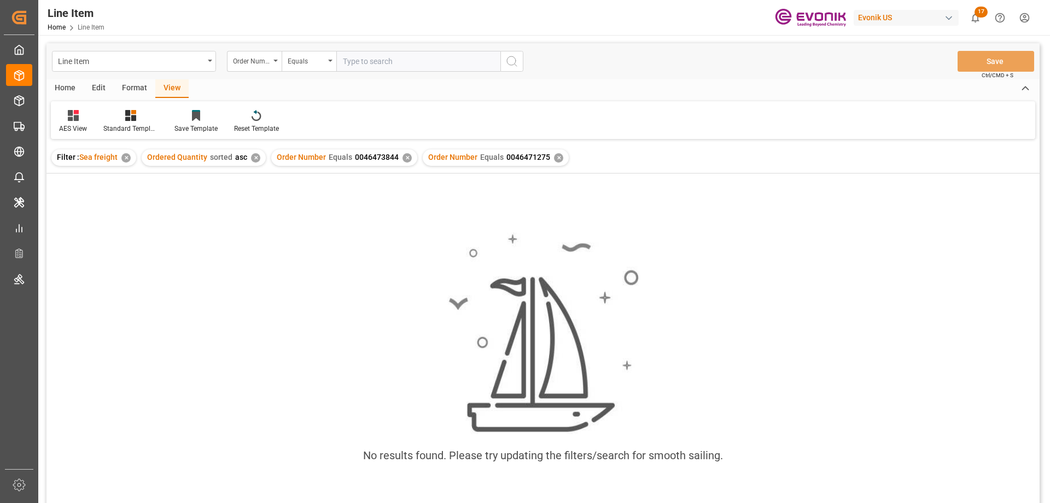
click at [403, 155] on div "✕" at bounding box center [407, 157] width 9 height 9
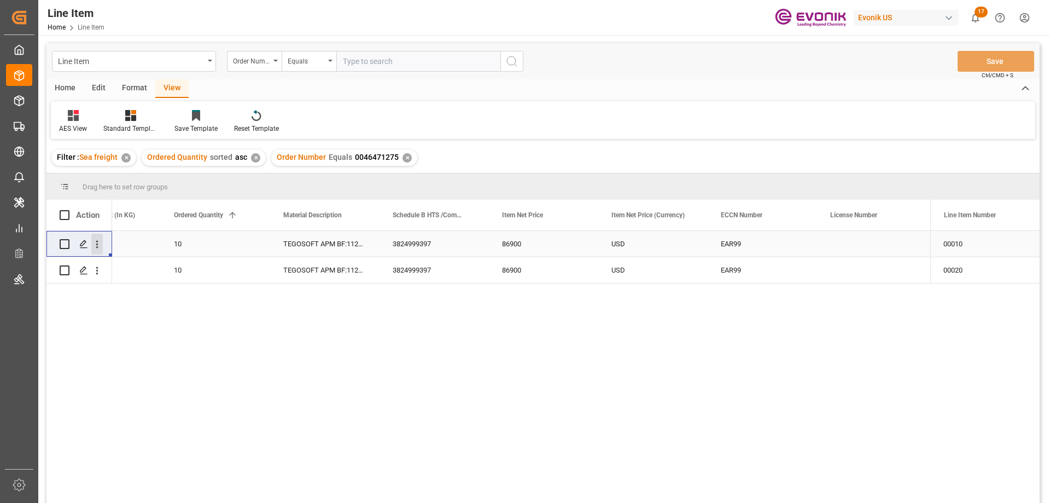
click at [101, 237] on button "open menu" at bounding box center [96, 244] width 11 height 21
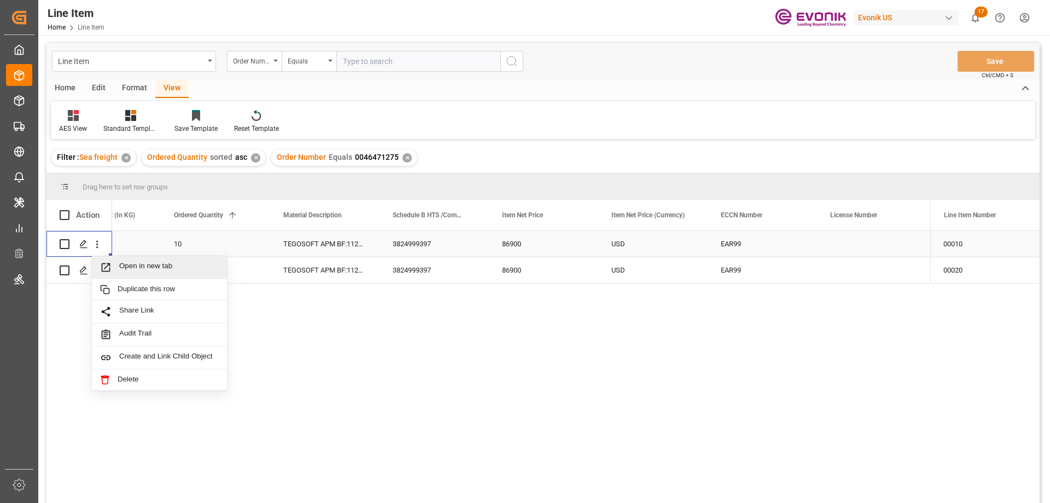
click at [136, 265] on span "Open in new tab" at bounding box center [169, 266] width 100 height 11
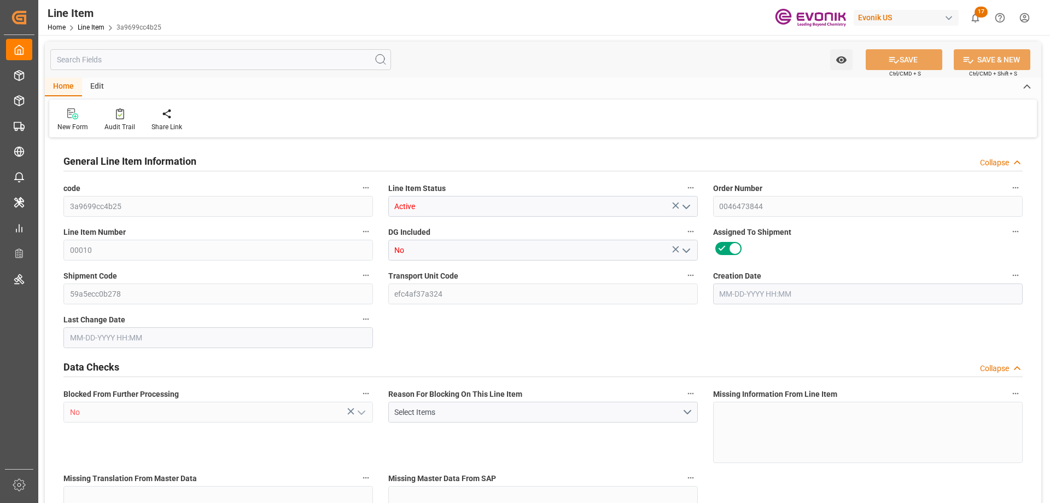
type input "2"
type input "1761.6"
type input "1632.8"
type input "2.2873"
type input "8"
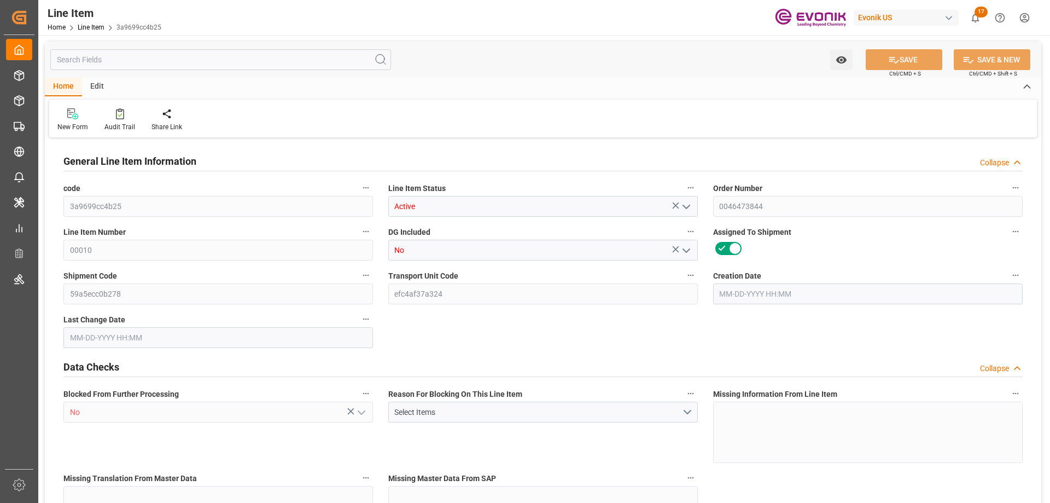
type input "225212.1"
type input "8"
type input "1761.6"
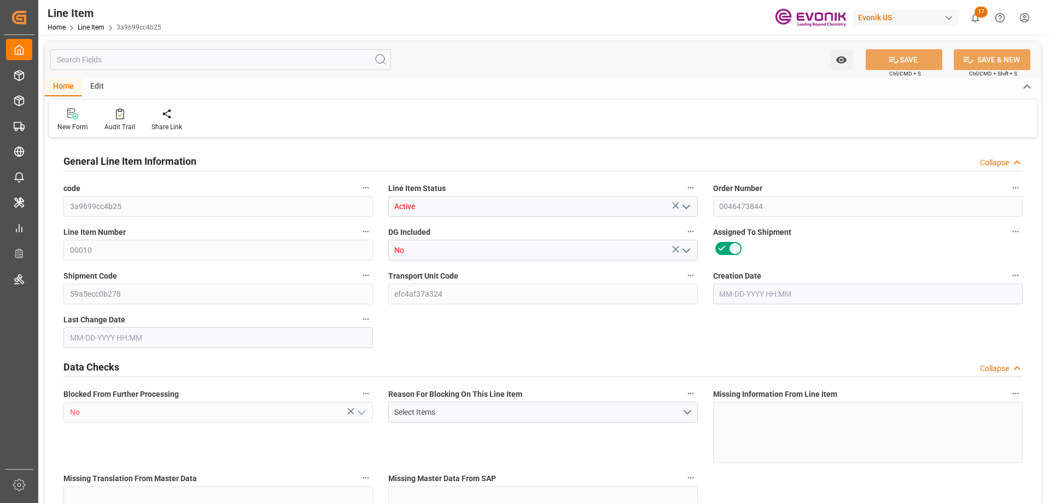
type input "1801.6"
type input "1632.8"
type input "2.2873"
type input "2287.296"
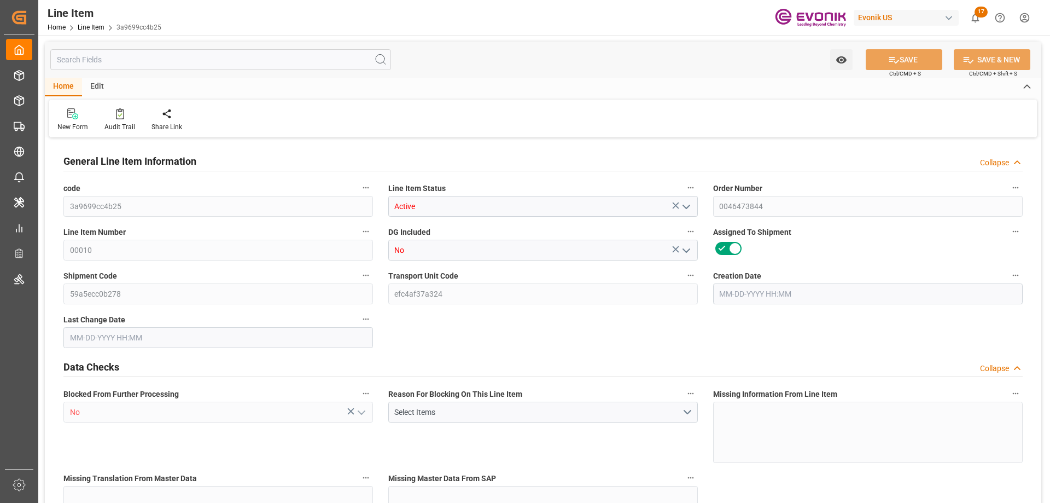
type input "0"
type input "[DATE] 17:44"
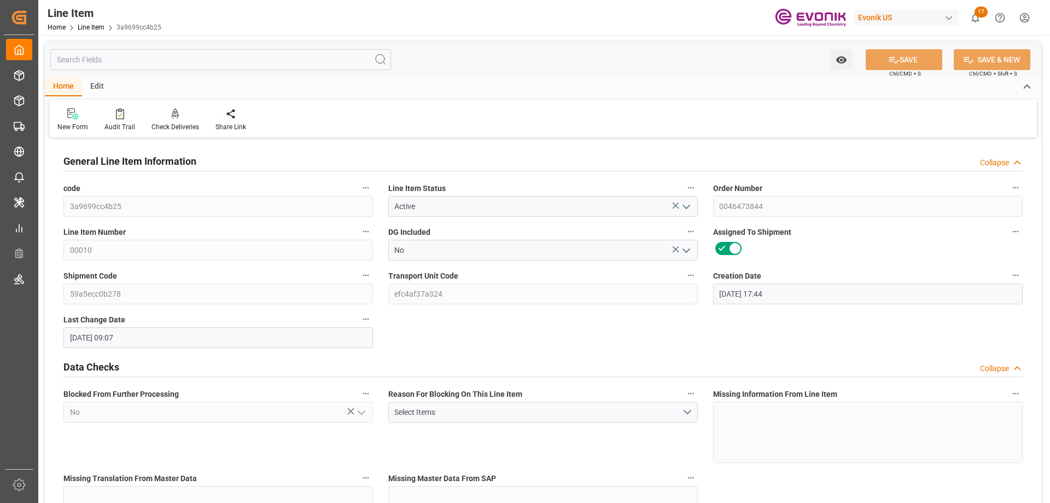
type input "[DATE] 09:07"
type input "[DATE]"
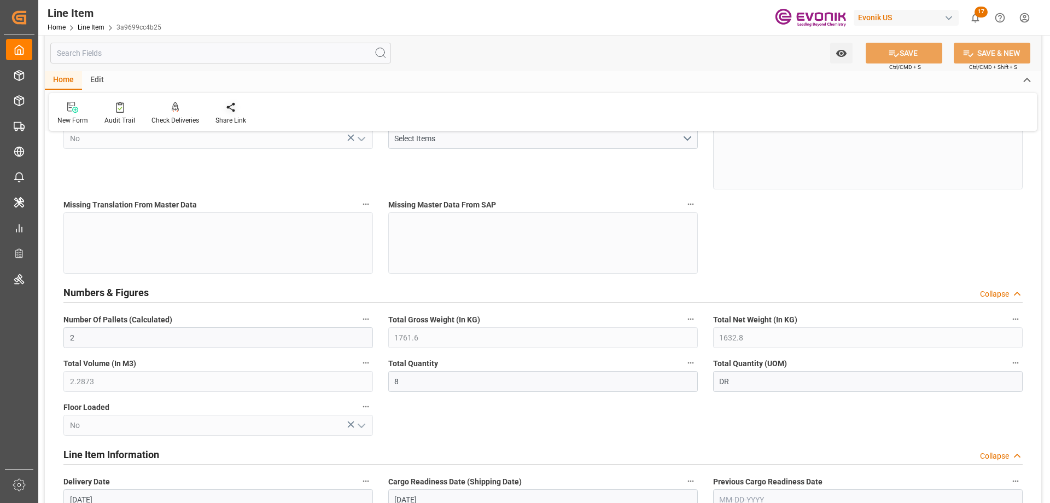
scroll to position [383, 0]
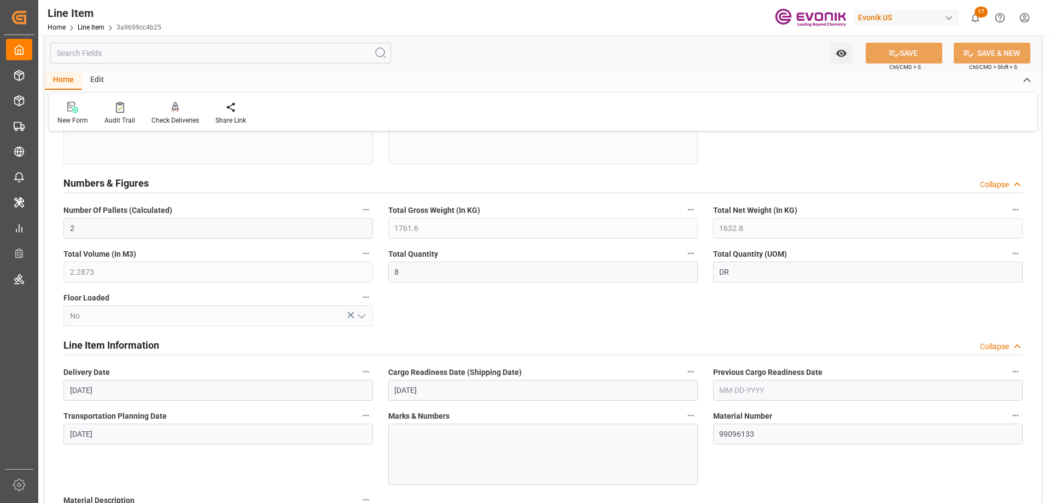
click at [136, 46] on input "text" at bounding box center [220, 53] width 341 height 21
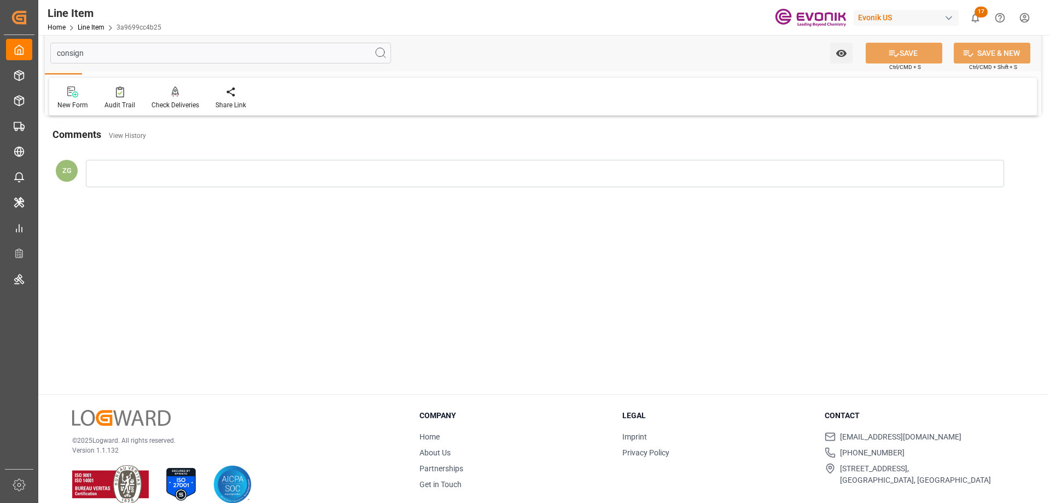
scroll to position [0, 0]
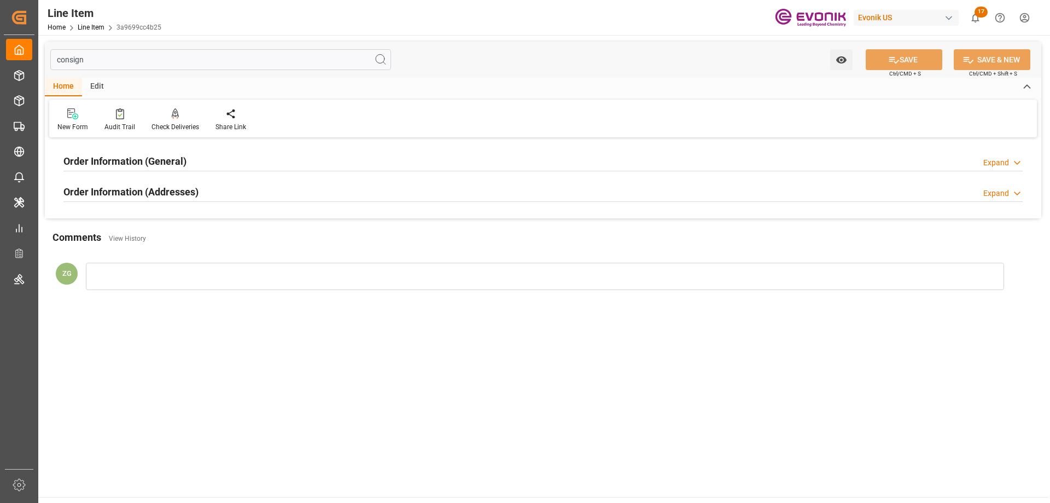
type input "consign"
drag, startPoint x: 165, startPoint y: 193, endPoint x: 149, endPoint y: 176, distance: 22.4
click at [162, 193] on h2 "Order Information (Addresses)" at bounding box center [130, 191] width 135 height 15
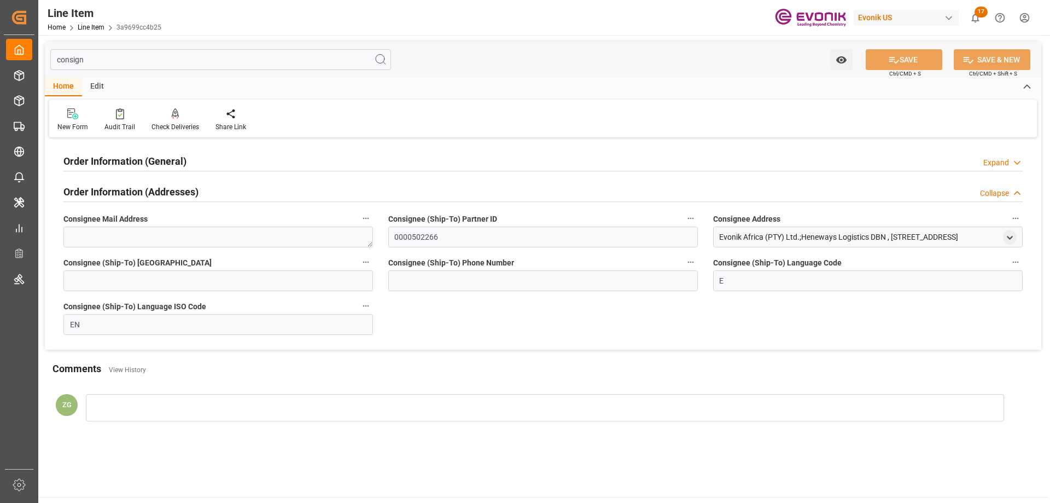
click at [142, 166] on h2 "Order Information (General)" at bounding box center [124, 161] width 123 height 15
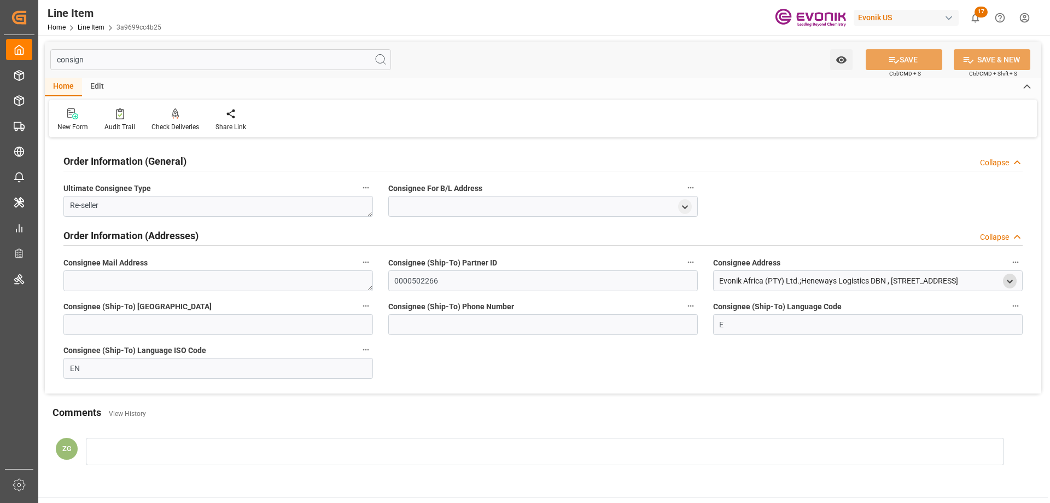
click at [1009, 283] on icon "open menu" at bounding box center [1009, 281] width 9 height 9
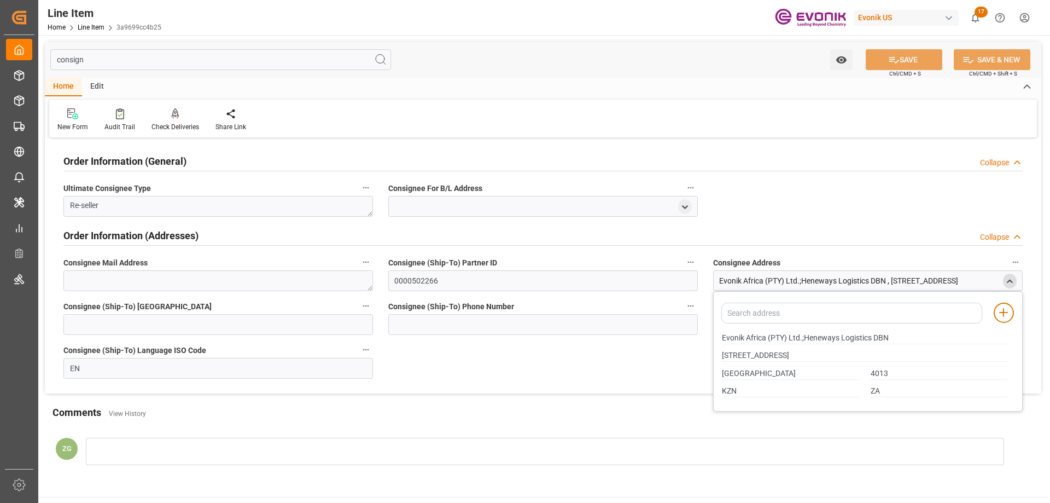
click at [721, 336] on div "Evonik Africa (PTY) Ltd.;Heneways Logistics DBN" at bounding box center [865, 338] width 298 height 18
drag, startPoint x: 724, startPoint y: 336, endPoint x: 766, endPoint y: 337, distance: 42.7
click at [766, 337] on input "Evonik Africa (PTY) Ltd.;Heneways Logistics DBN" at bounding box center [865, 338] width 286 height 12
click at [727, 337] on input "Evonik Africa (PTY) Ltd.;Heneways Logistics DBN" at bounding box center [865, 338] width 286 height 12
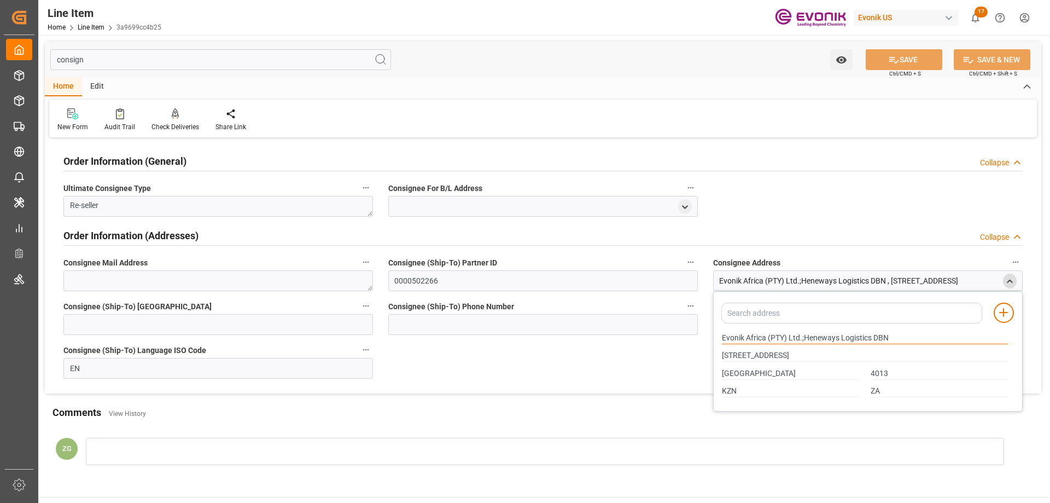
drag, startPoint x: 722, startPoint y: 336, endPoint x: 766, endPoint y: 336, distance: 43.8
click at [766, 336] on input "Evonik Africa (PTY) Ltd.;Heneways Logistics DBN" at bounding box center [865, 338] width 286 height 12
click at [735, 374] on input "[GEOGRAPHIC_DATA]" at bounding box center [790, 374] width 137 height 12
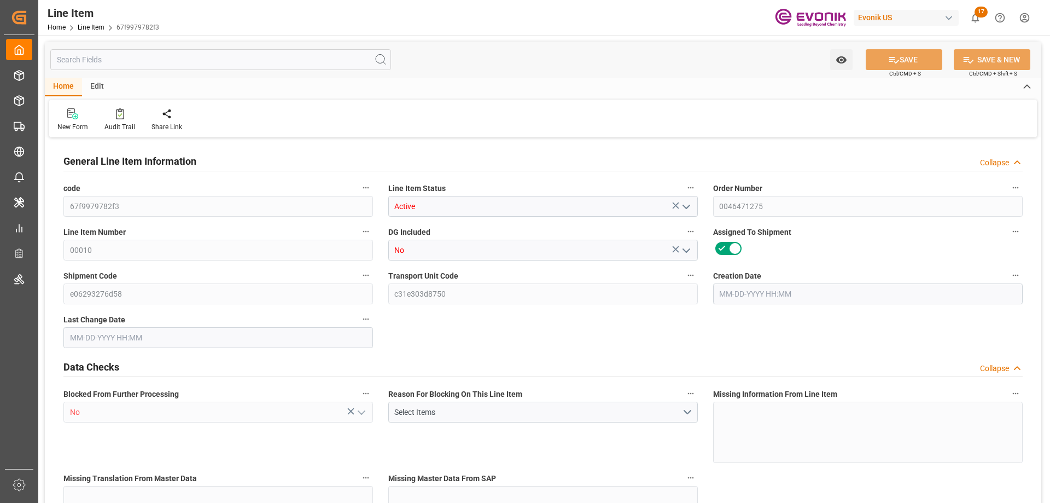
type input "10"
type input "10650"
type input "10000"
type input "14.04"
type input "10"
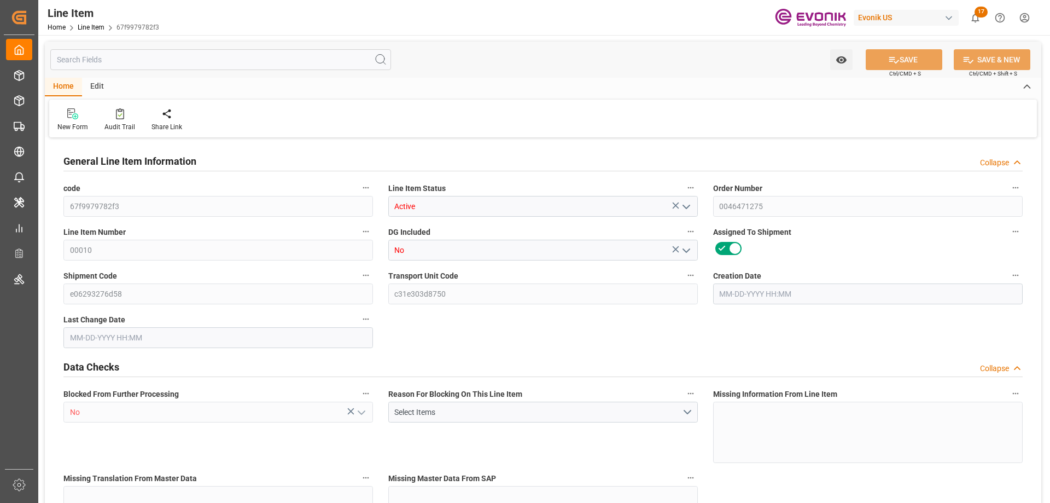
type input "86900"
type input "10"
type input "10650"
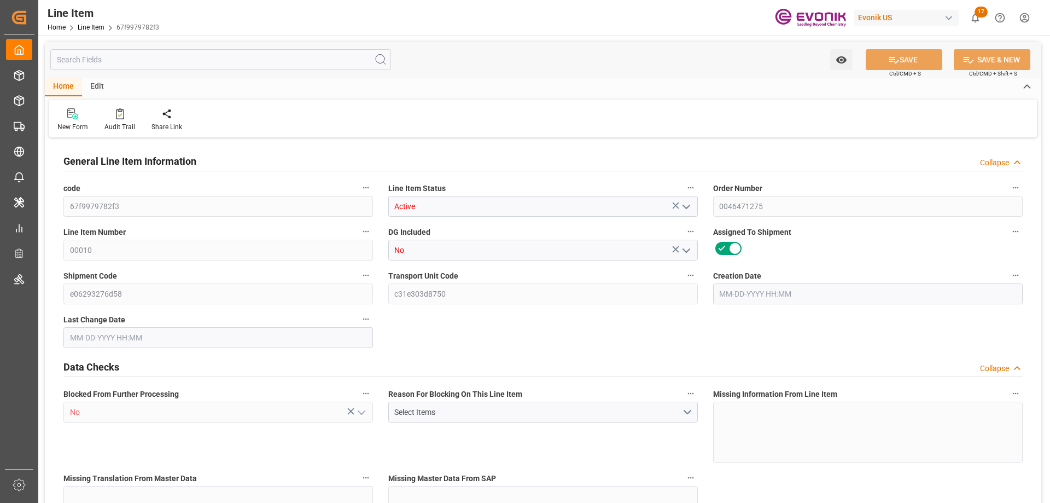
type input "10650"
type input "10000"
type input "14.04"
type input "14040"
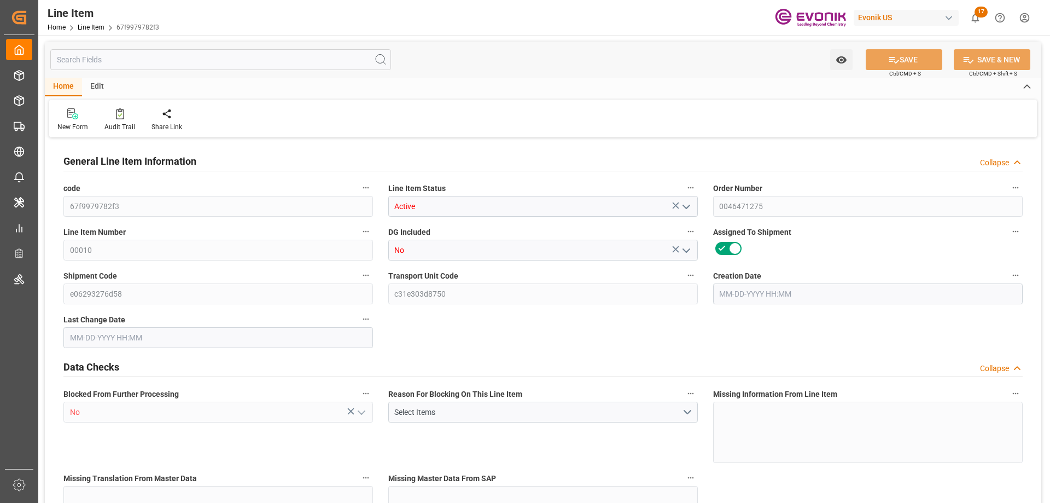
type input "0"
type input "[DATE] 19:17"
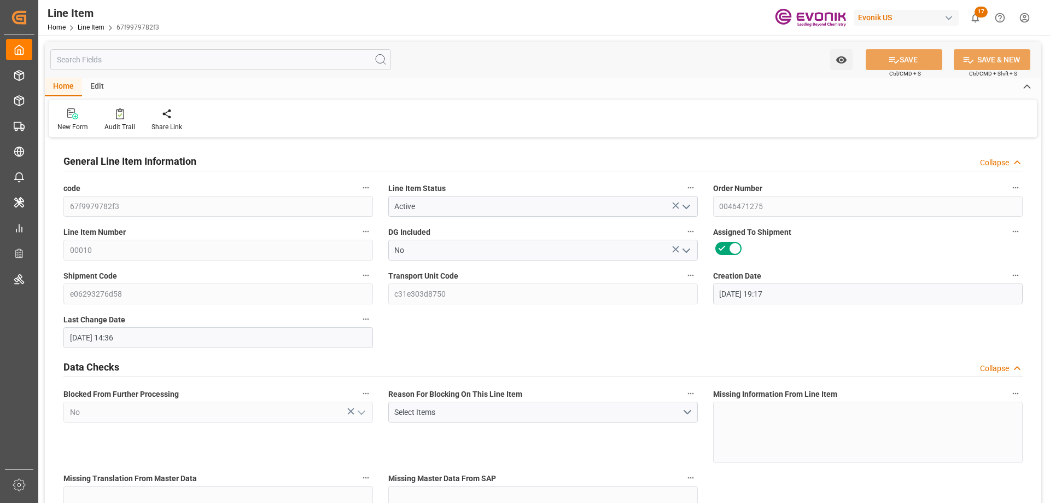
type input "[DATE] 14:36"
type input "[DATE]"
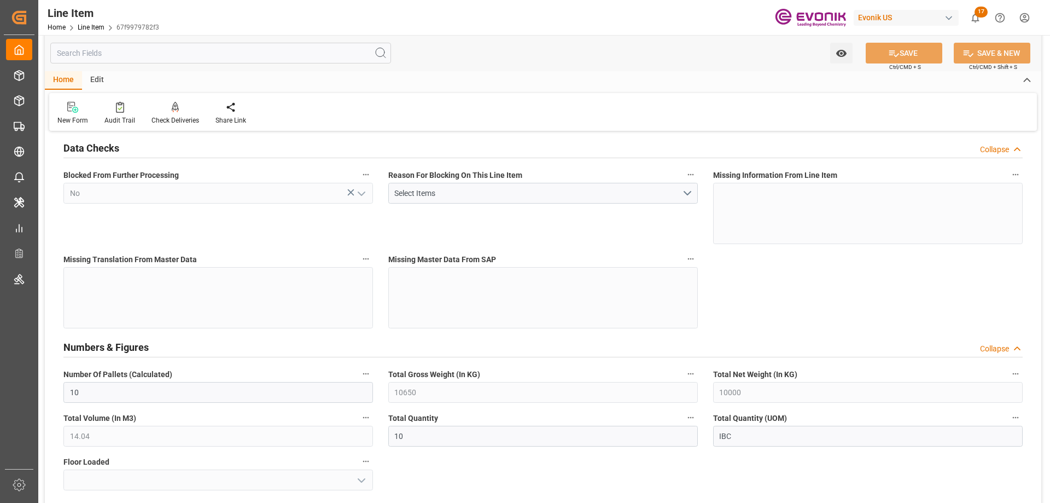
scroll to position [273, 0]
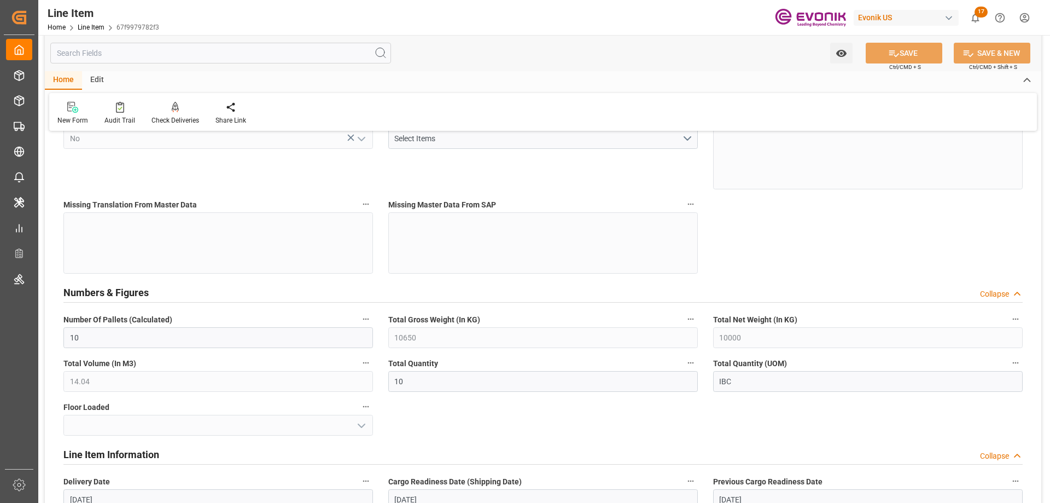
click at [168, 59] on input "text" at bounding box center [220, 53] width 341 height 21
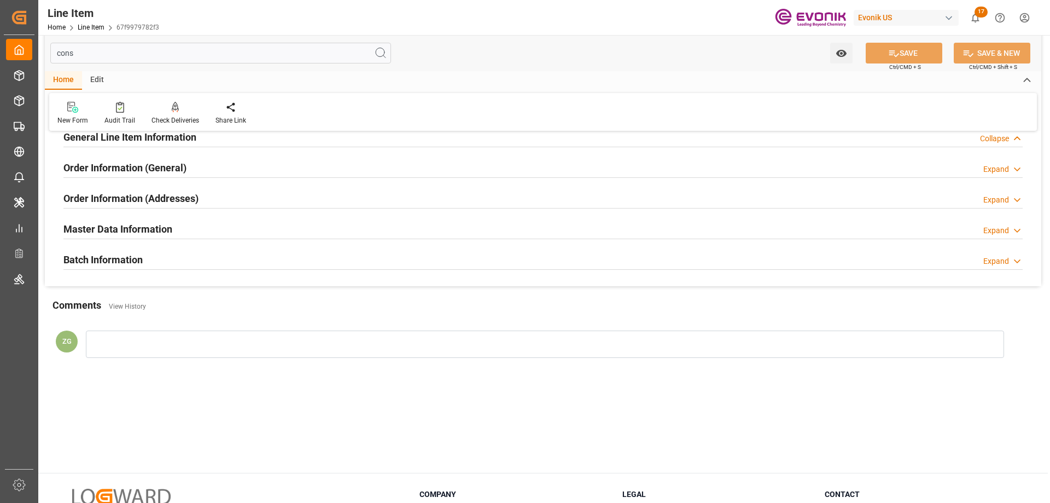
scroll to position [0, 0]
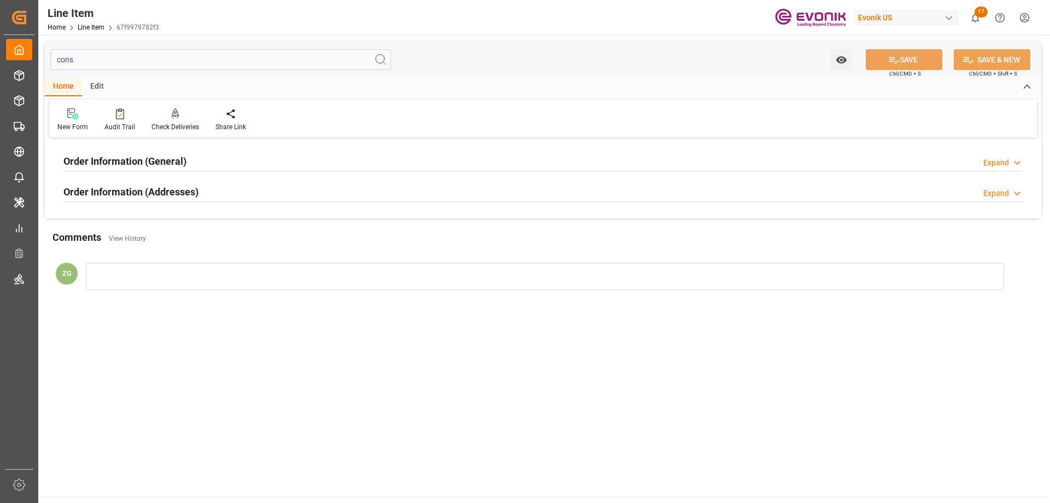
type input "cons"
click at [142, 195] on h2 "Order Information (Addresses)" at bounding box center [130, 191] width 135 height 15
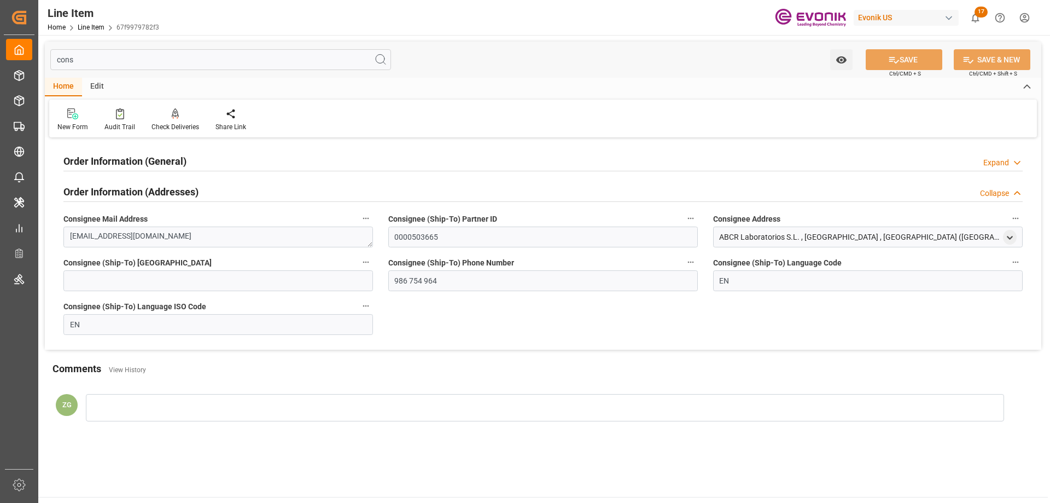
click at [138, 156] on h2 "Order Information (General)" at bounding box center [124, 161] width 123 height 15
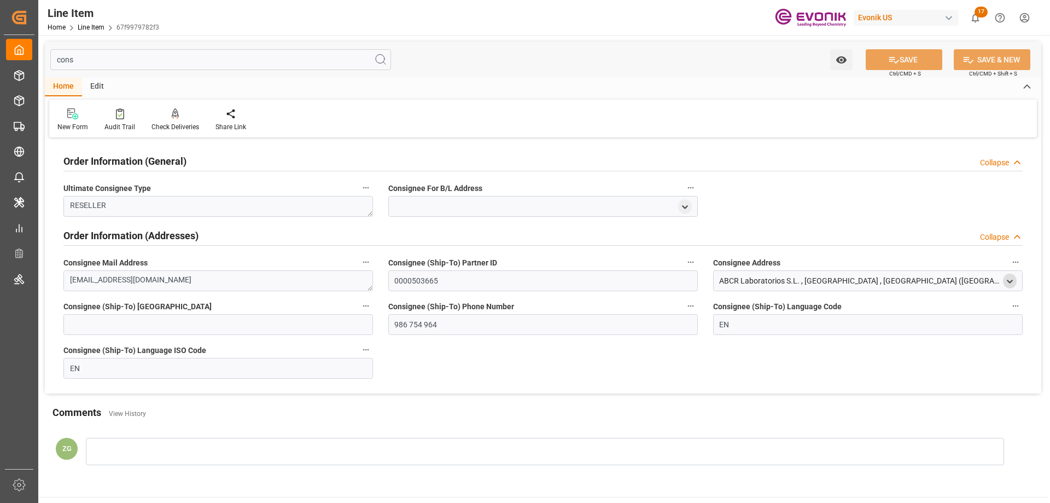
click at [1013, 283] on icon "open menu" at bounding box center [1009, 281] width 9 height 9
